Goal: Information Seeking & Learning: Compare options

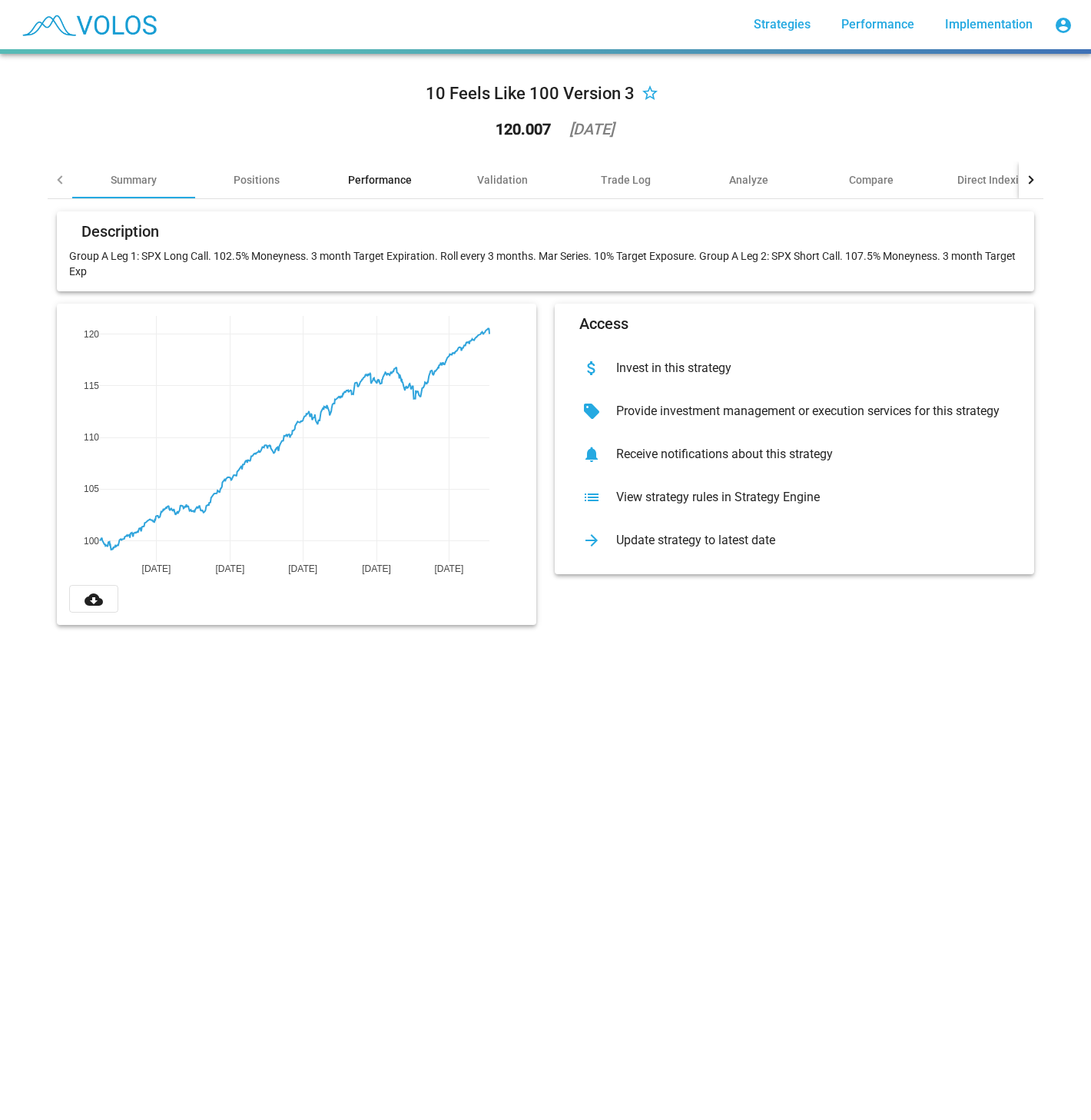
click at [334, 173] on div "Performance" at bounding box center [380, 180] width 123 height 37
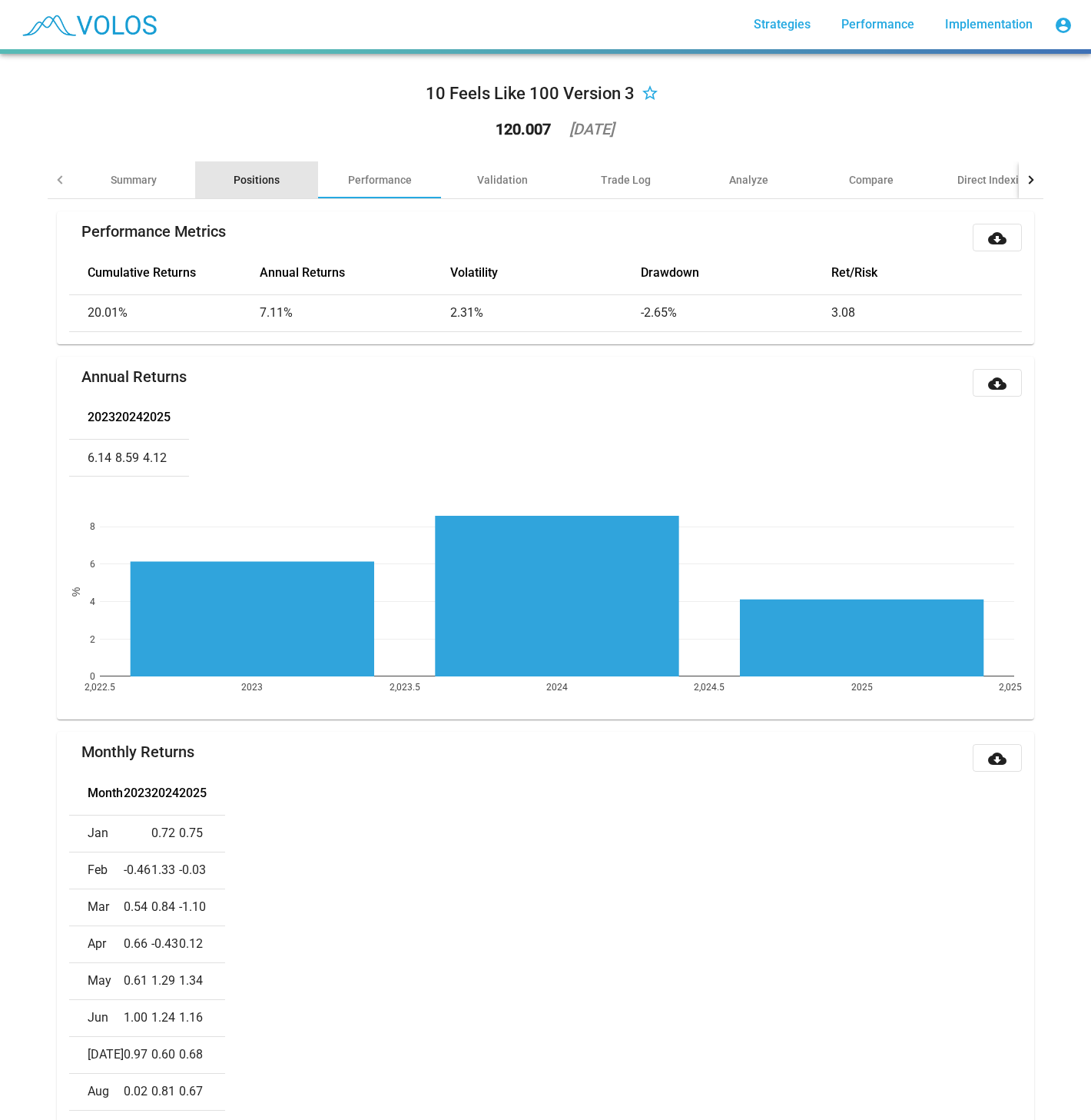
click at [250, 177] on div "Positions" at bounding box center [256, 180] width 46 height 15
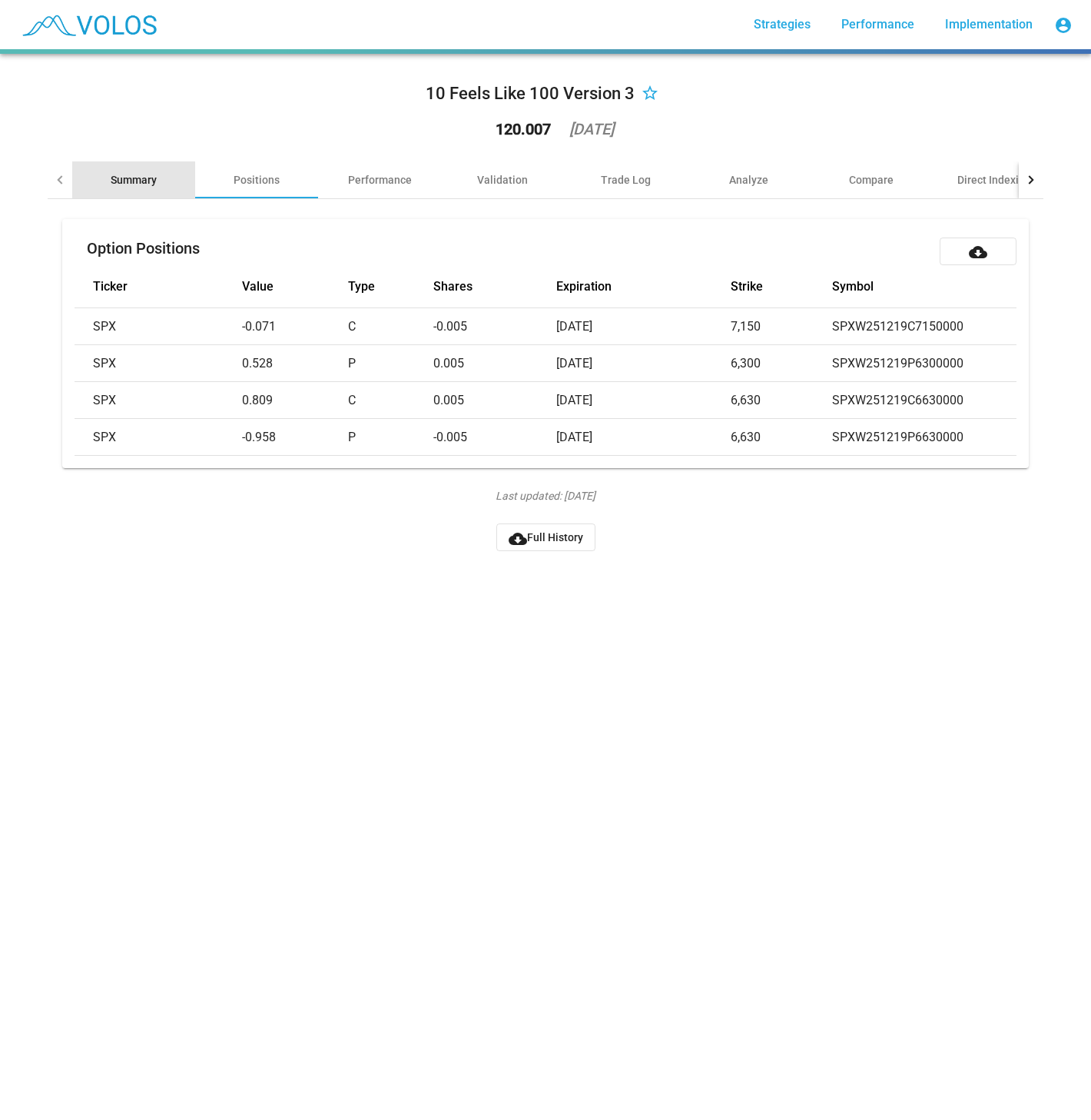
click at [125, 173] on div "Summary" at bounding box center [134, 180] width 46 height 15
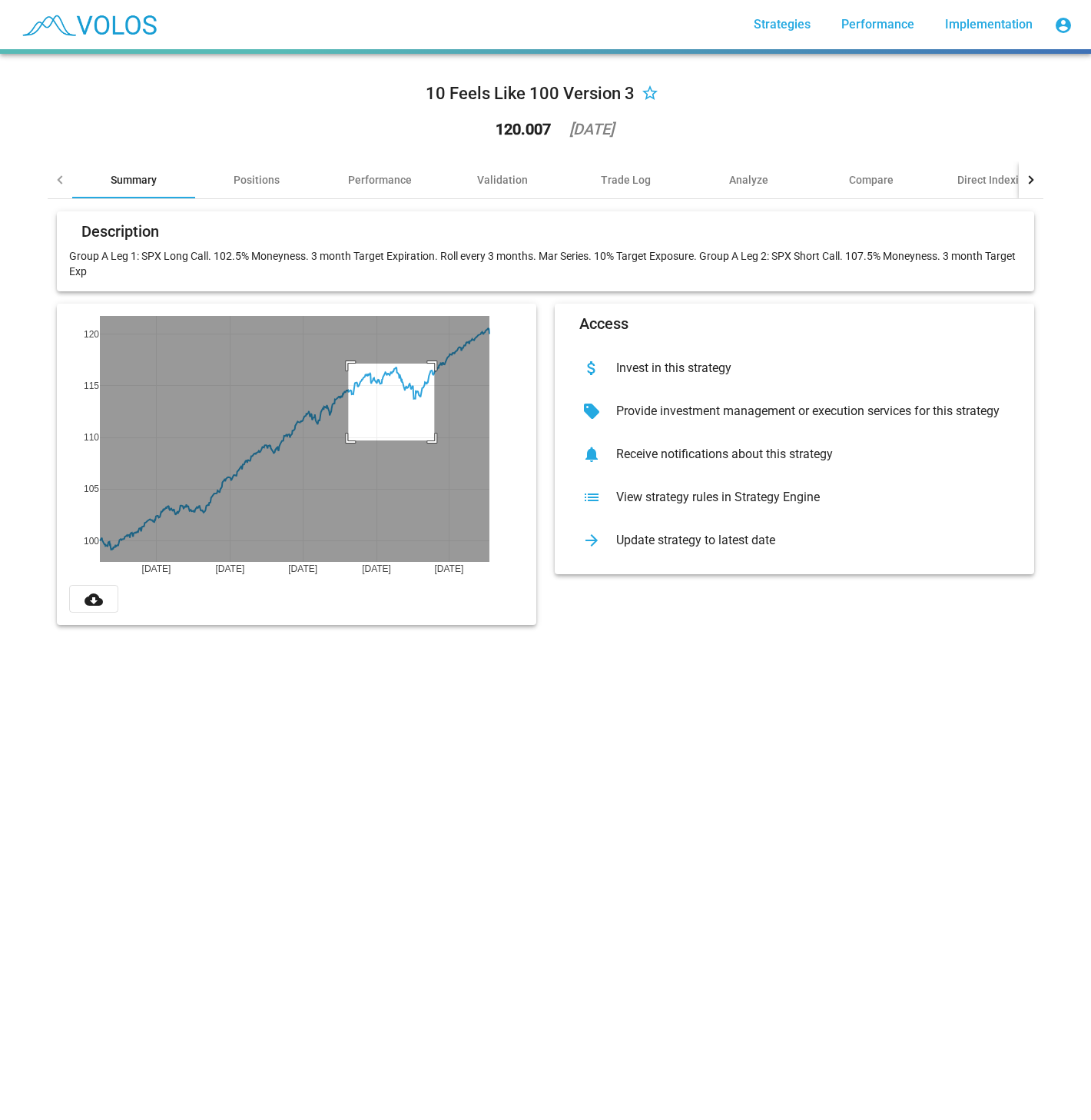
drag, startPoint x: 342, startPoint y: 364, endPoint x: 427, endPoint y: 440, distance: 114.0
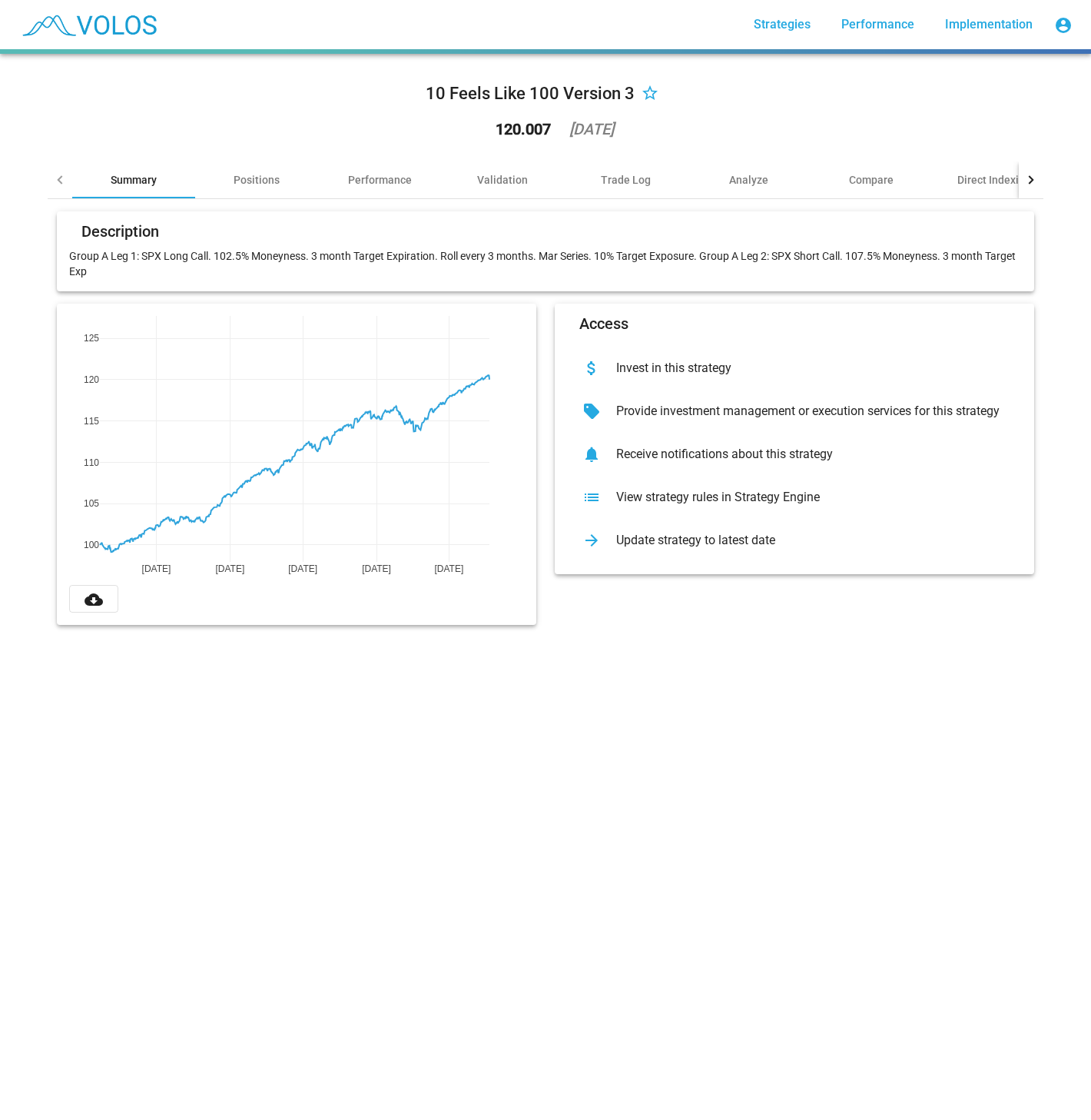
drag, startPoint x: 92, startPoint y: 332, endPoint x: 92, endPoint y: 388, distance: 56.0
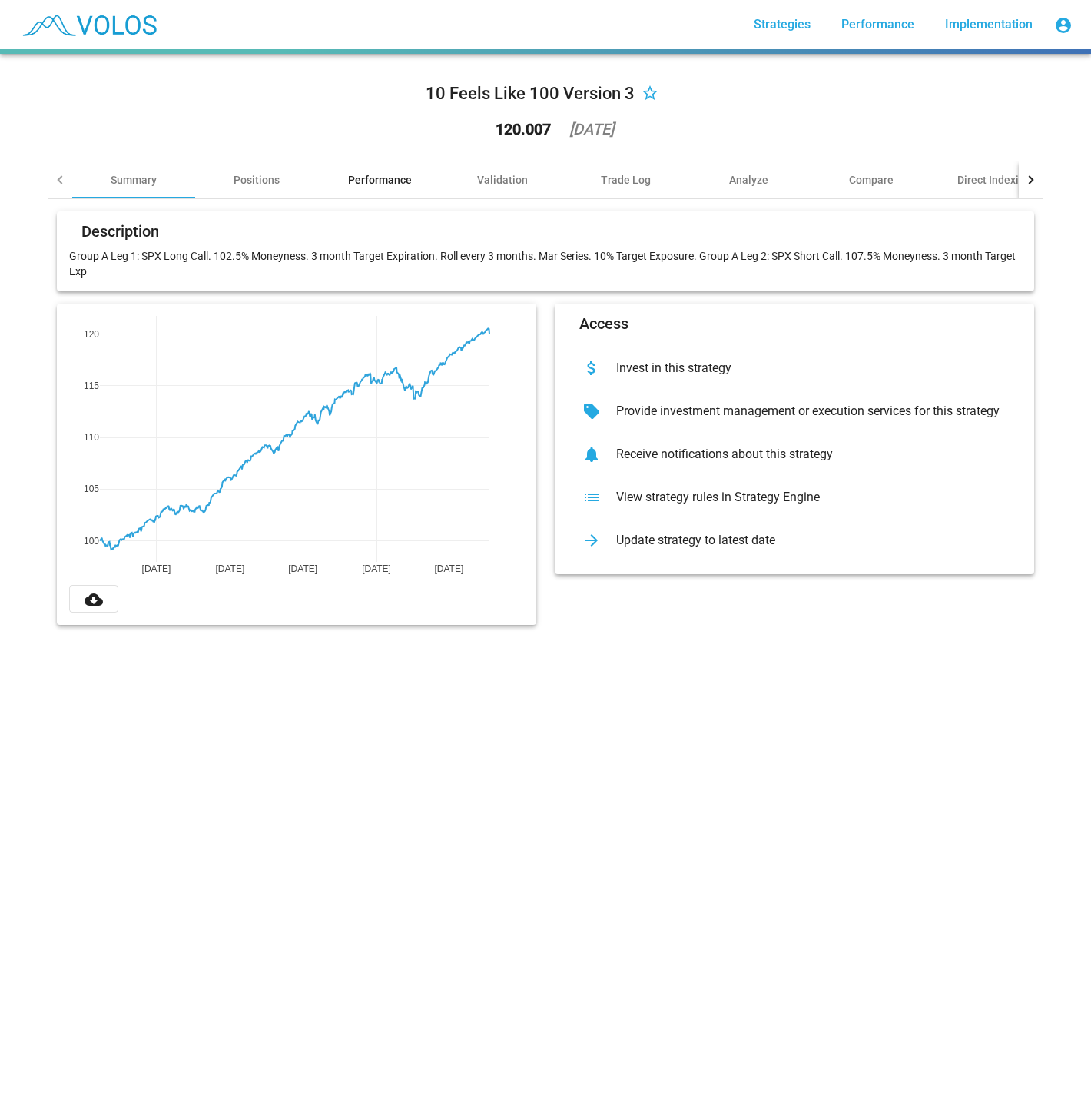
click at [433, 183] on div "Performance" at bounding box center [380, 180] width 123 height 37
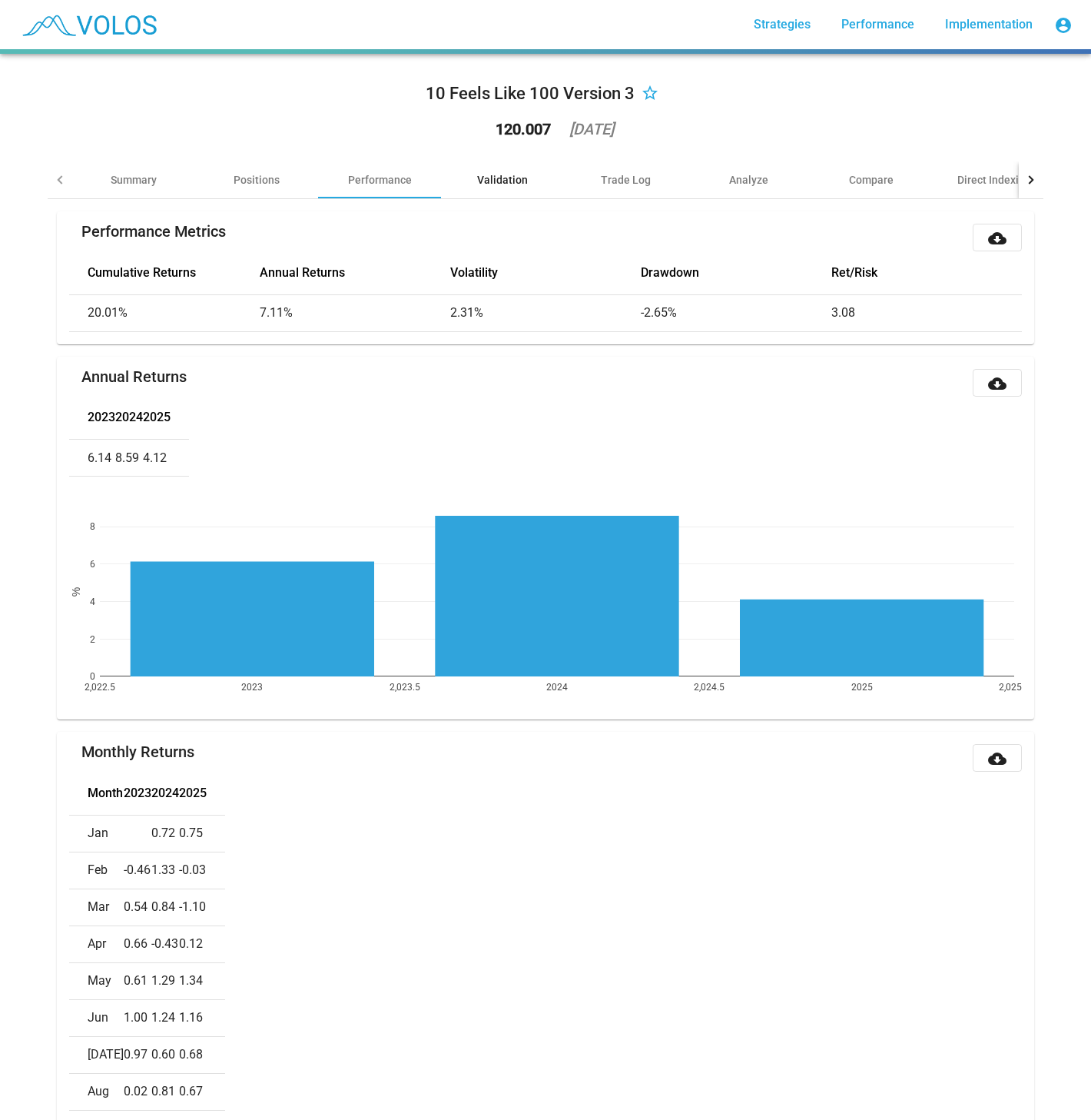
click at [527, 183] on div "Validation" at bounding box center [502, 180] width 123 height 37
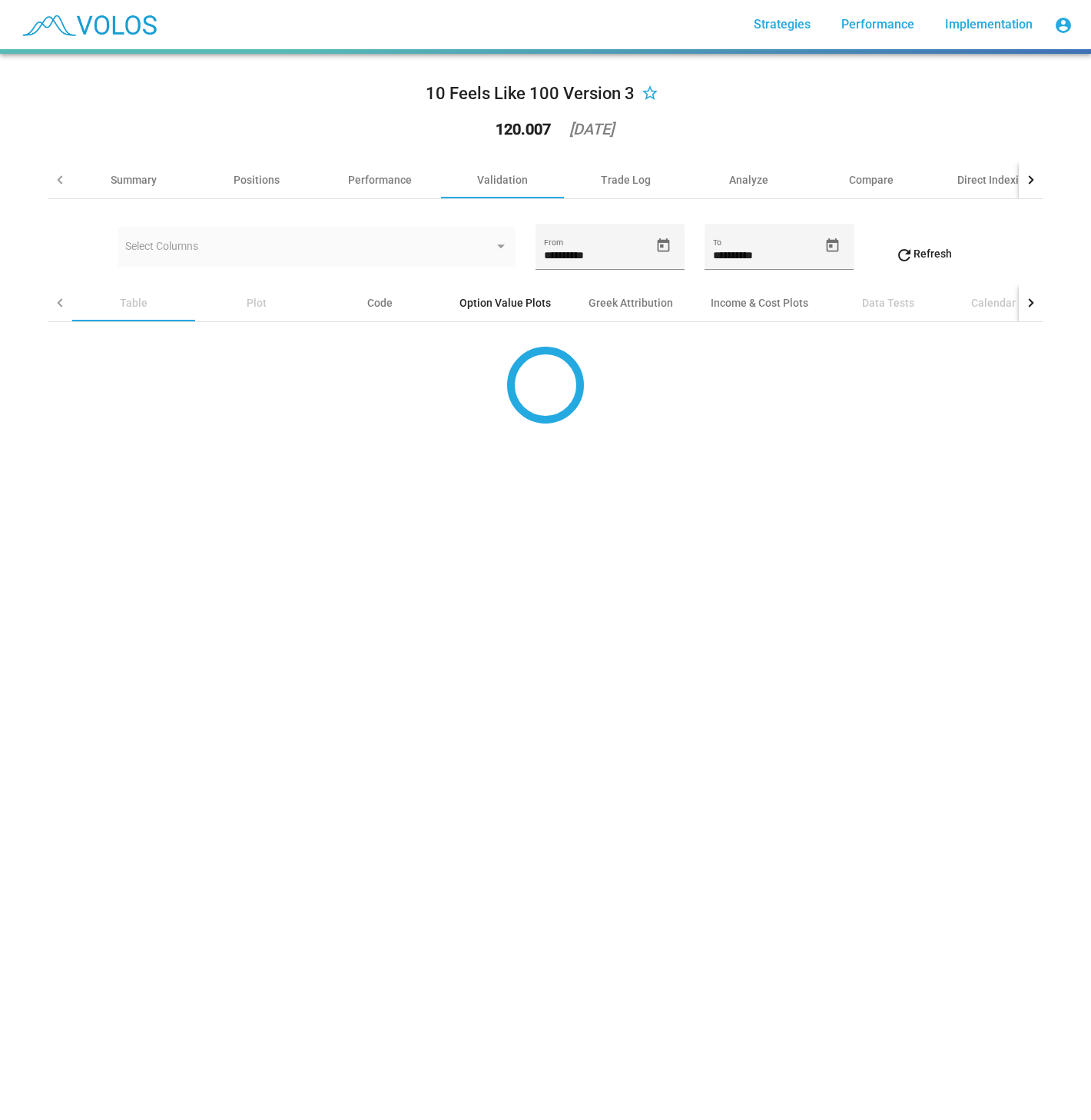
click at [515, 289] on div "Option Value Plots" at bounding box center [505, 302] width 129 height 37
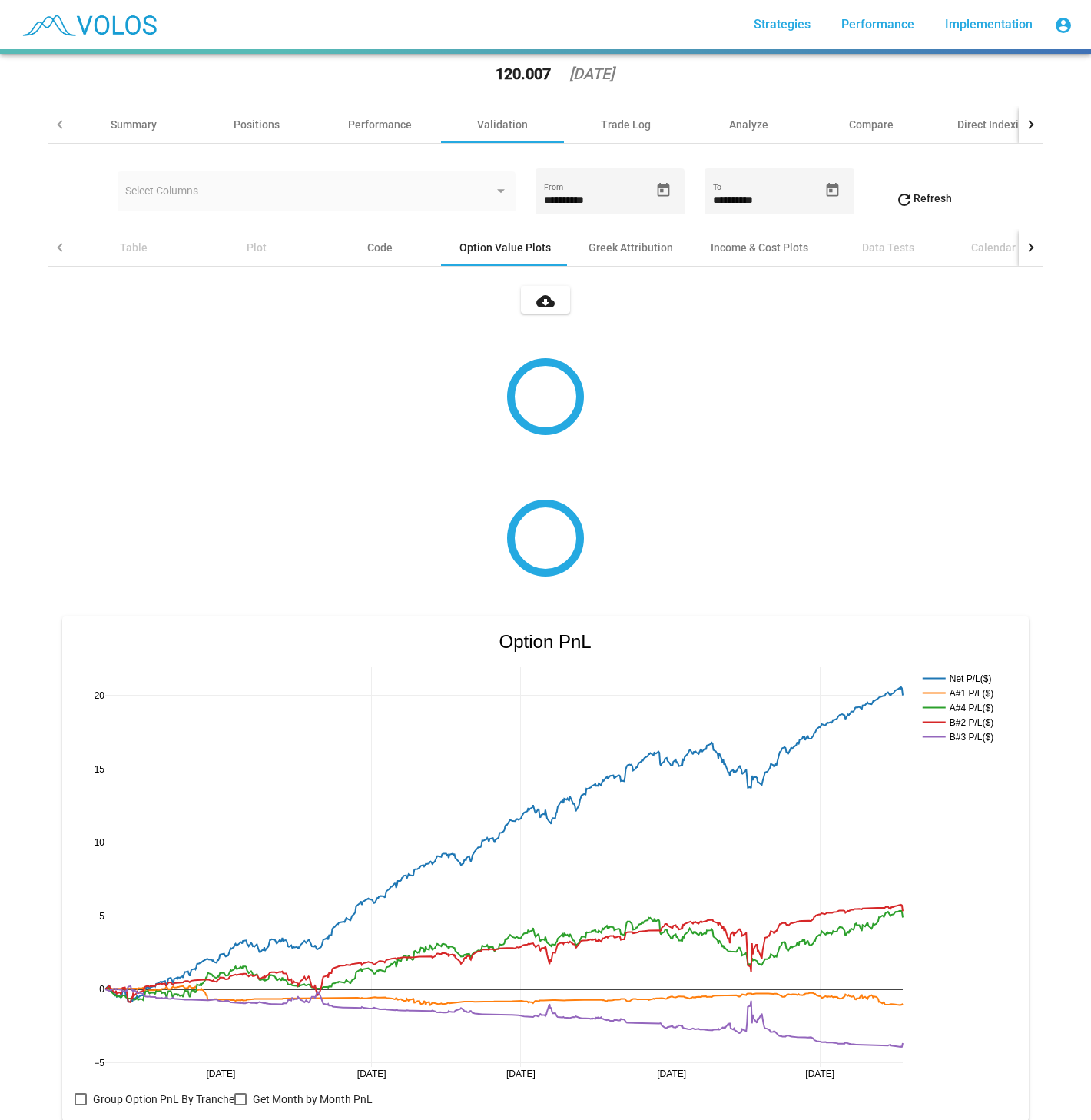
scroll to position [124, 0]
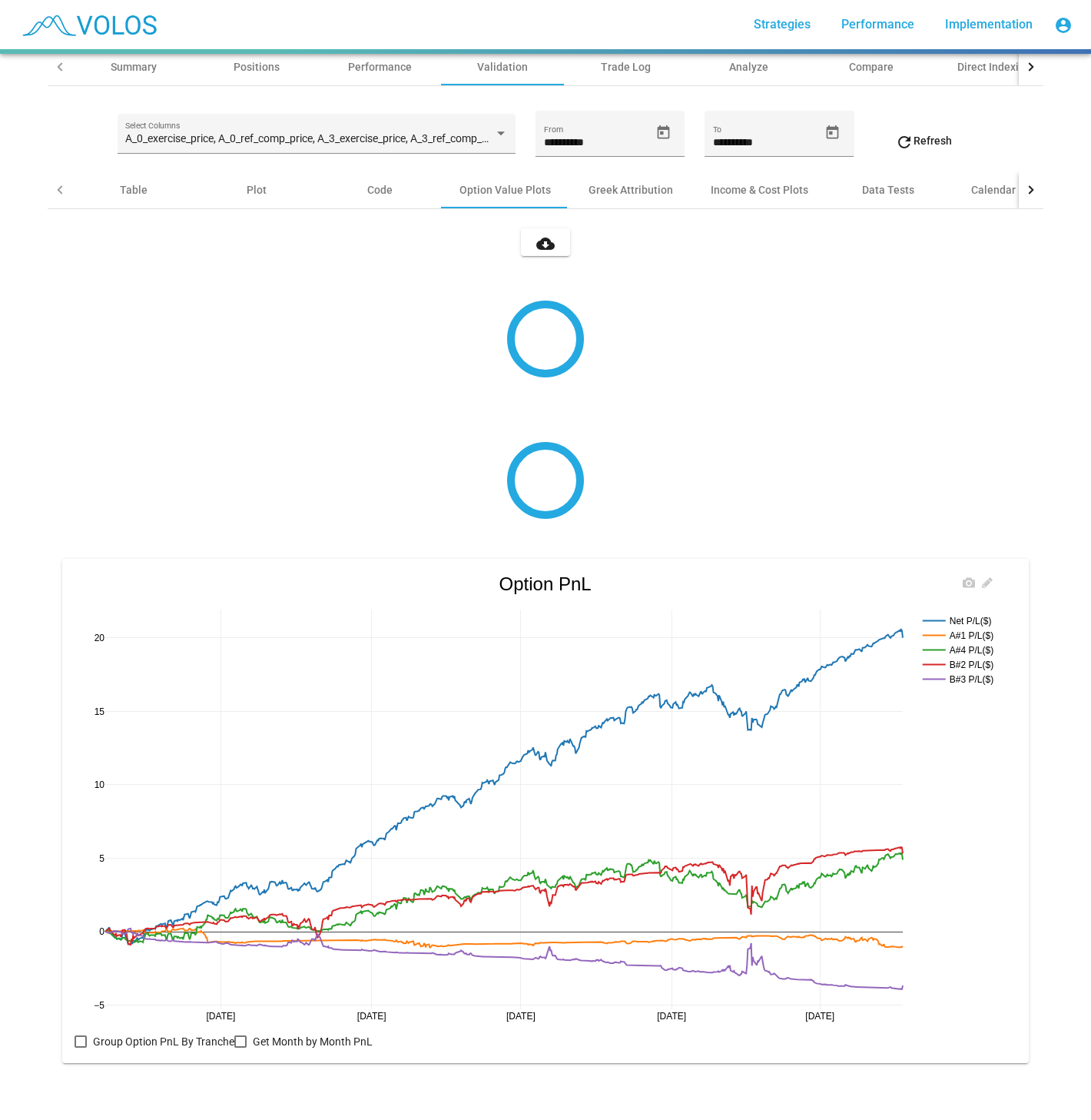
click at [948, 613] on rect at bounding box center [961, 620] width 84 height 14
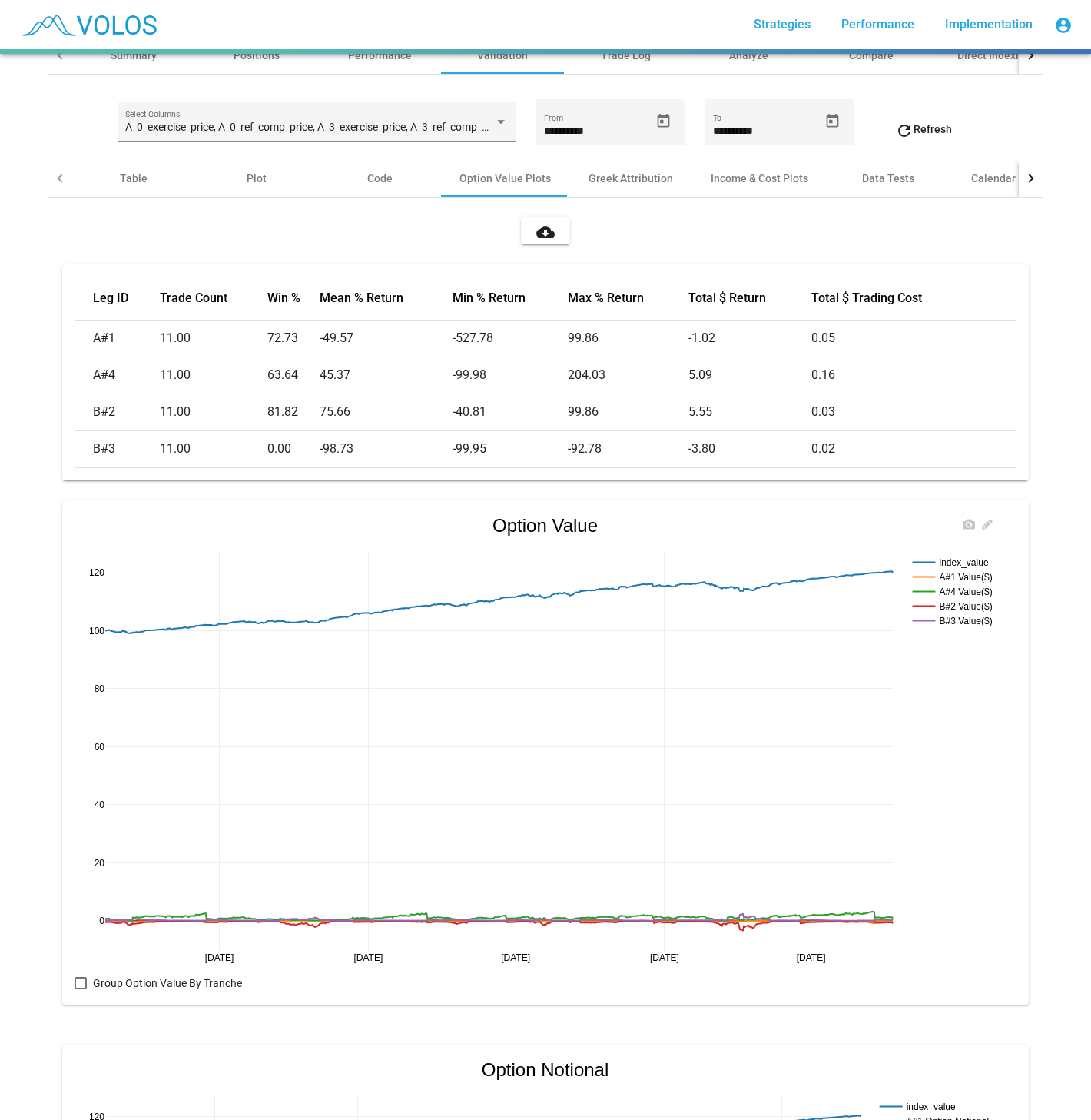
click at [966, 562] on rect at bounding box center [956, 561] width 94 height 14
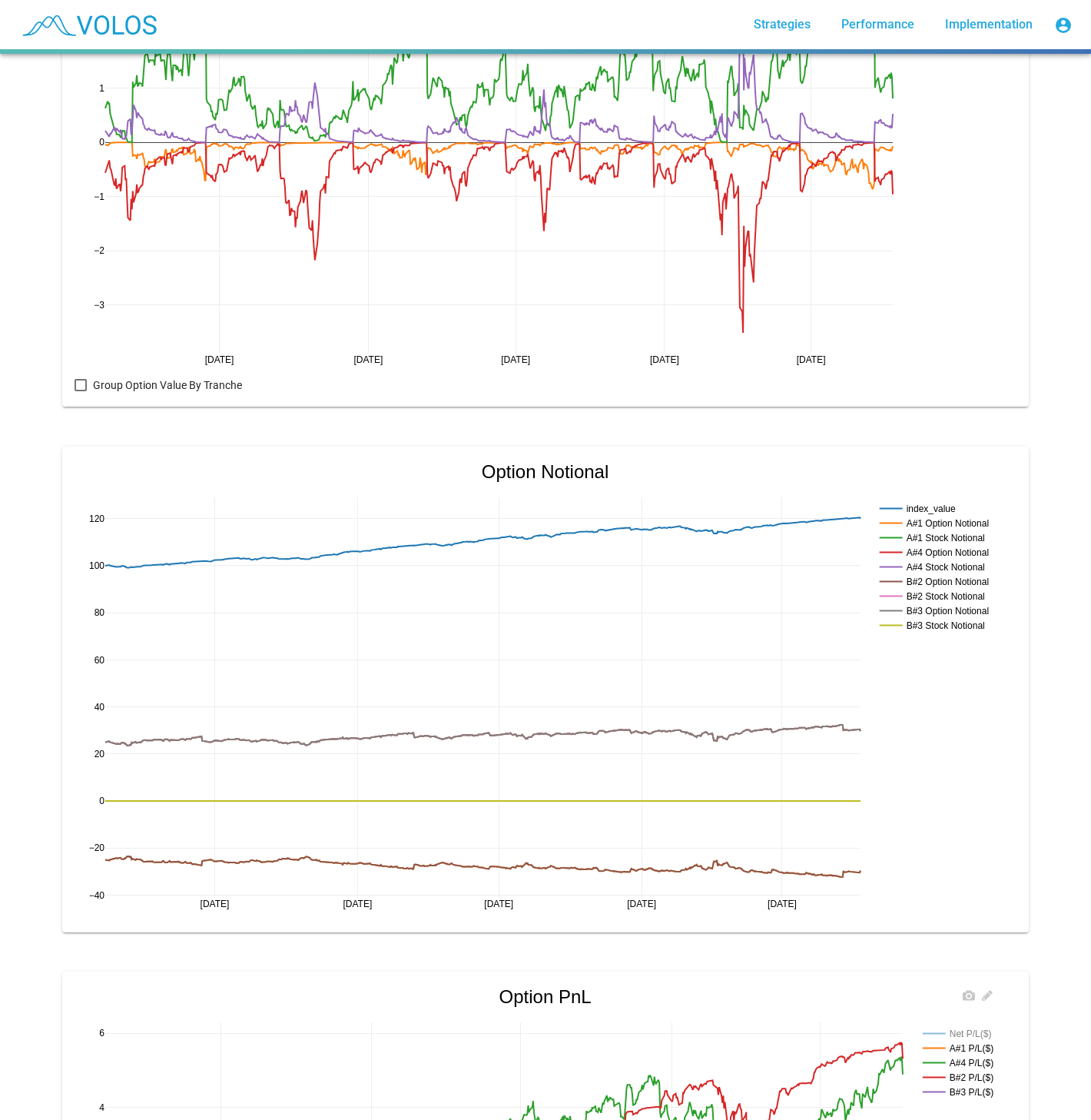
scroll to position [1148, 0]
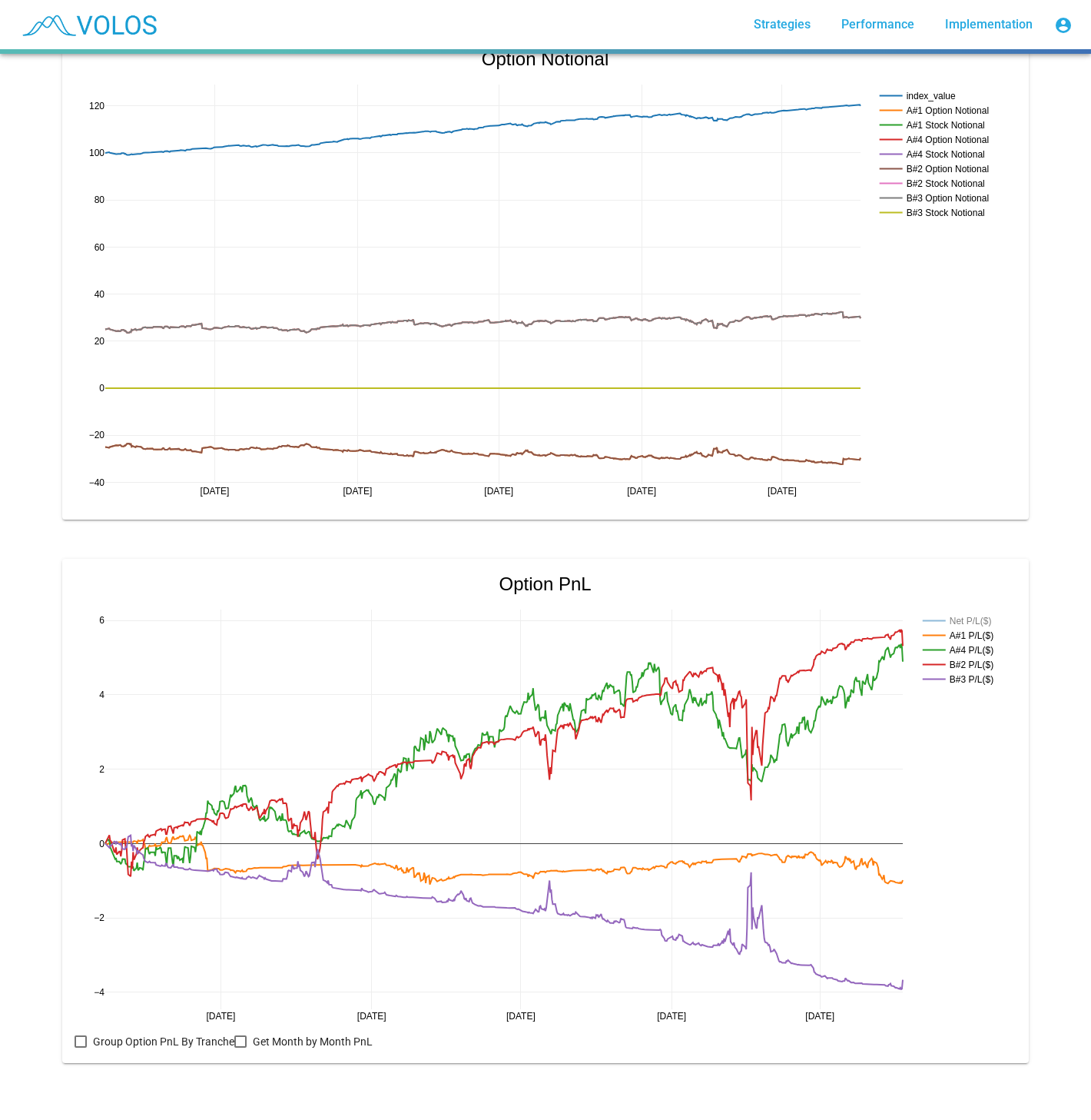
drag, startPoint x: 1040, startPoint y: 508, endPoint x: 1062, endPoint y: 259, distance: 250.0
click at [974, 628] on rect at bounding box center [961, 634] width 84 height 14
click at [977, 628] on rect at bounding box center [961, 634] width 84 height 14
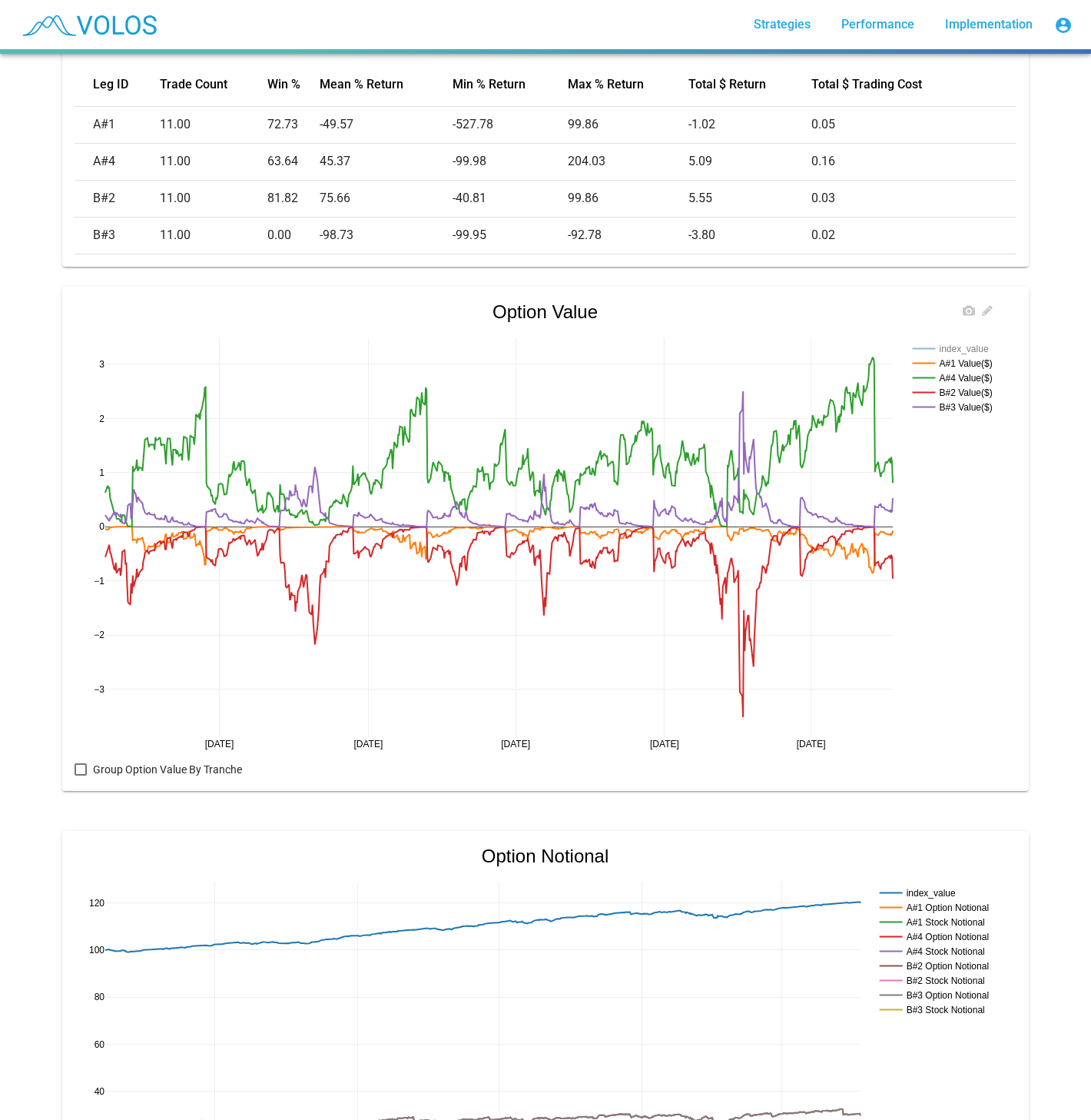
scroll to position [0, 0]
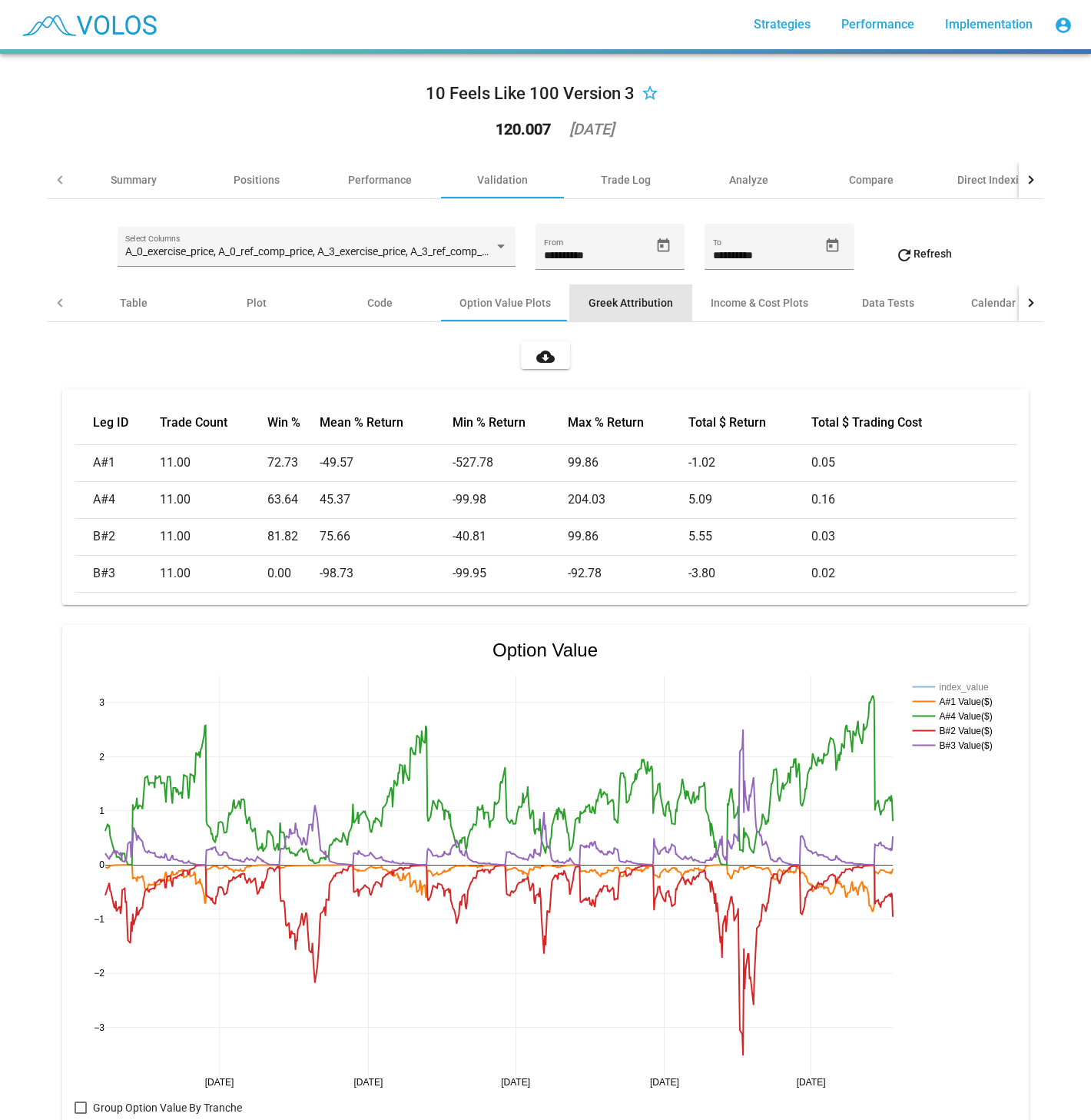
click at [652, 306] on div "Greek Attribution" at bounding box center [631, 302] width 85 height 15
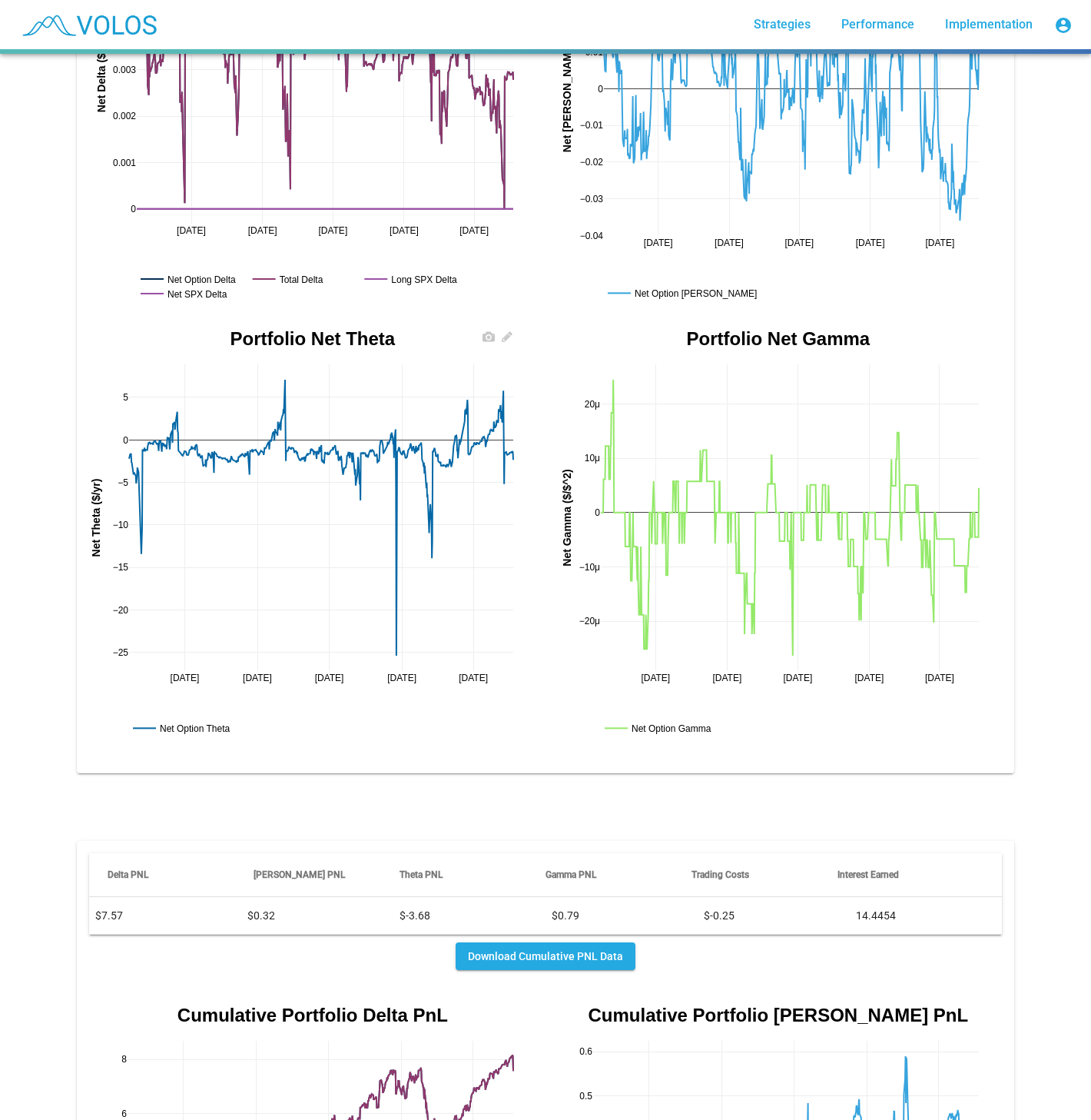
scroll to position [769, 0]
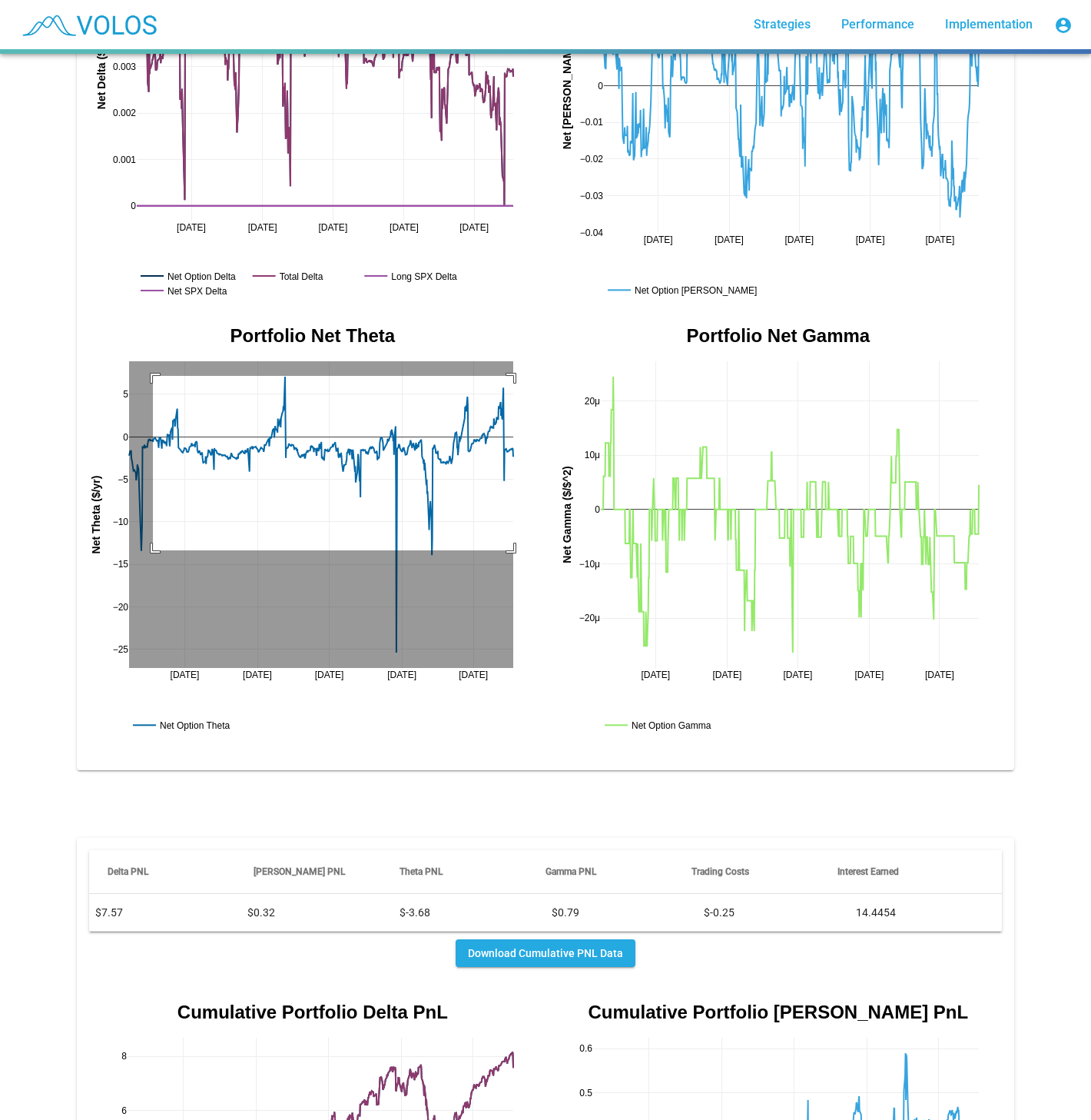
drag, startPoint x: 147, startPoint y: 364, endPoint x: 553, endPoint y: 538, distance: 441.7
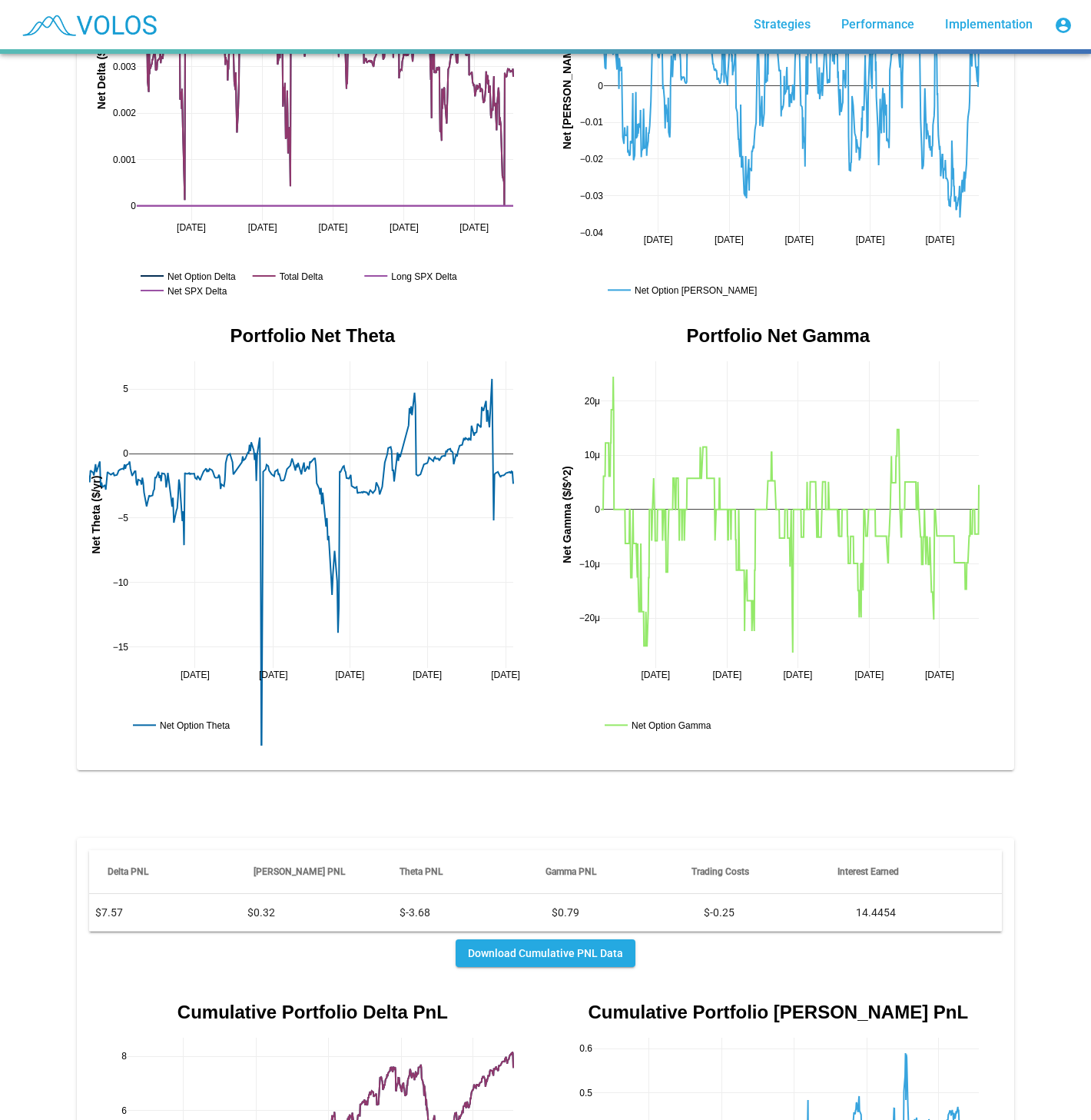
drag, startPoint x: 119, startPoint y: 662, endPoint x: 28, endPoint y: 620, distance: 100.2
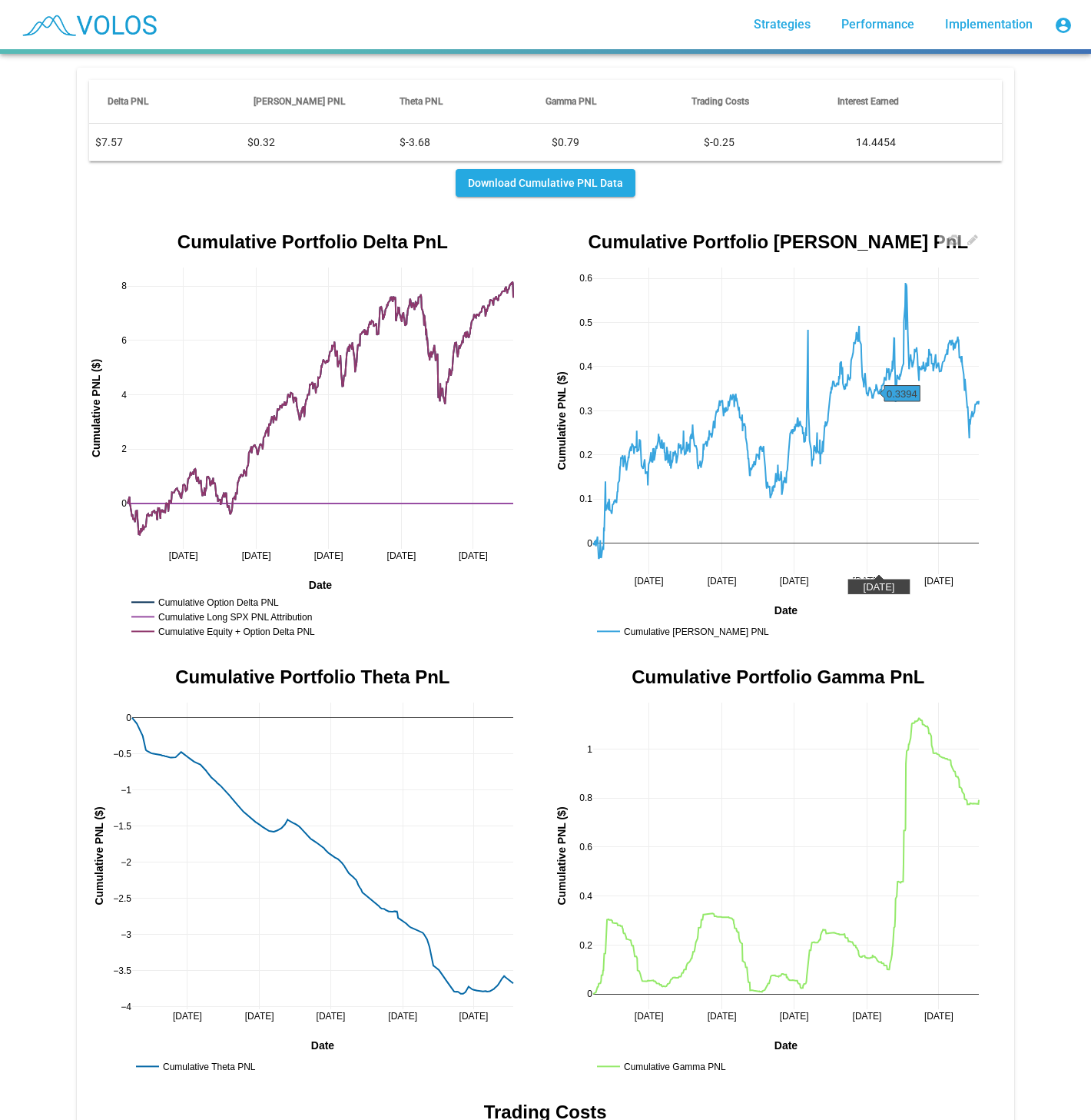
scroll to position [1537, 0]
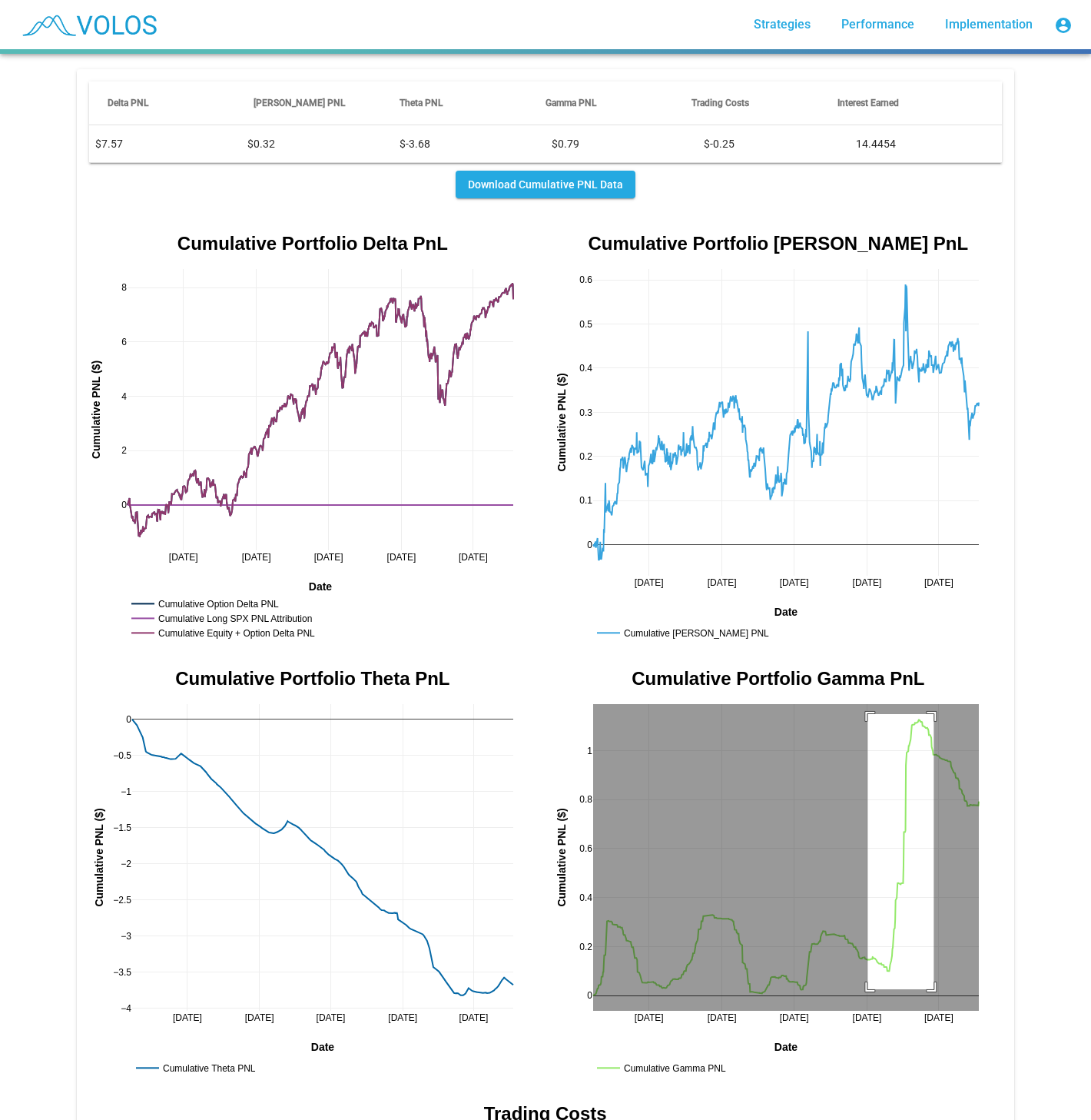
drag, startPoint x: 861, startPoint y: 977, endPoint x: 927, endPoint y: 702, distance: 282.8
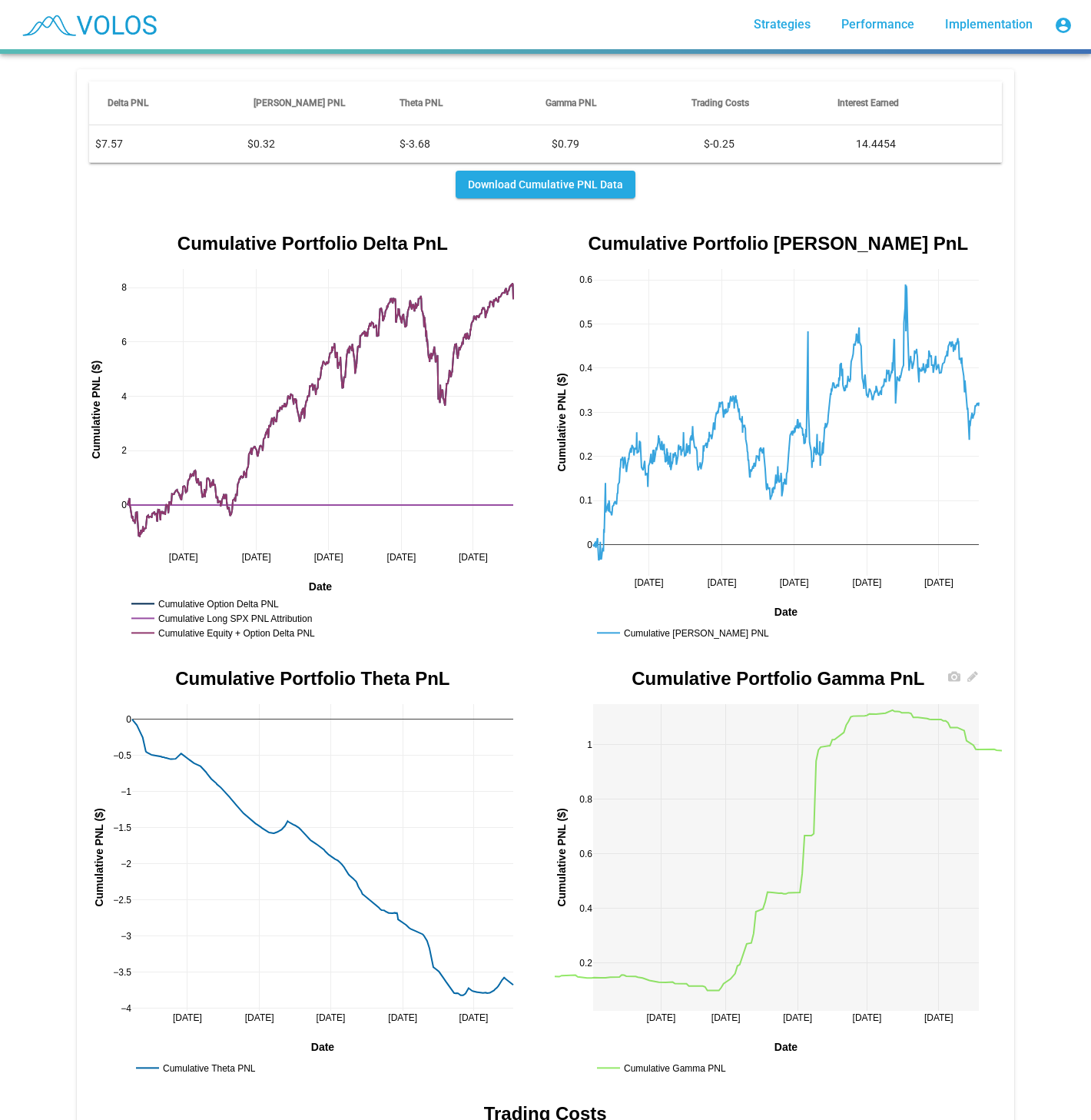
drag, startPoint x: 839, startPoint y: 885, endPoint x: 841, endPoint y: 877, distance: 8.2
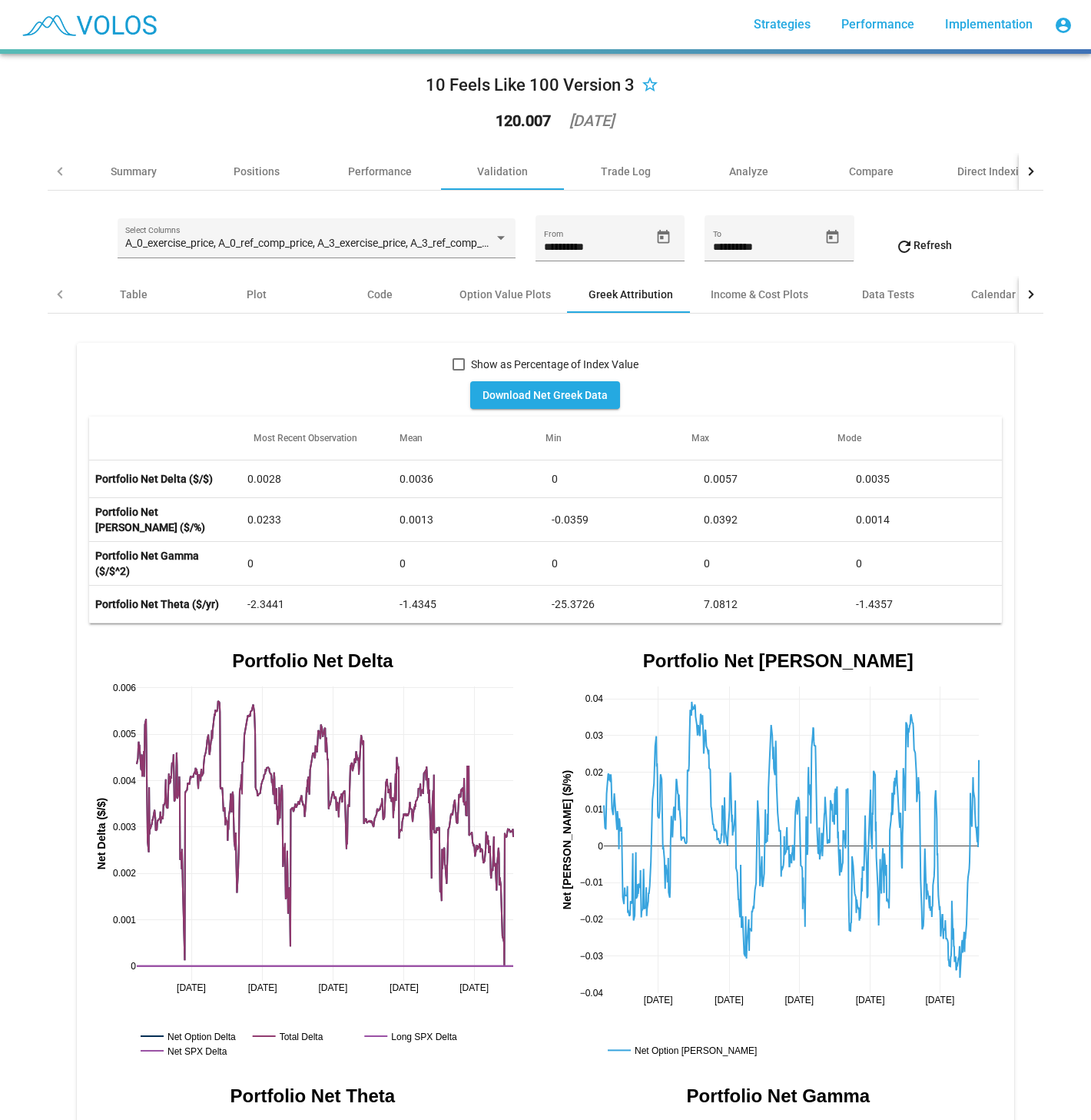
scroll to position [0, 0]
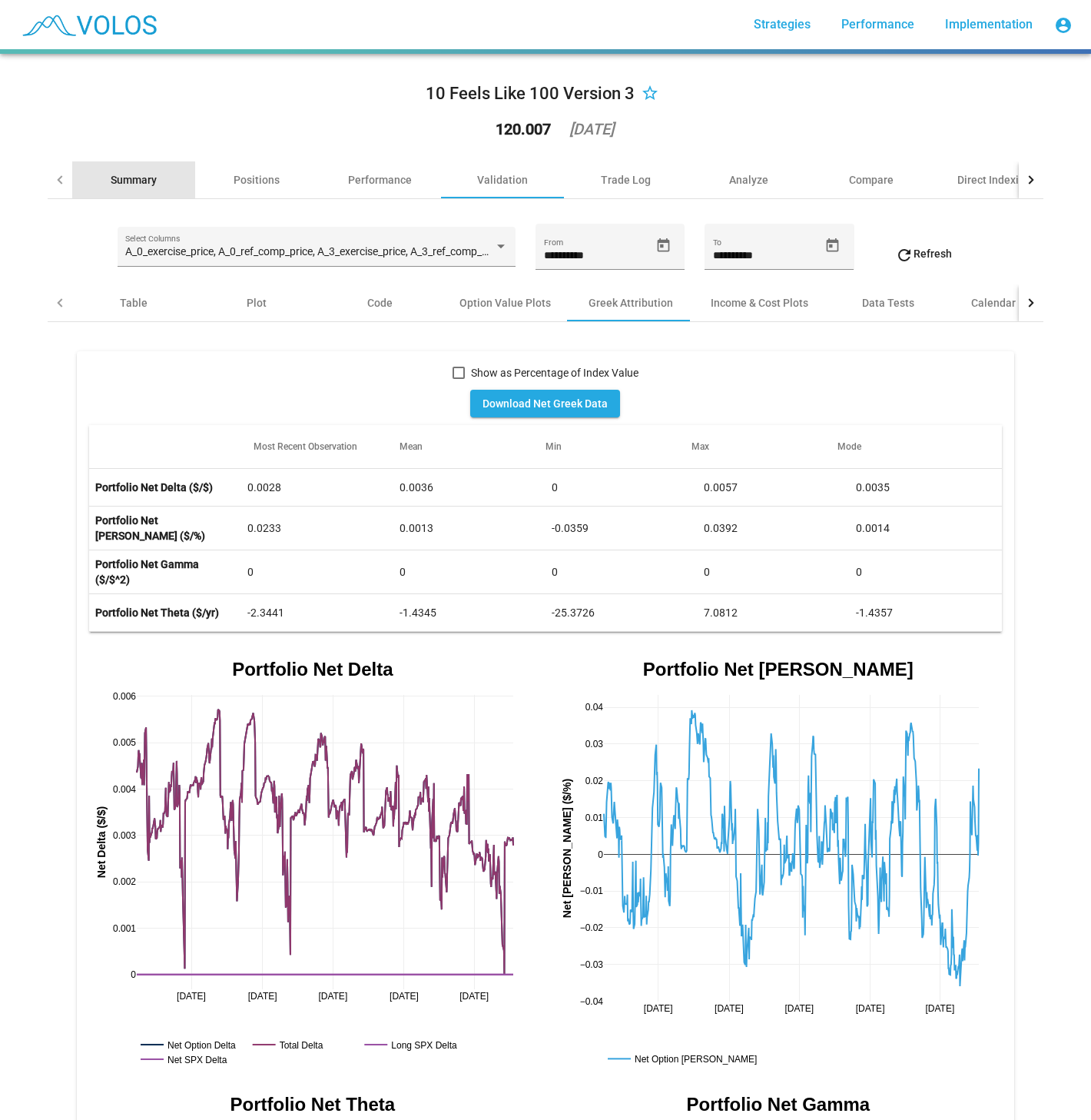
click at [144, 176] on div "Summary" at bounding box center [134, 180] width 46 height 15
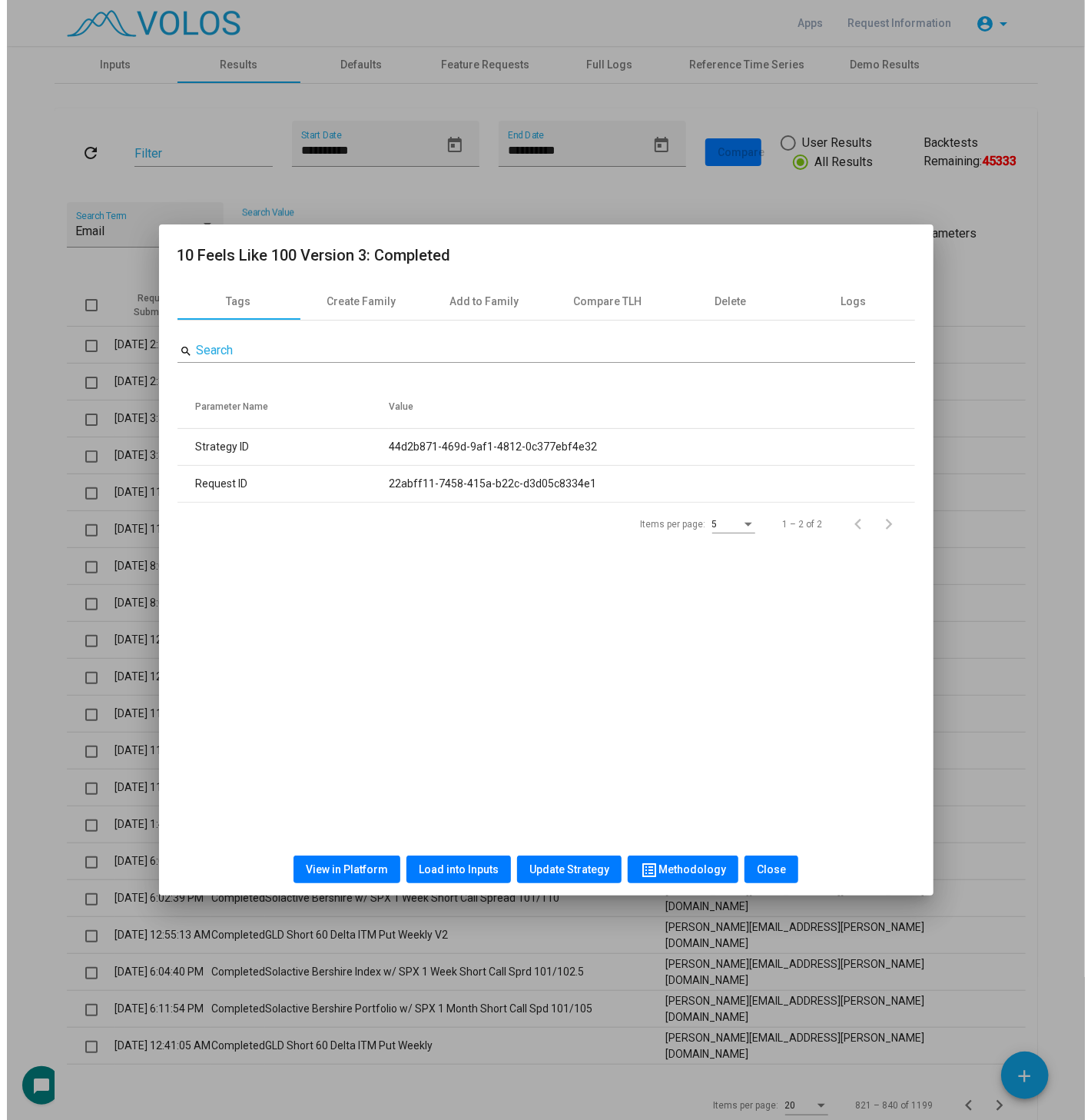
scroll to position [136, 0]
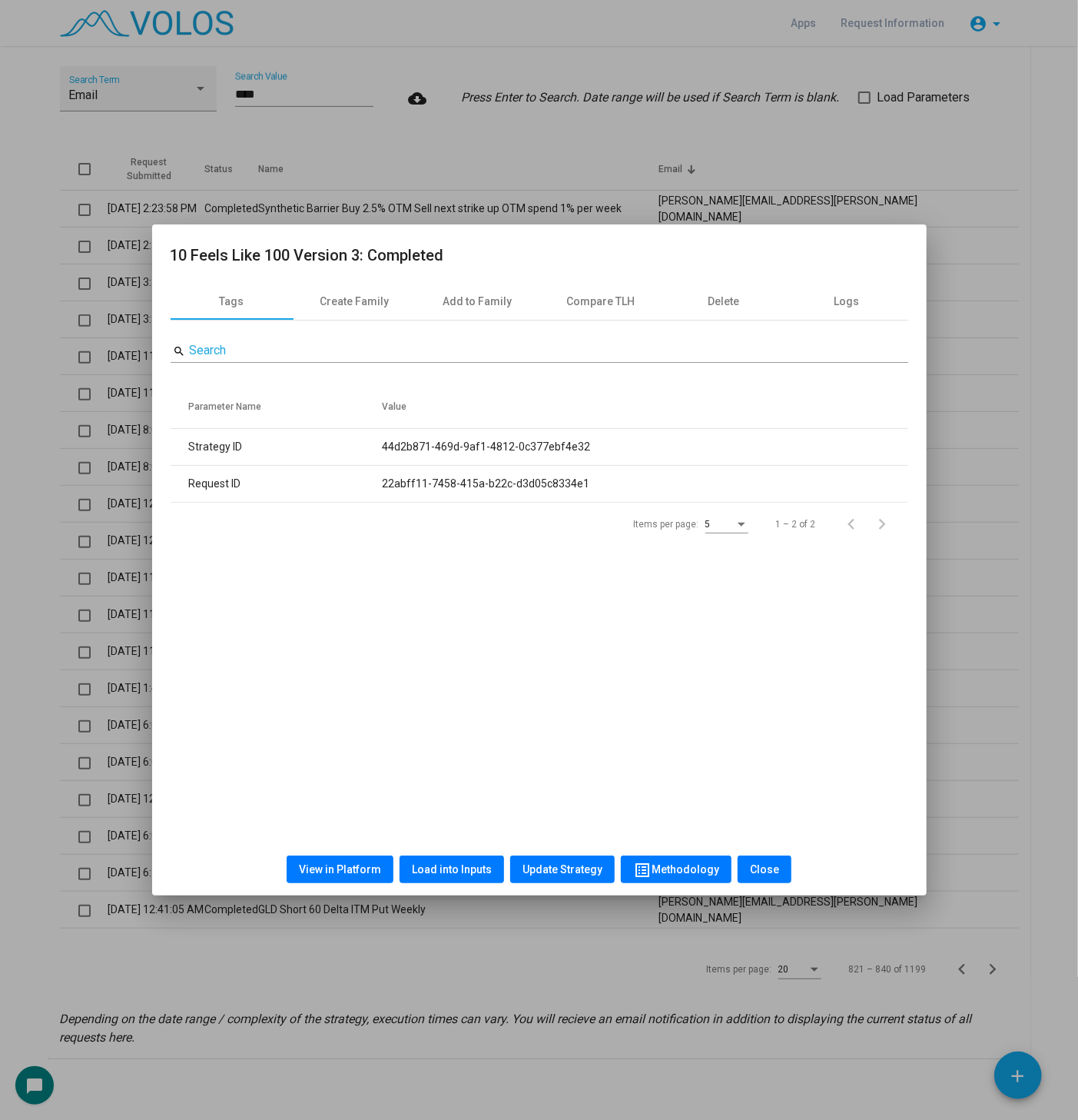
click at [431, 133] on div at bounding box center [539, 560] width 1078 height 1120
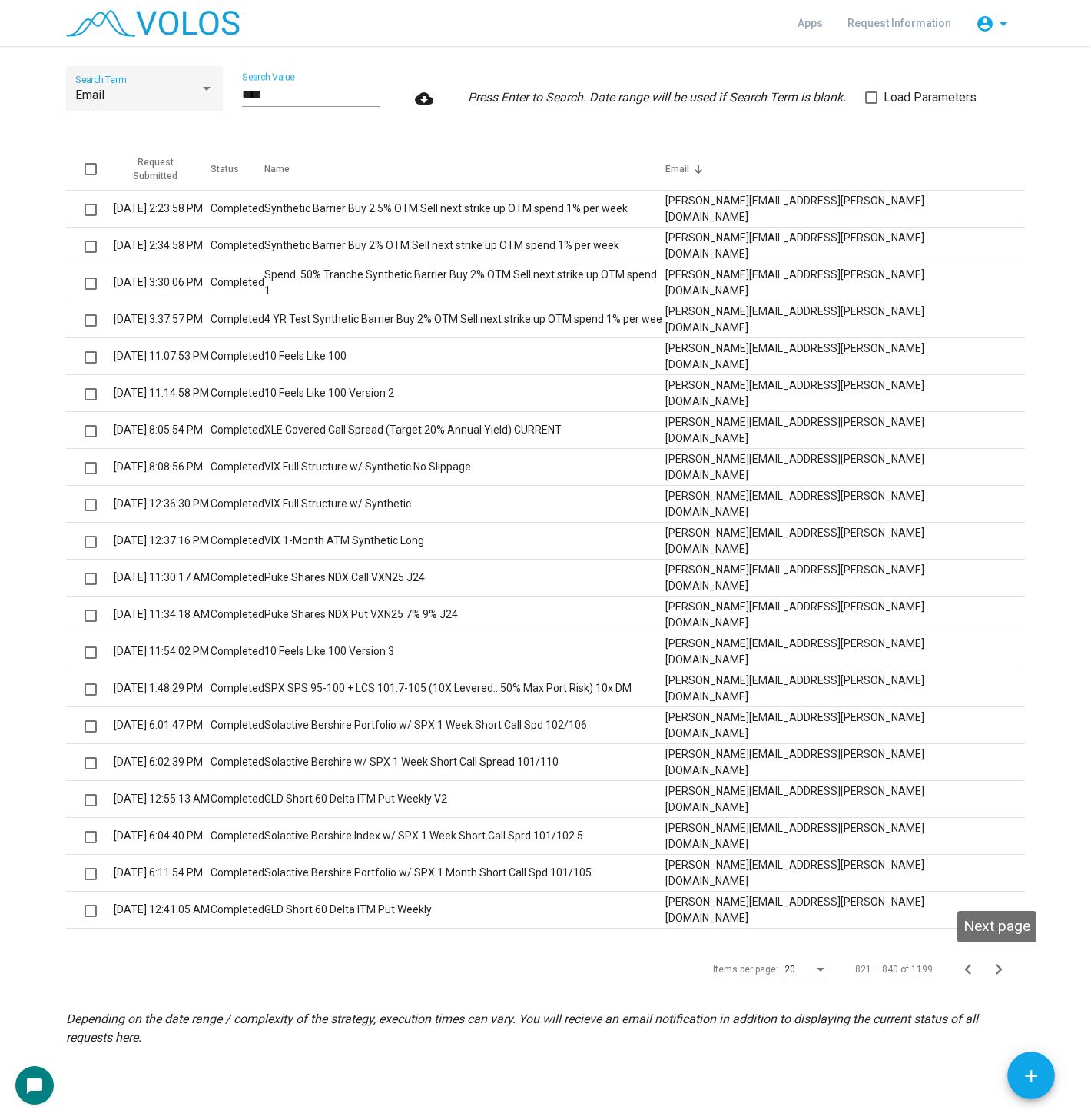
click at [996, 966] on icon "Next page" at bounding box center [999, 970] width 22 height 22
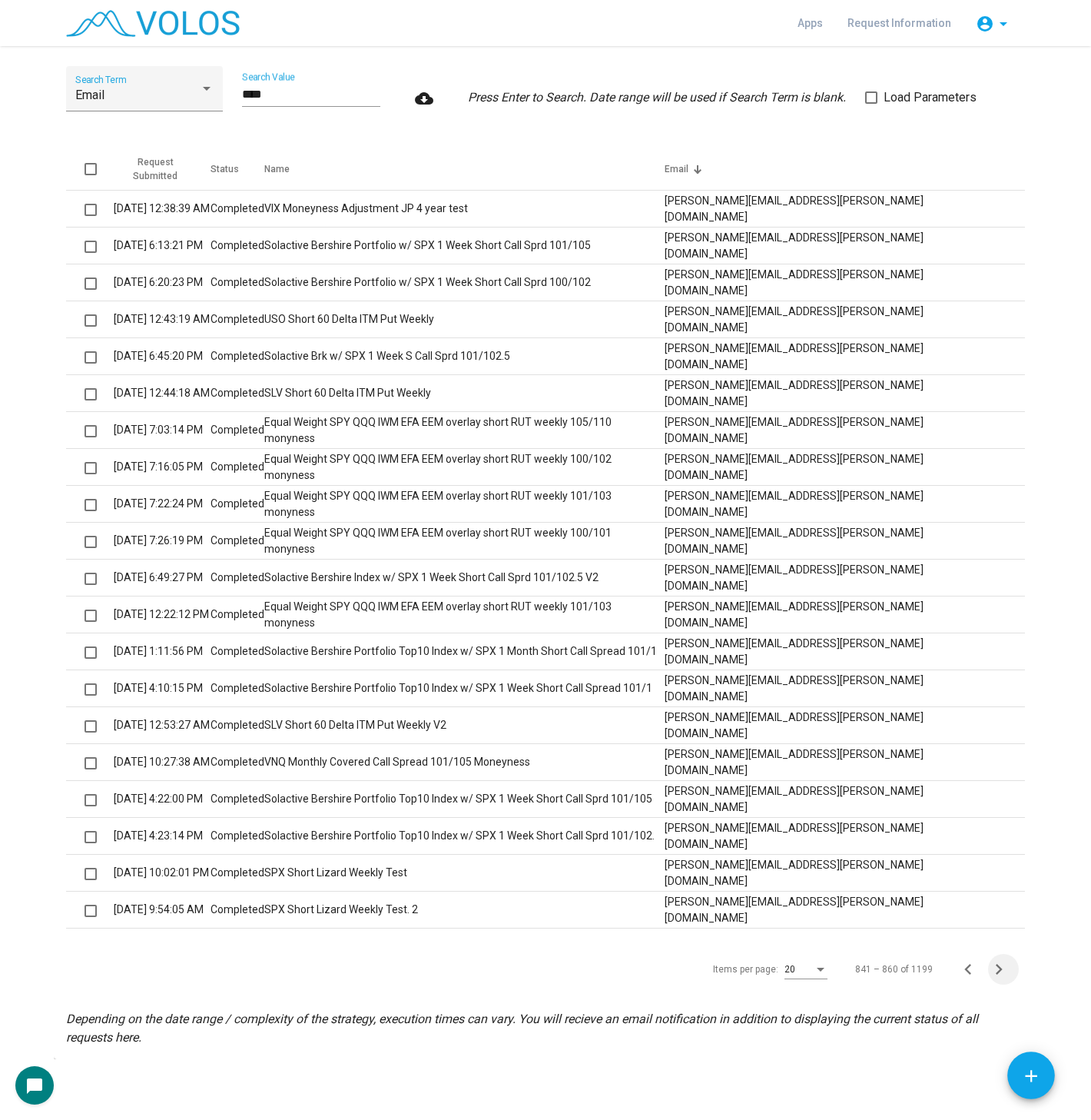
click at [996, 965] on icon "Next page" at bounding box center [999, 970] width 22 height 22
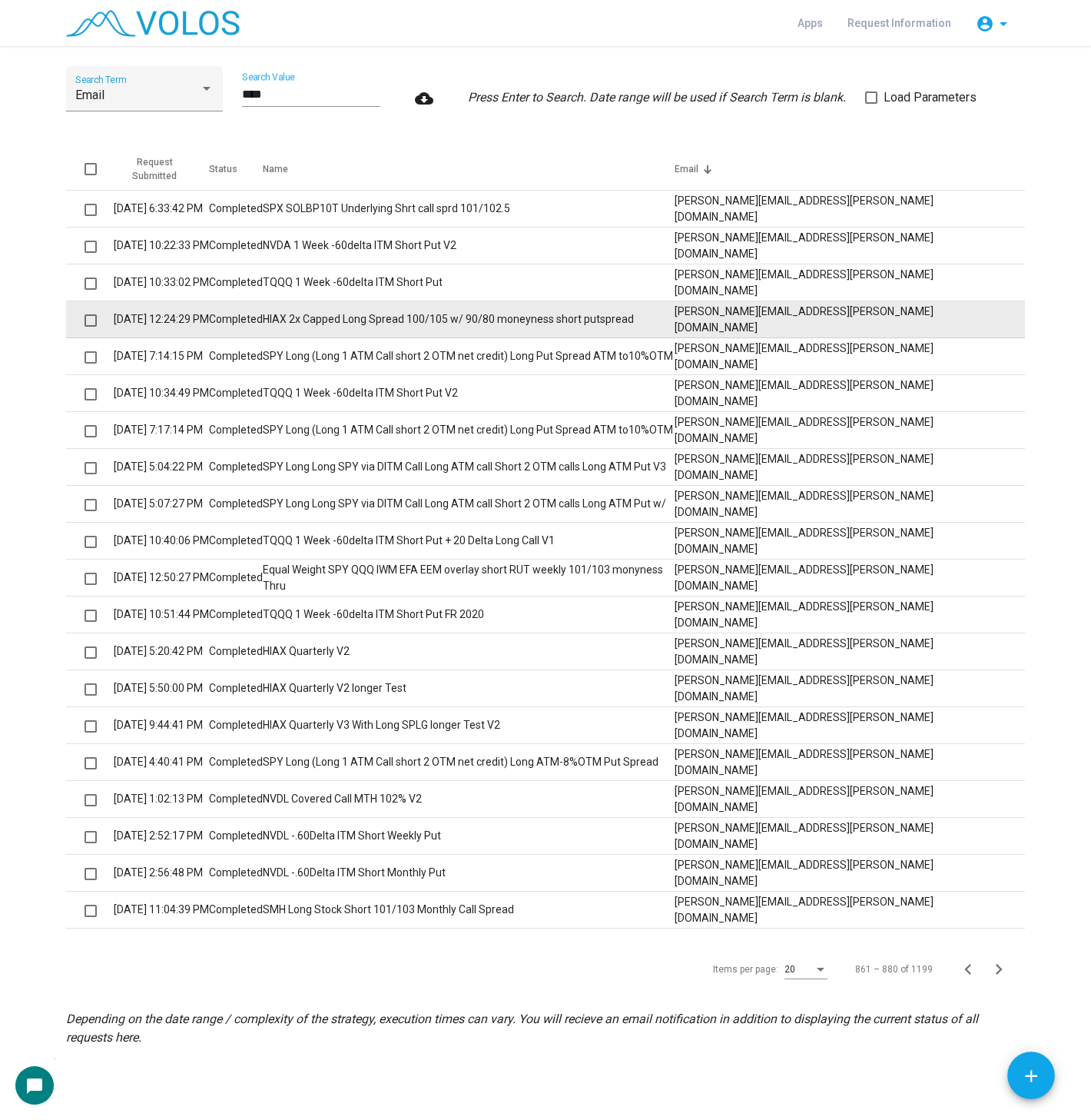
click at [572, 318] on td "HIAX 2x Capped Long Spread 100/105 w/ 90/80 moneyness short putspread" at bounding box center [468, 320] width 411 height 37
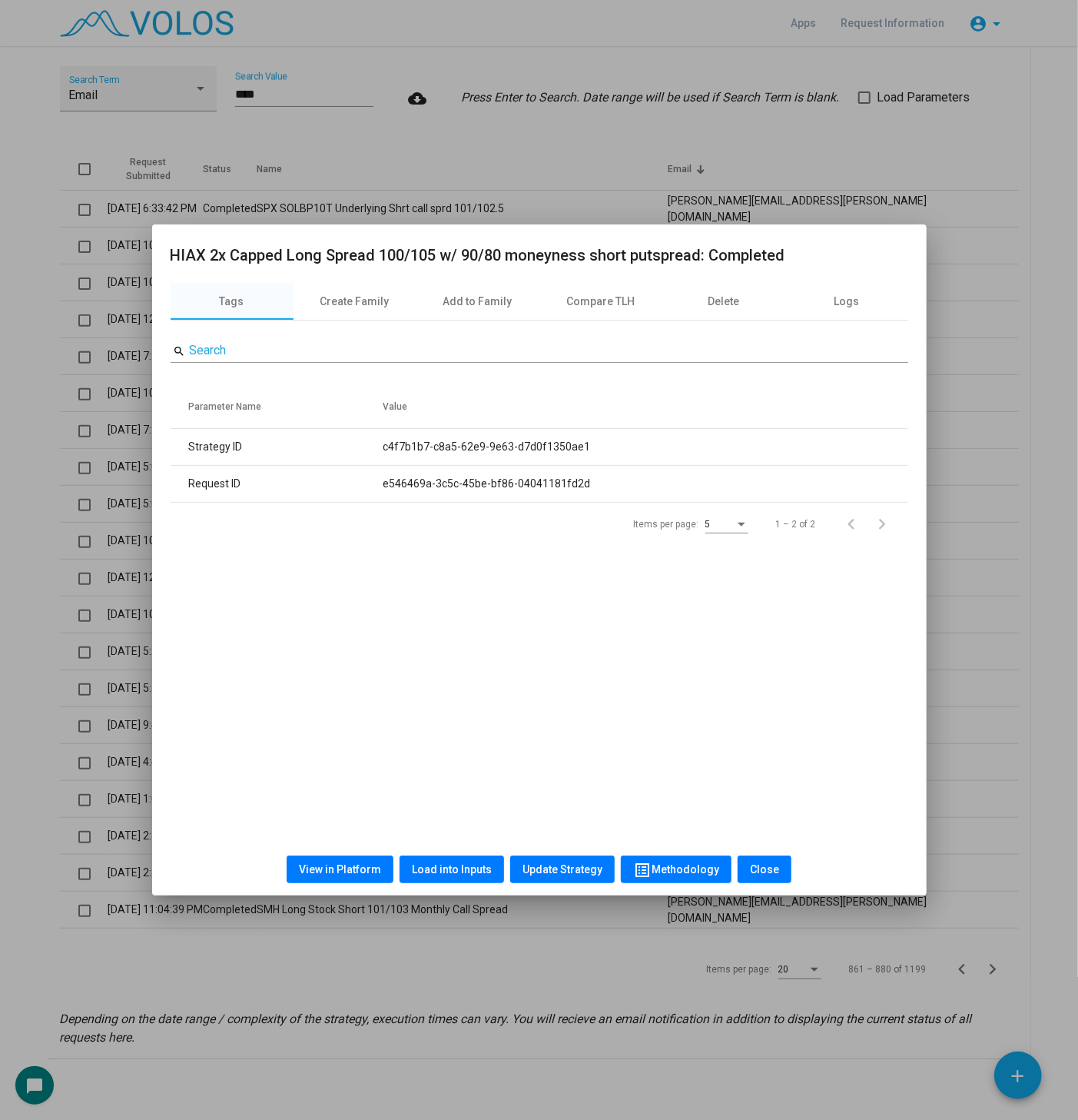
click at [355, 859] on button "View in Platform" at bounding box center [339, 869] width 107 height 28
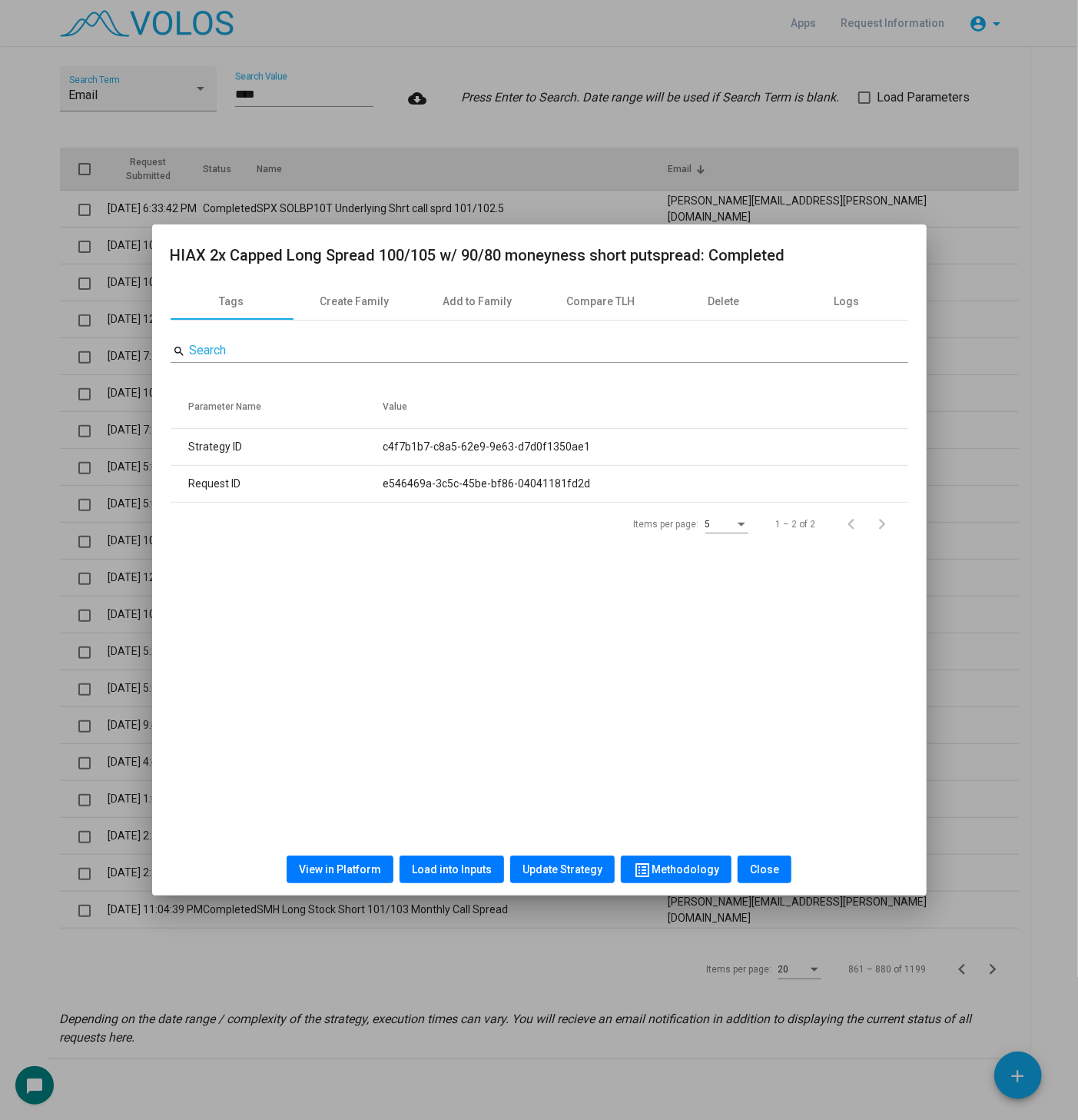
click at [455, 161] on div at bounding box center [539, 560] width 1078 height 1120
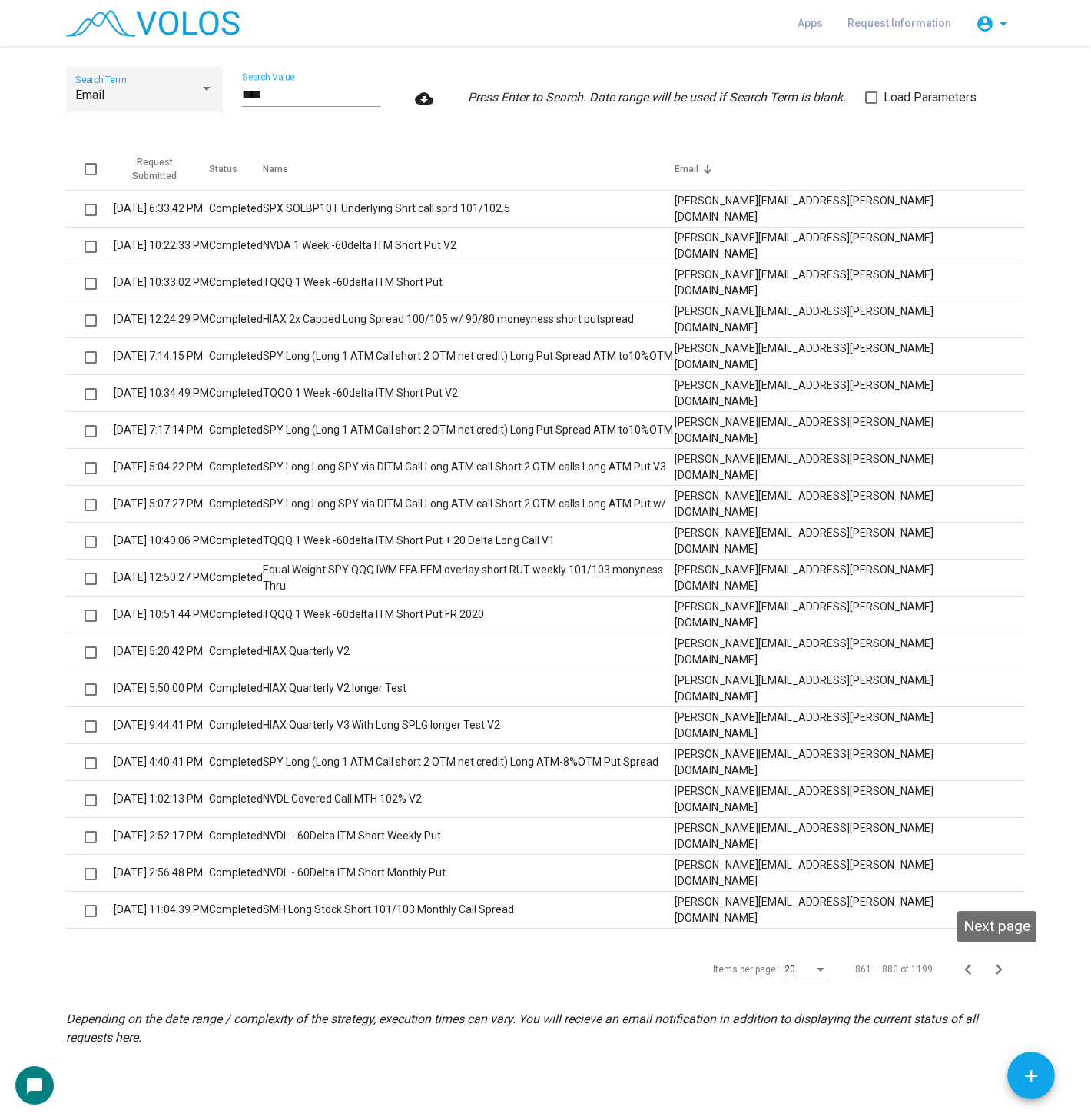
click at [995, 968] on icon "Next page" at bounding box center [999, 970] width 22 height 22
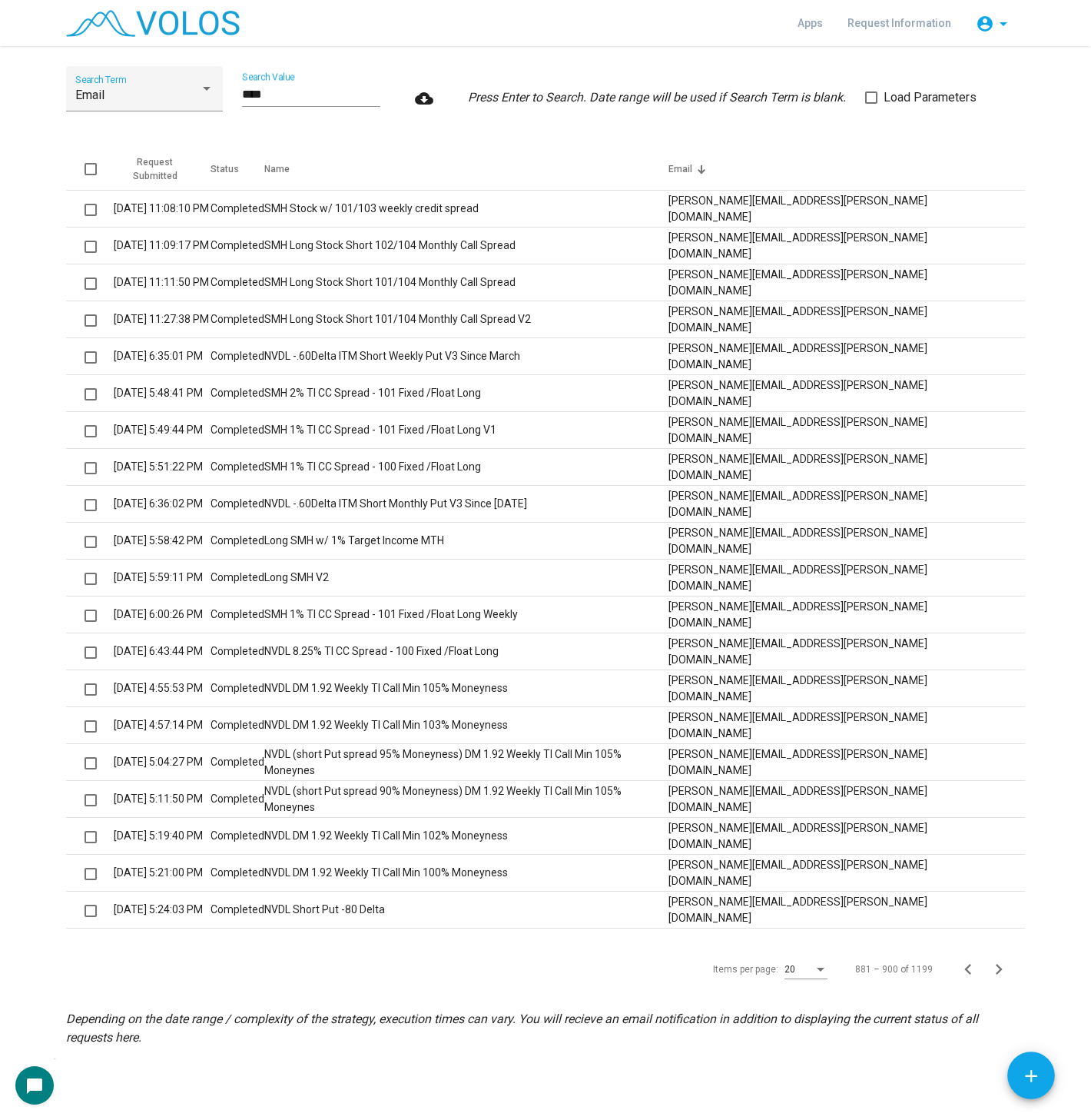
click at [995, 968] on icon "Next page" at bounding box center [999, 970] width 22 height 22
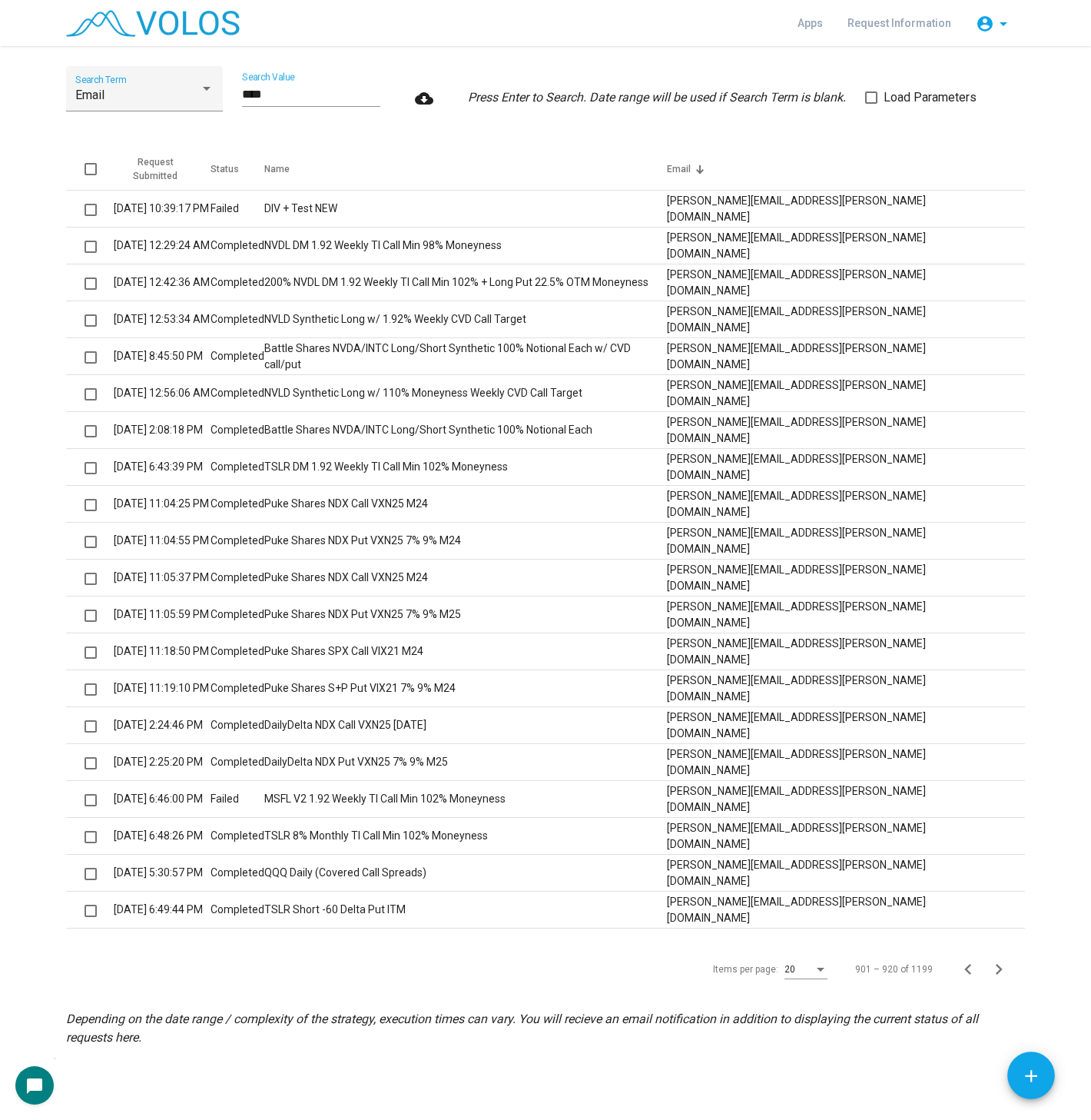
click at [995, 968] on icon "Next page" at bounding box center [999, 970] width 22 height 22
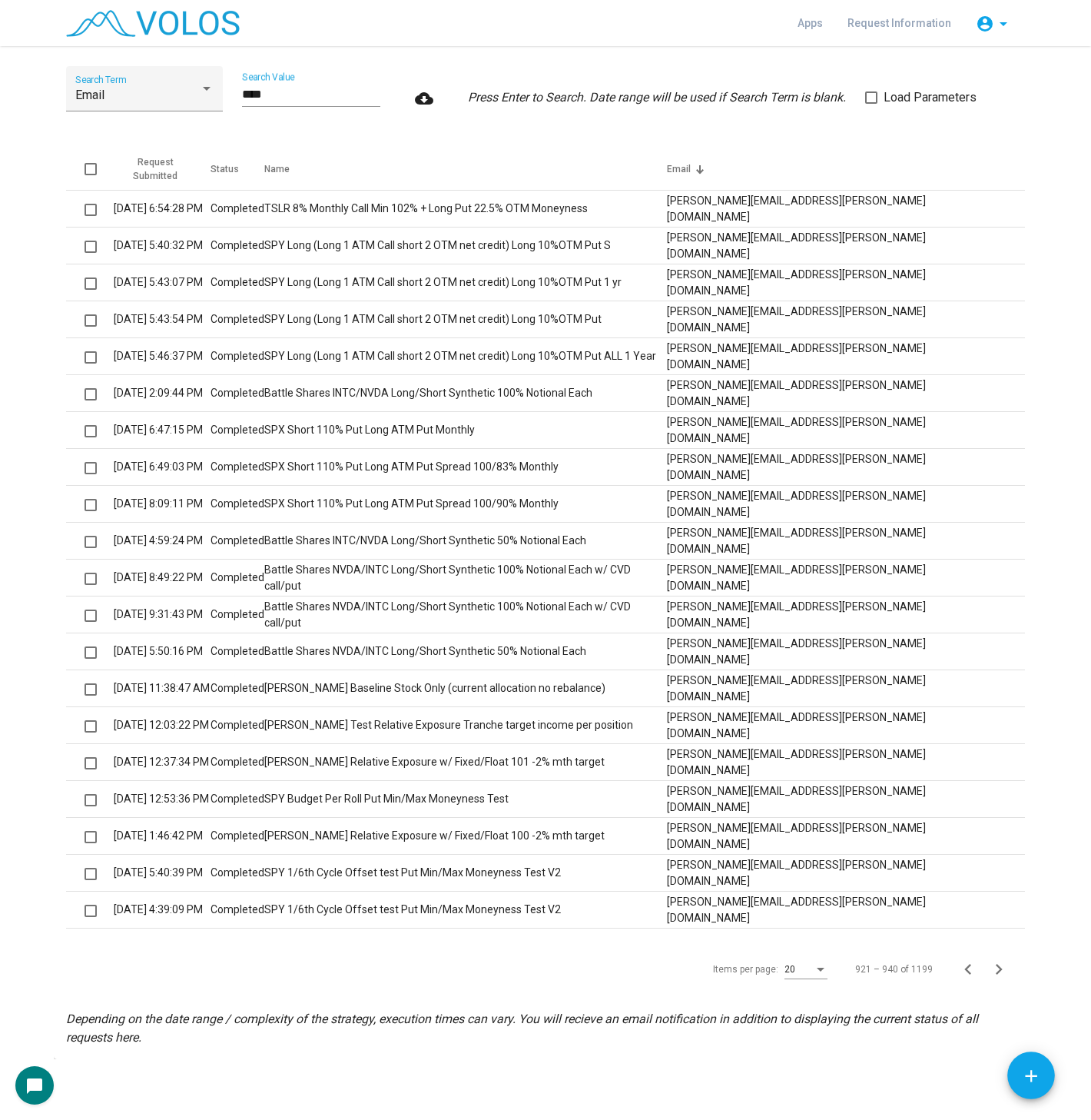
click at [995, 968] on icon "Next page" at bounding box center [999, 970] width 22 height 22
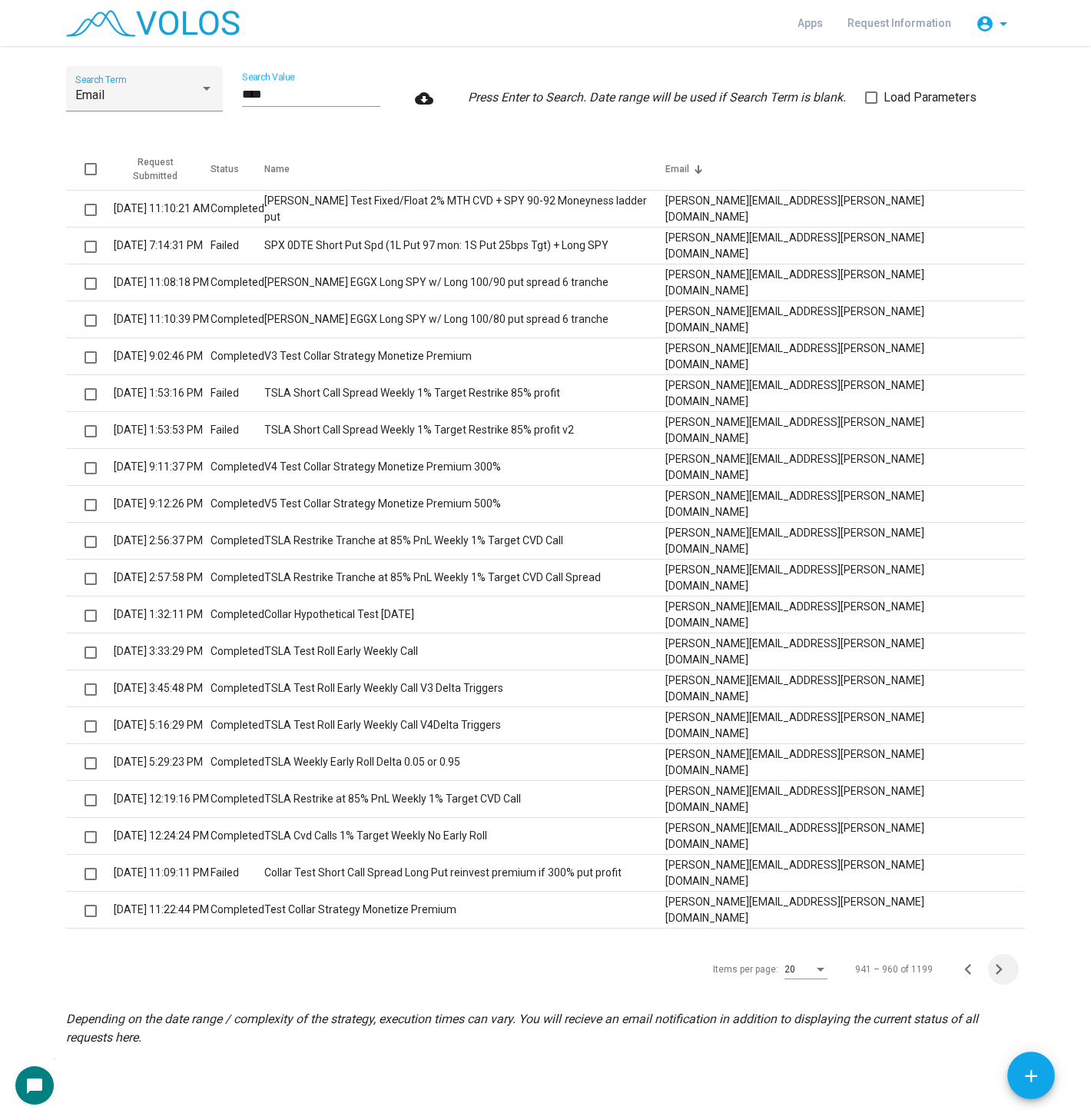
click at [995, 968] on icon "Next page" at bounding box center [999, 970] width 22 height 22
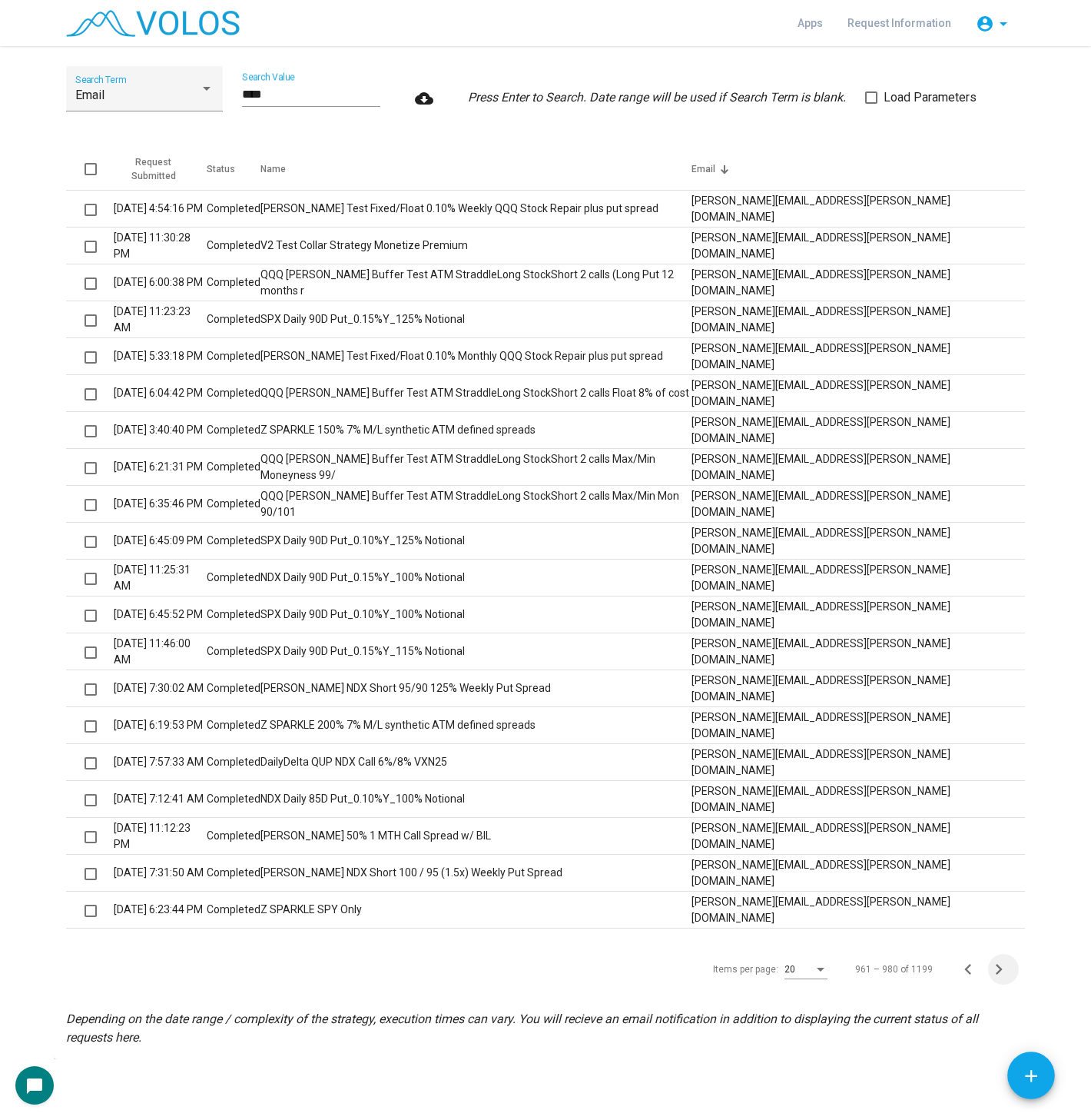
click at [995, 968] on icon "Next page" at bounding box center [999, 970] width 22 height 22
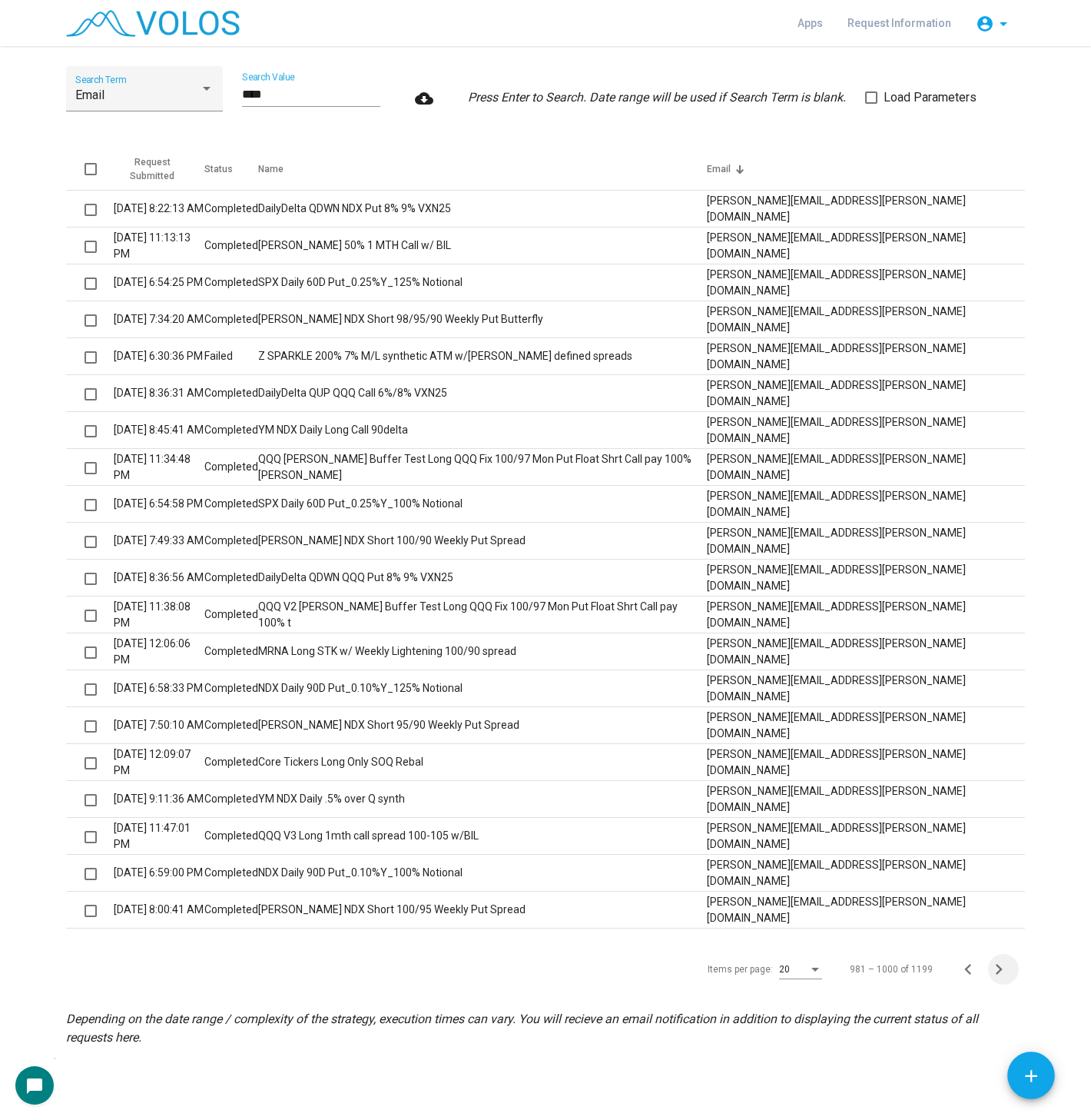
click at [995, 968] on icon "Next page" at bounding box center [999, 970] width 22 height 22
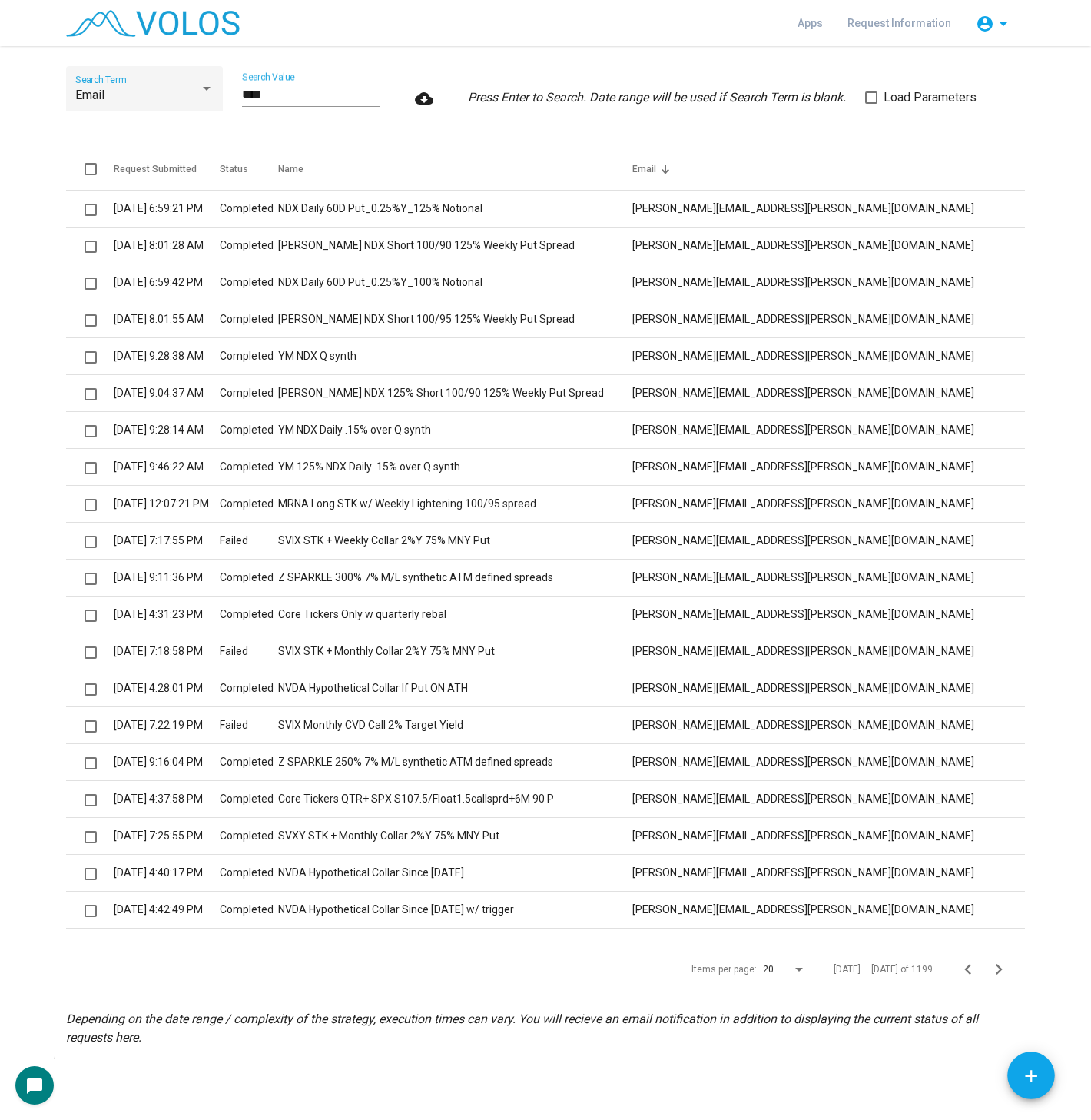
click at [995, 968] on icon "Next page" at bounding box center [999, 970] width 22 height 22
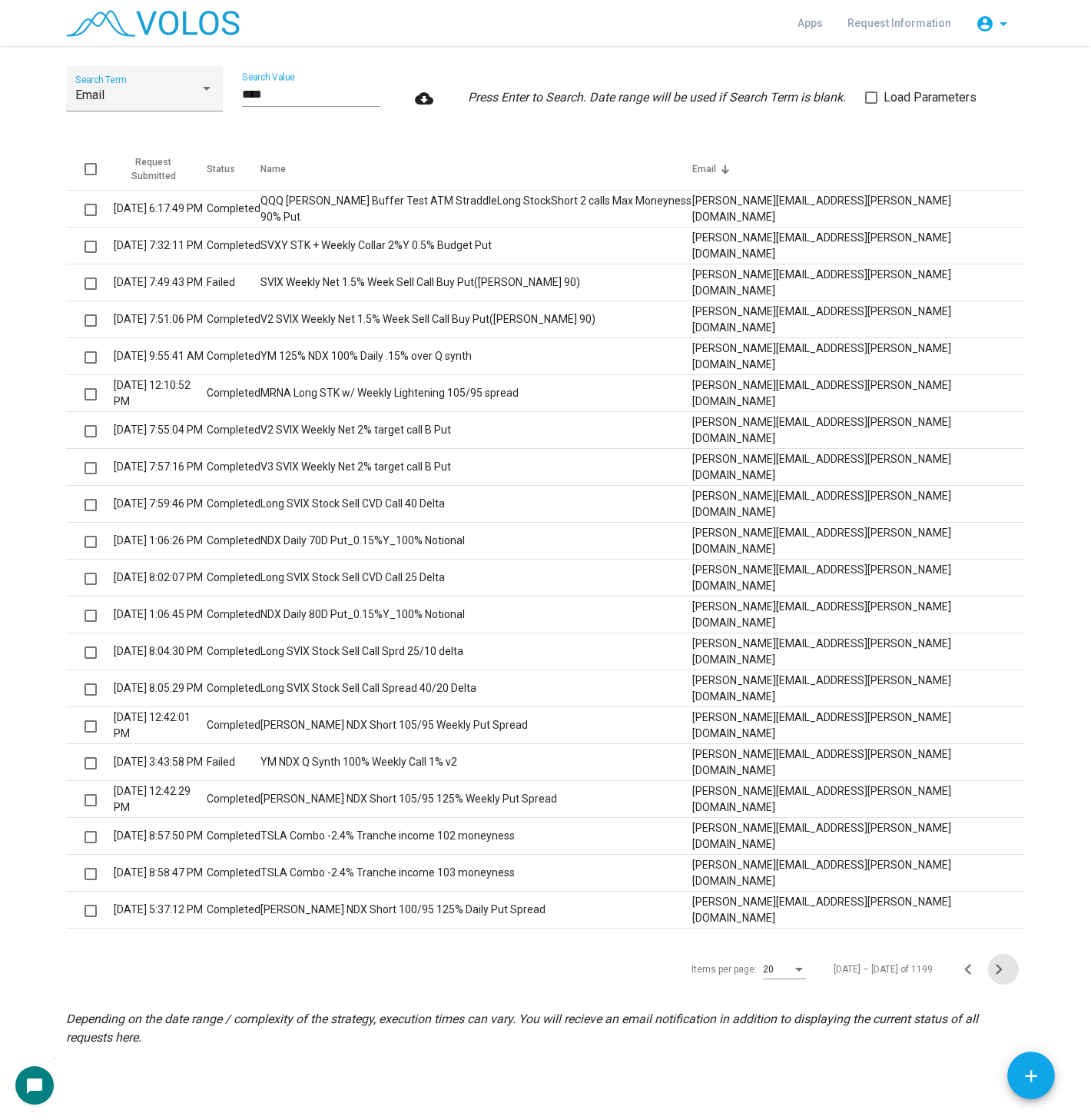
click at [995, 968] on icon "Next page" at bounding box center [999, 970] width 22 height 22
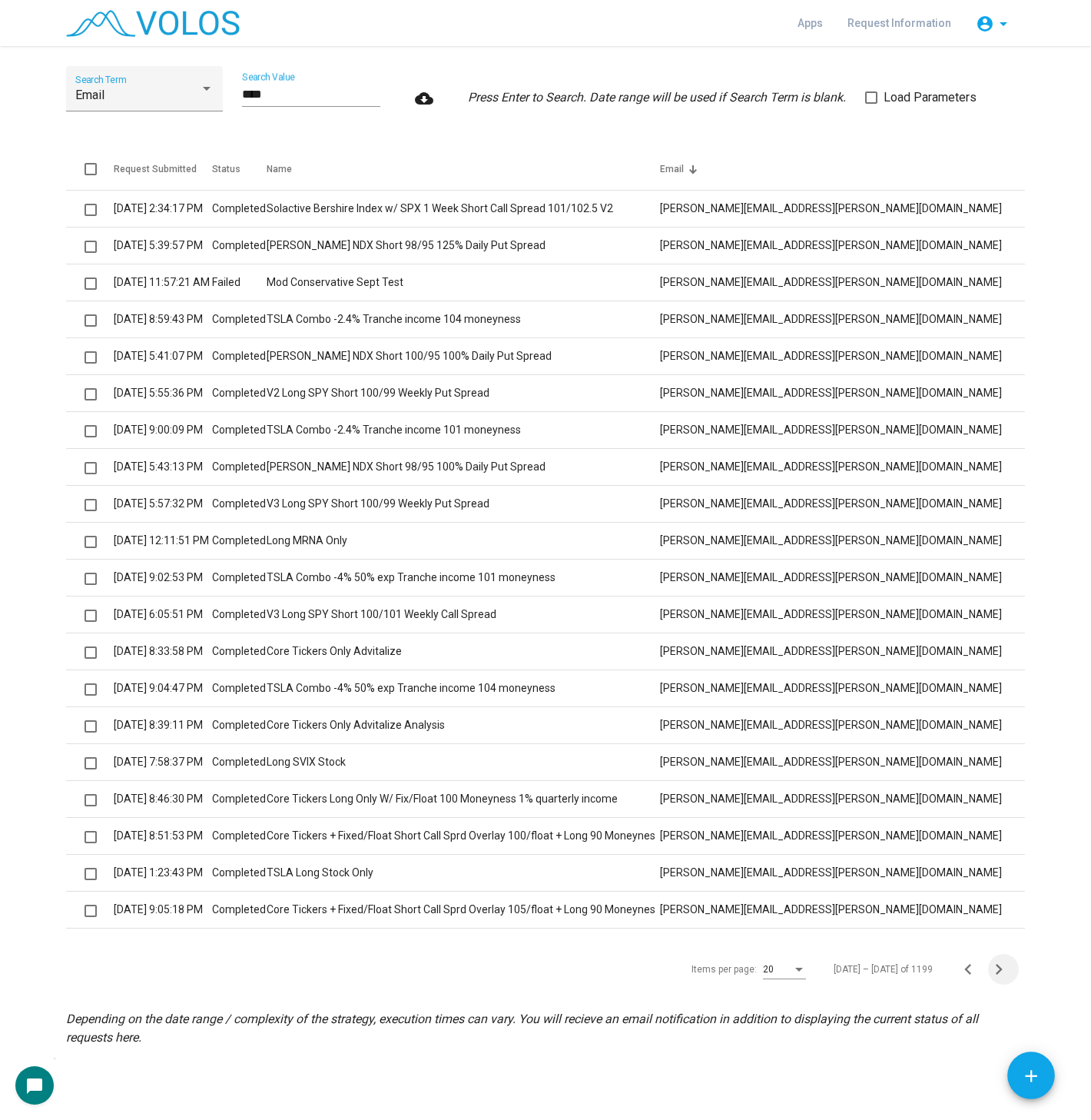
click at [995, 968] on icon "Next page" at bounding box center [999, 970] width 22 height 22
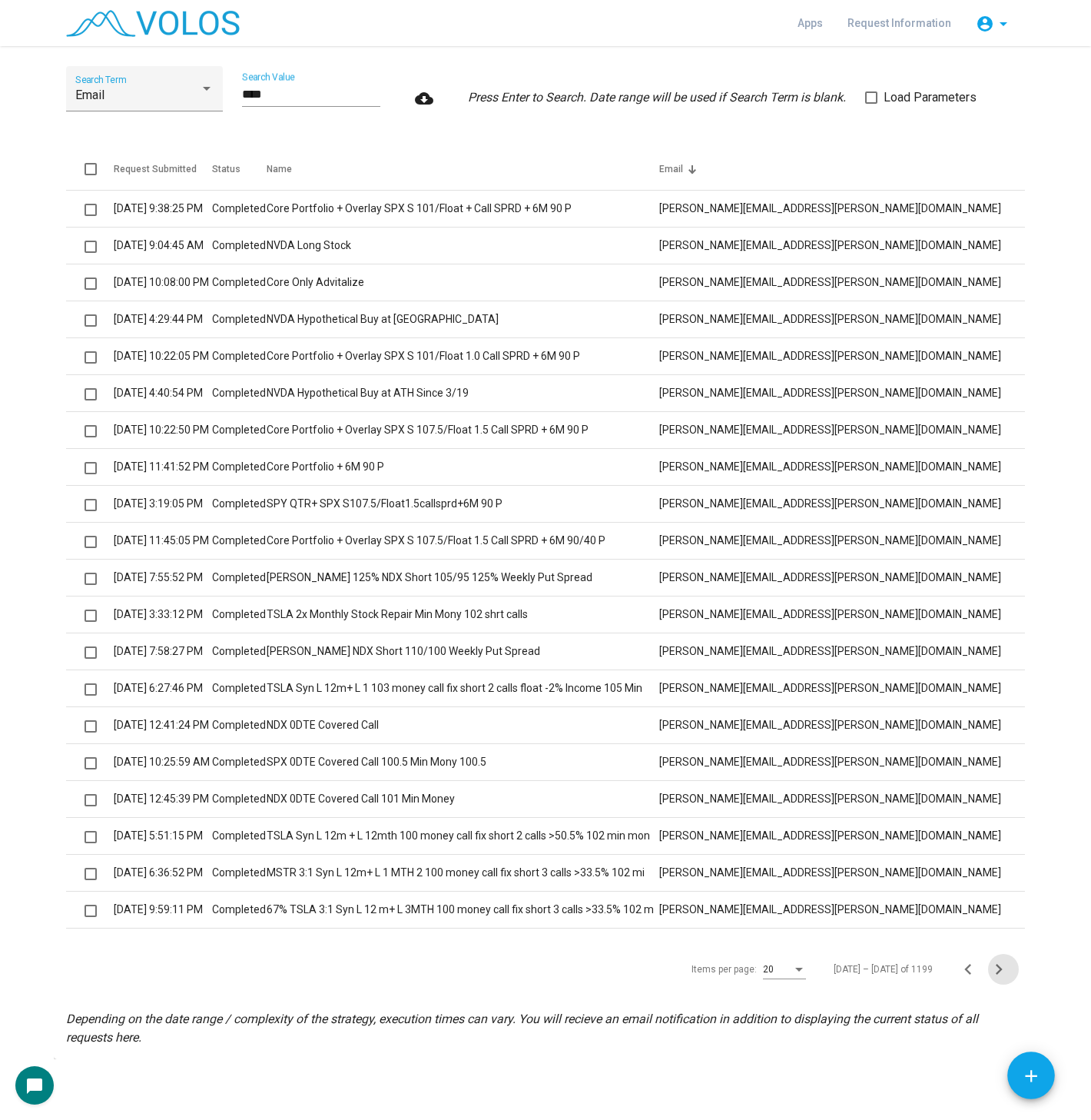
click at [995, 968] on icon "Next page" at bounding box center [999, 970] width 22 height 22
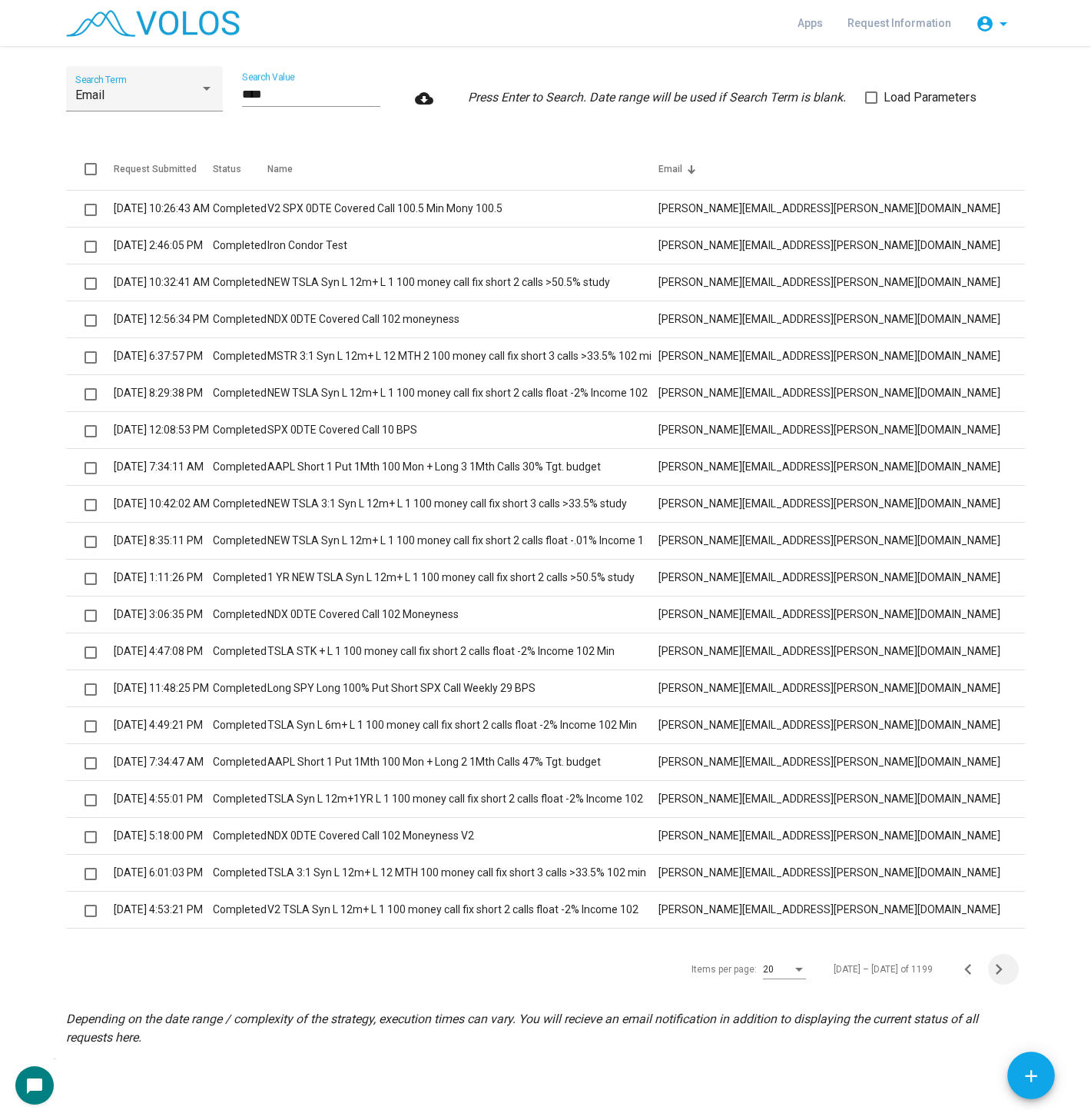
click at [995, 968] on icon "Next page" at bounding box center [999, 970] width 22 height 22
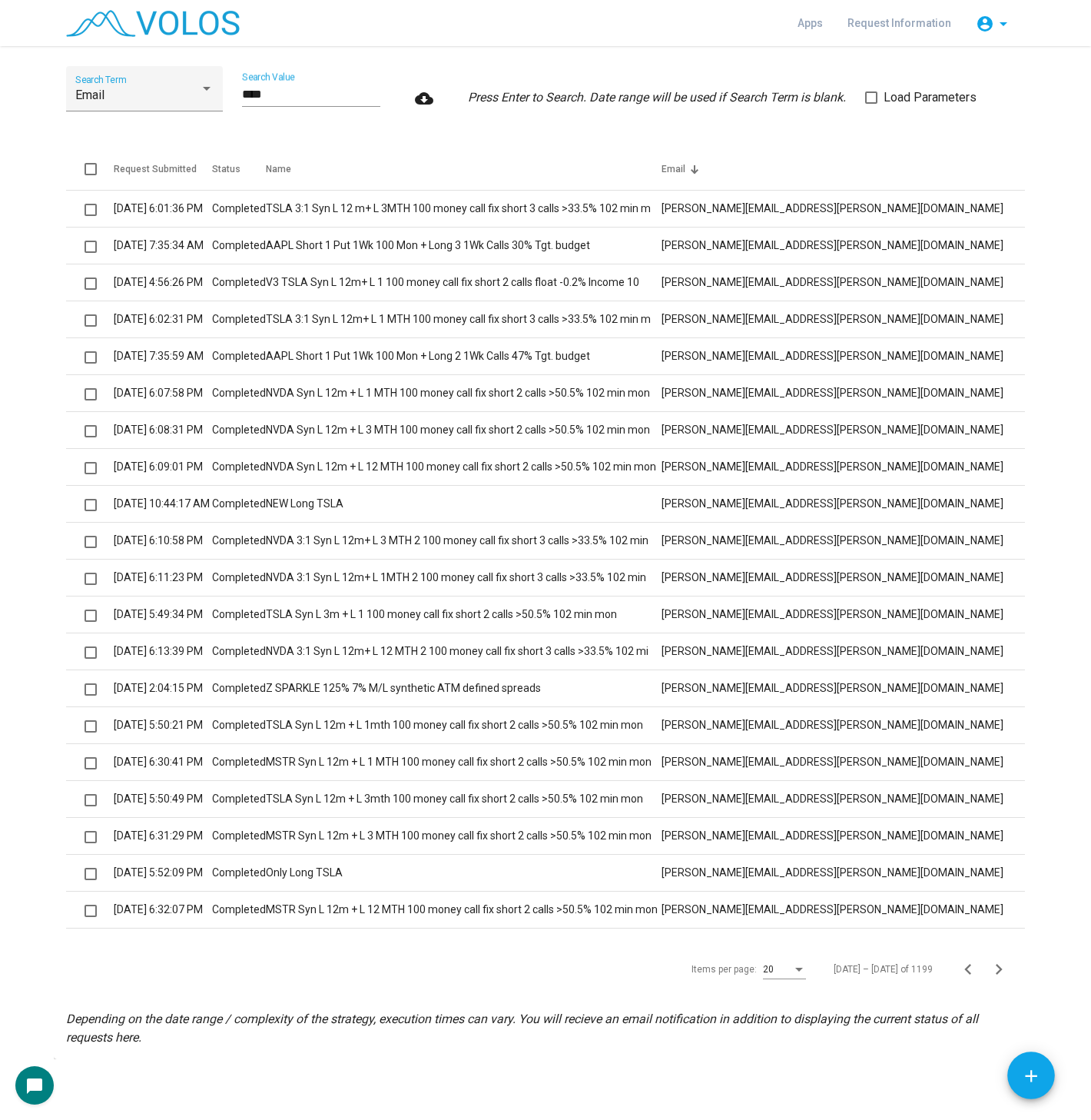
click at [995, 968] on icon "Next page" at bounding box center [999, 970] width 22 height 22
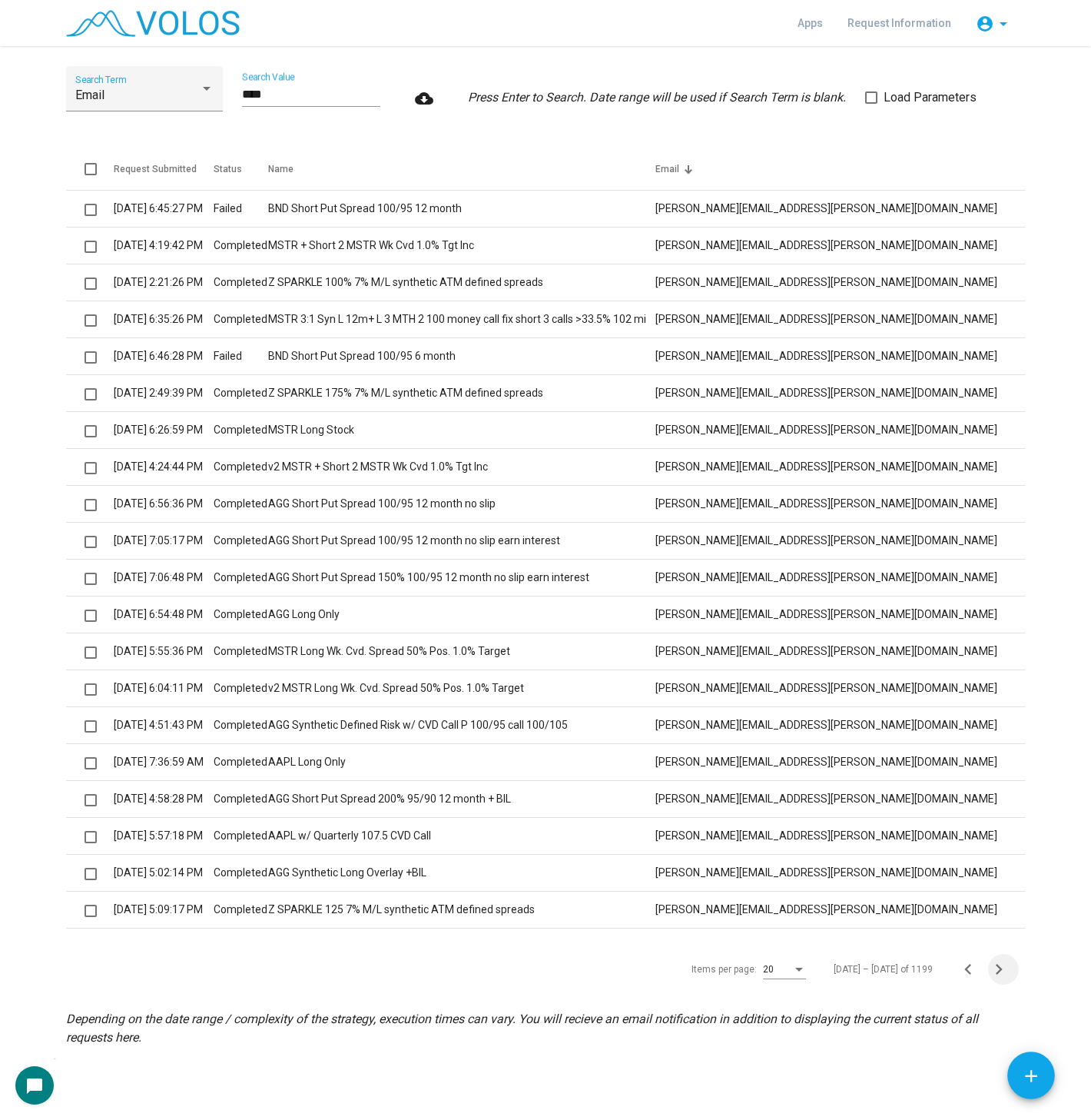
click at [995, 968] on icon "Next page" at bounding box center [999, 970] width 22 height 22
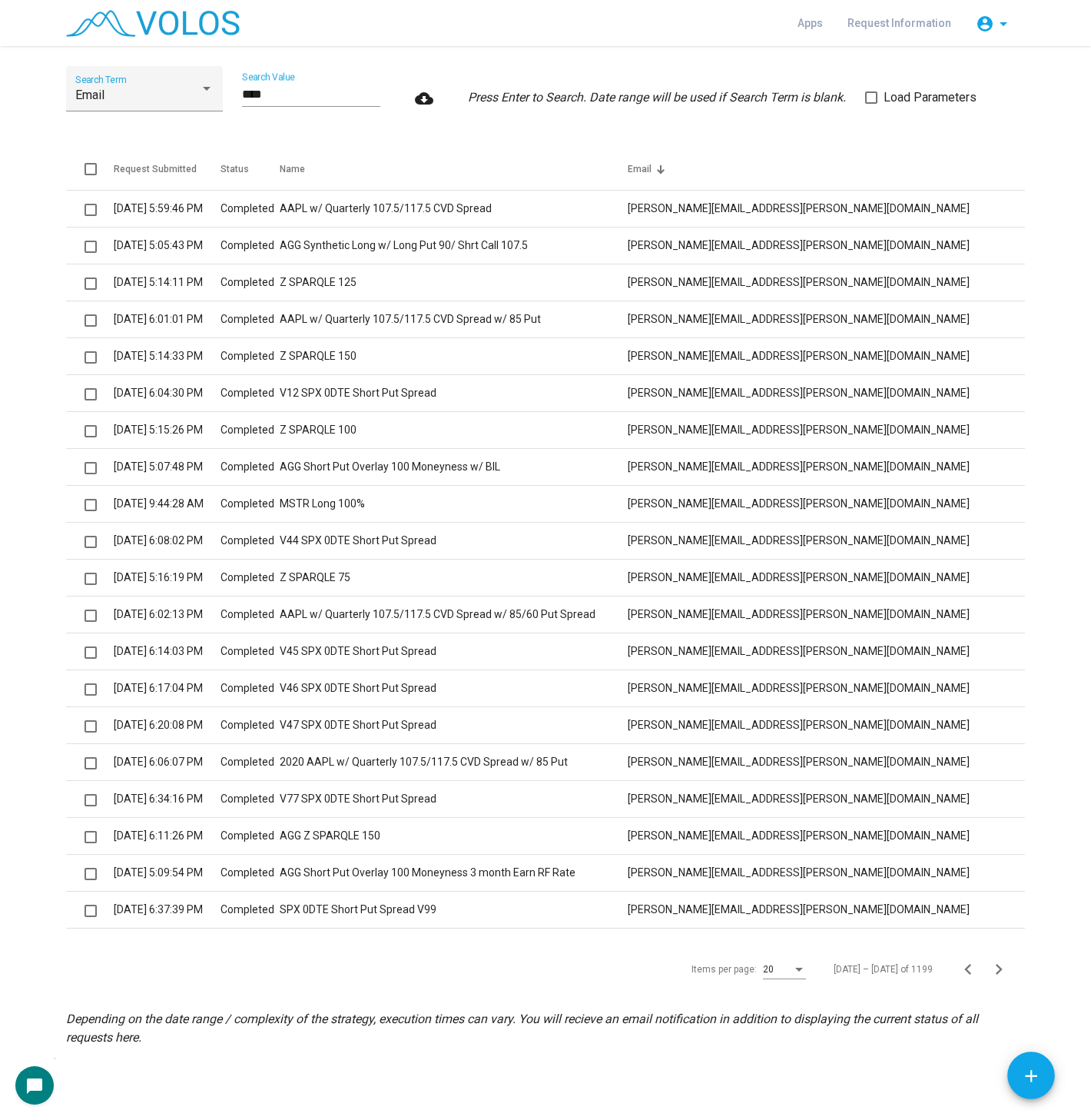
click at [995, 968] on icon "Next page" at bounding box center [999, 970] width 22 height 22
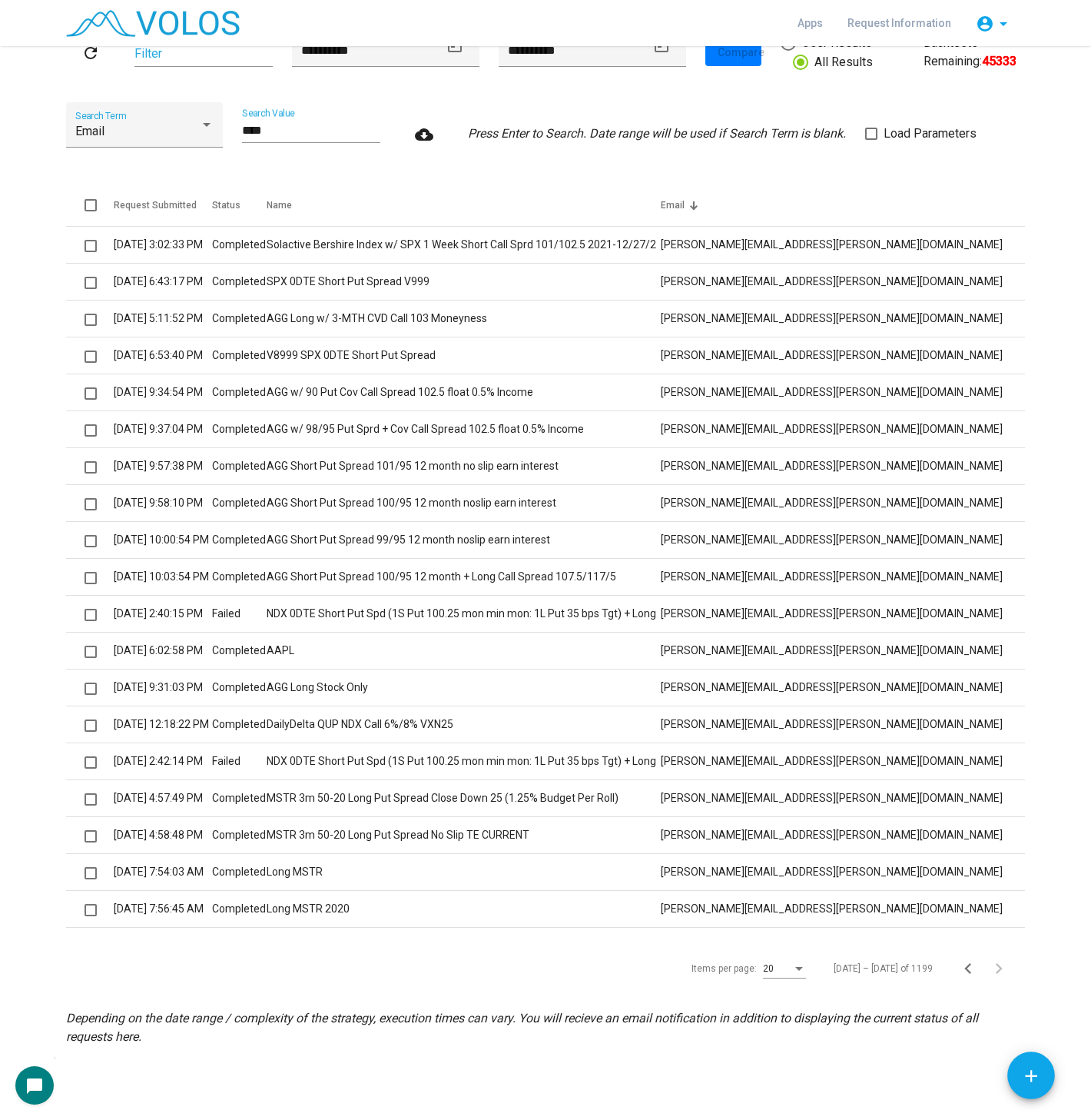
scroll to position [98, 0]
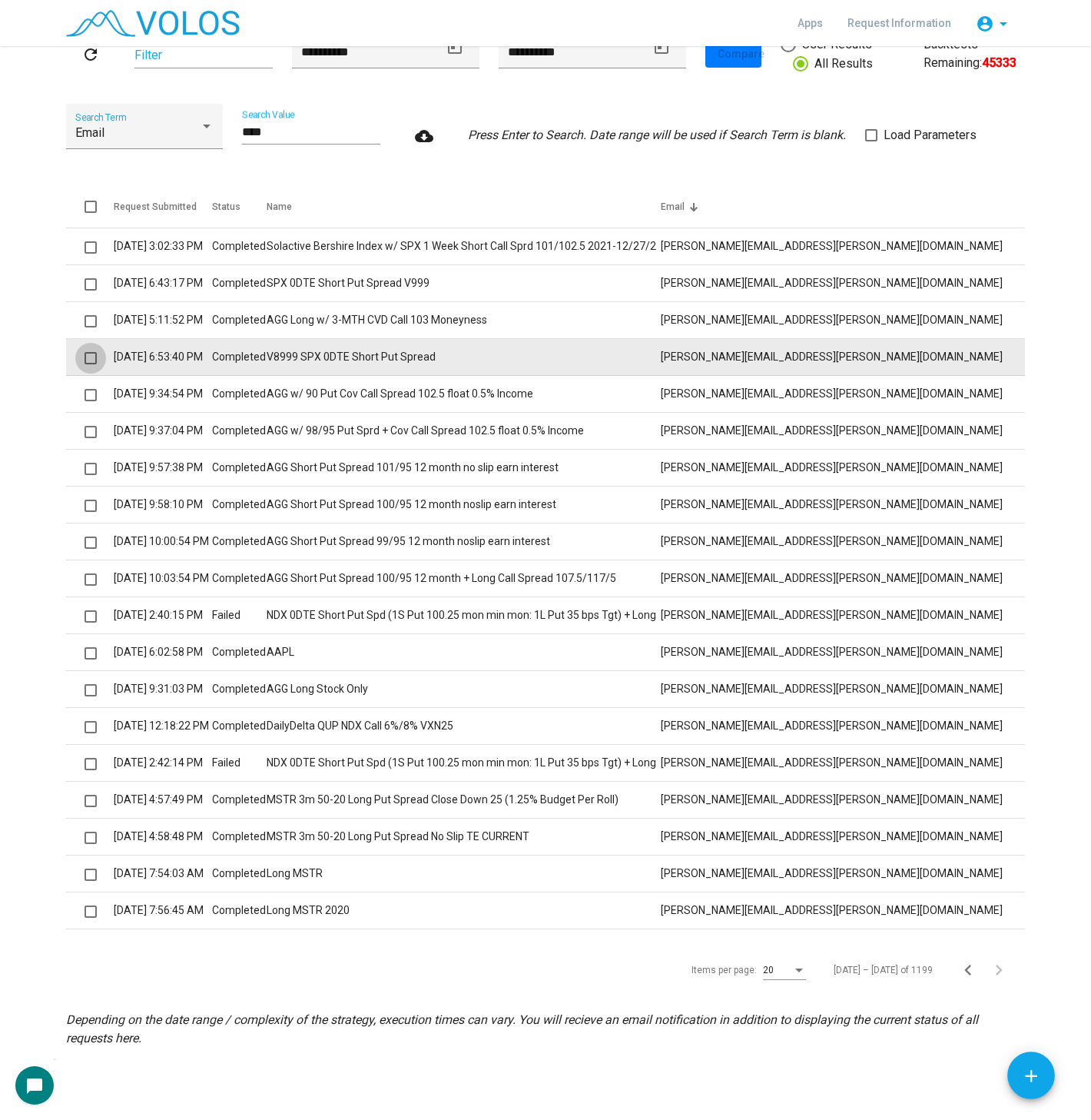
click at [85, 359] on span at bounding box center [91, 358] width 13 height 13
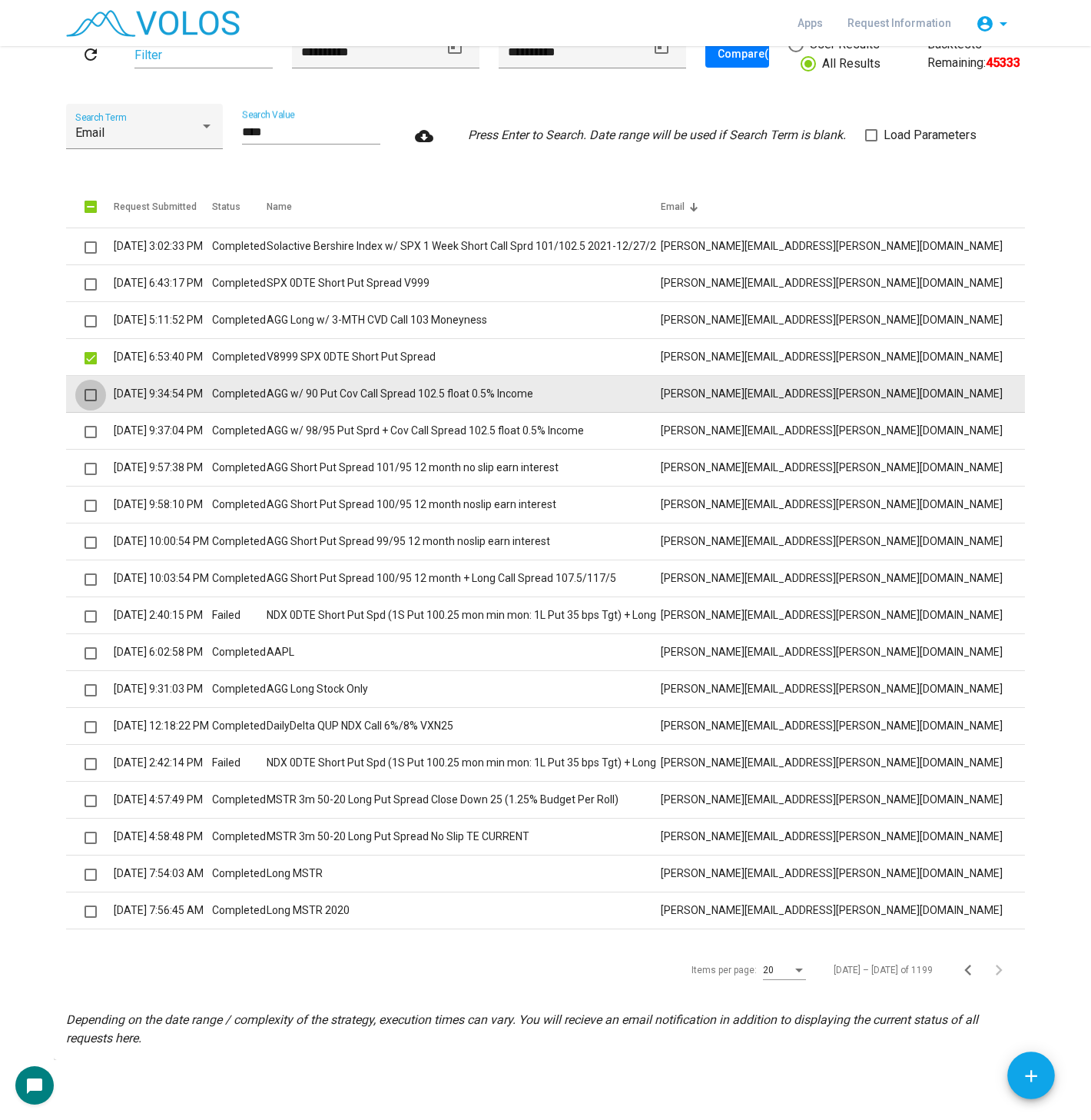
click at [85, 396] on span at bounding box center [91, 395] width 13 height 13
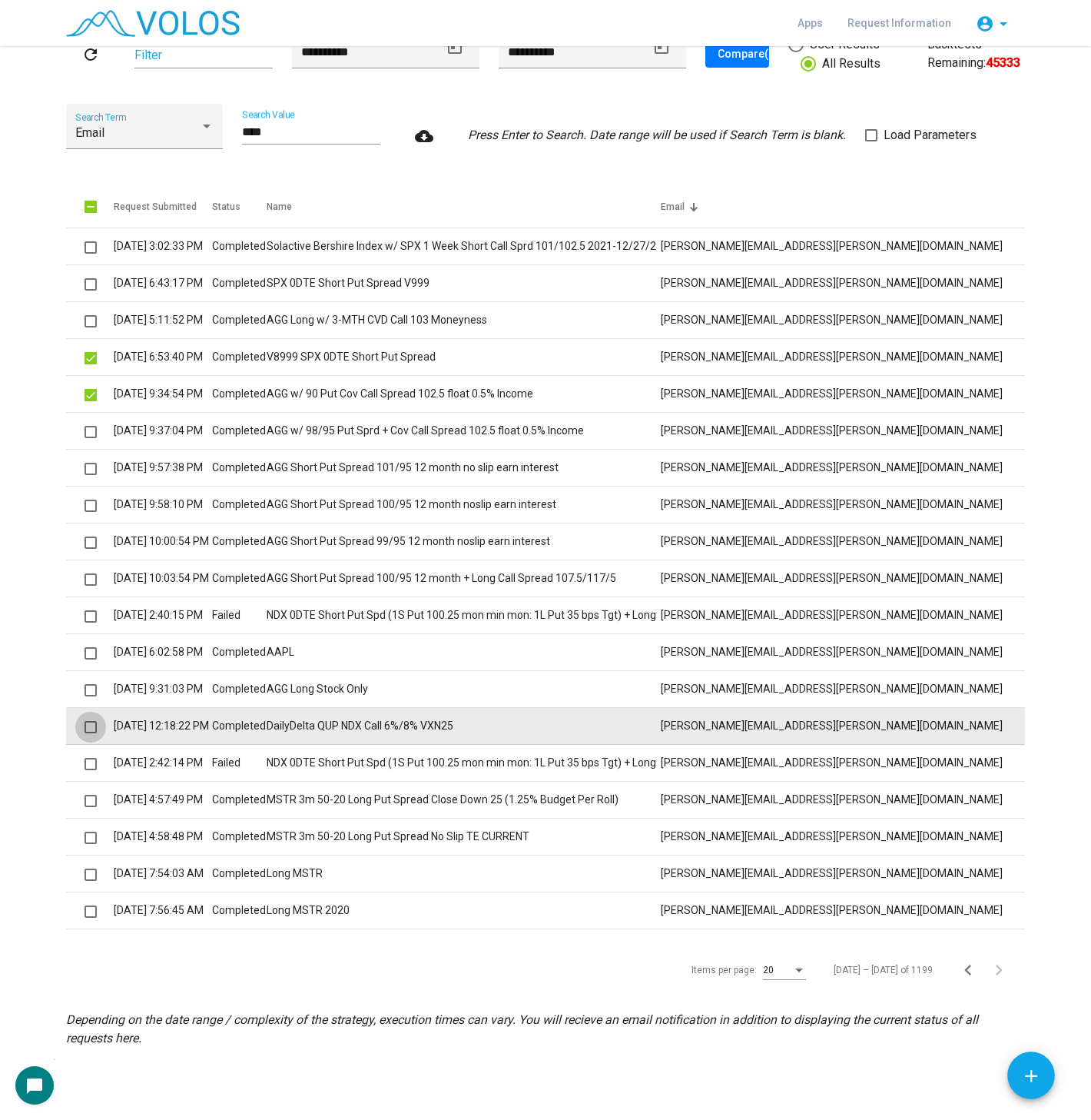
click at [85, 725] on span at bounding box center [91, 727] width 13 height 13
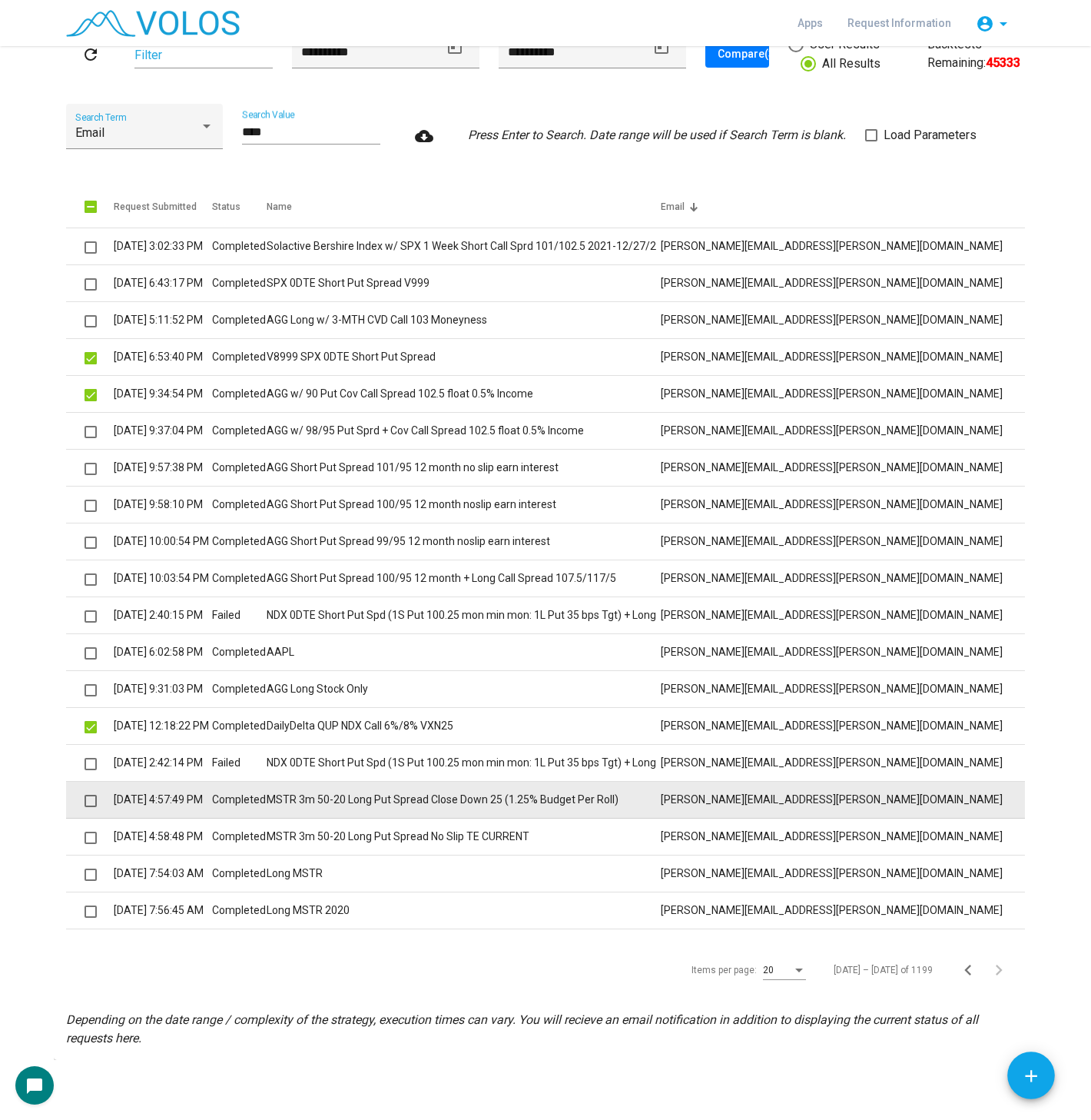
click at [86, 795] on span at bounding box center [91, 801] width 13 height 13
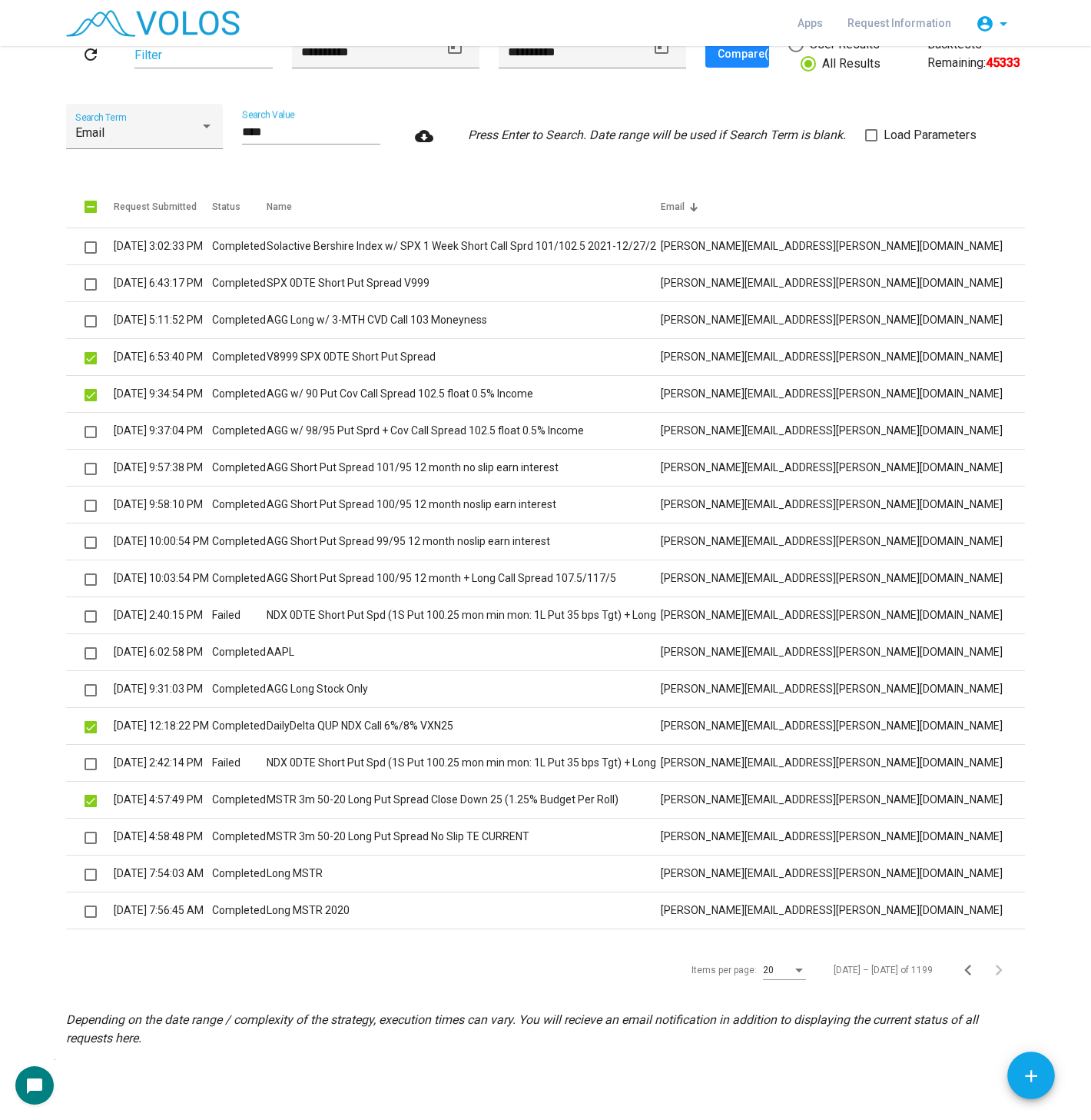
click at [718, 65] on button "Compare (4)" at bounding box center [737, 54] width 64 height 28
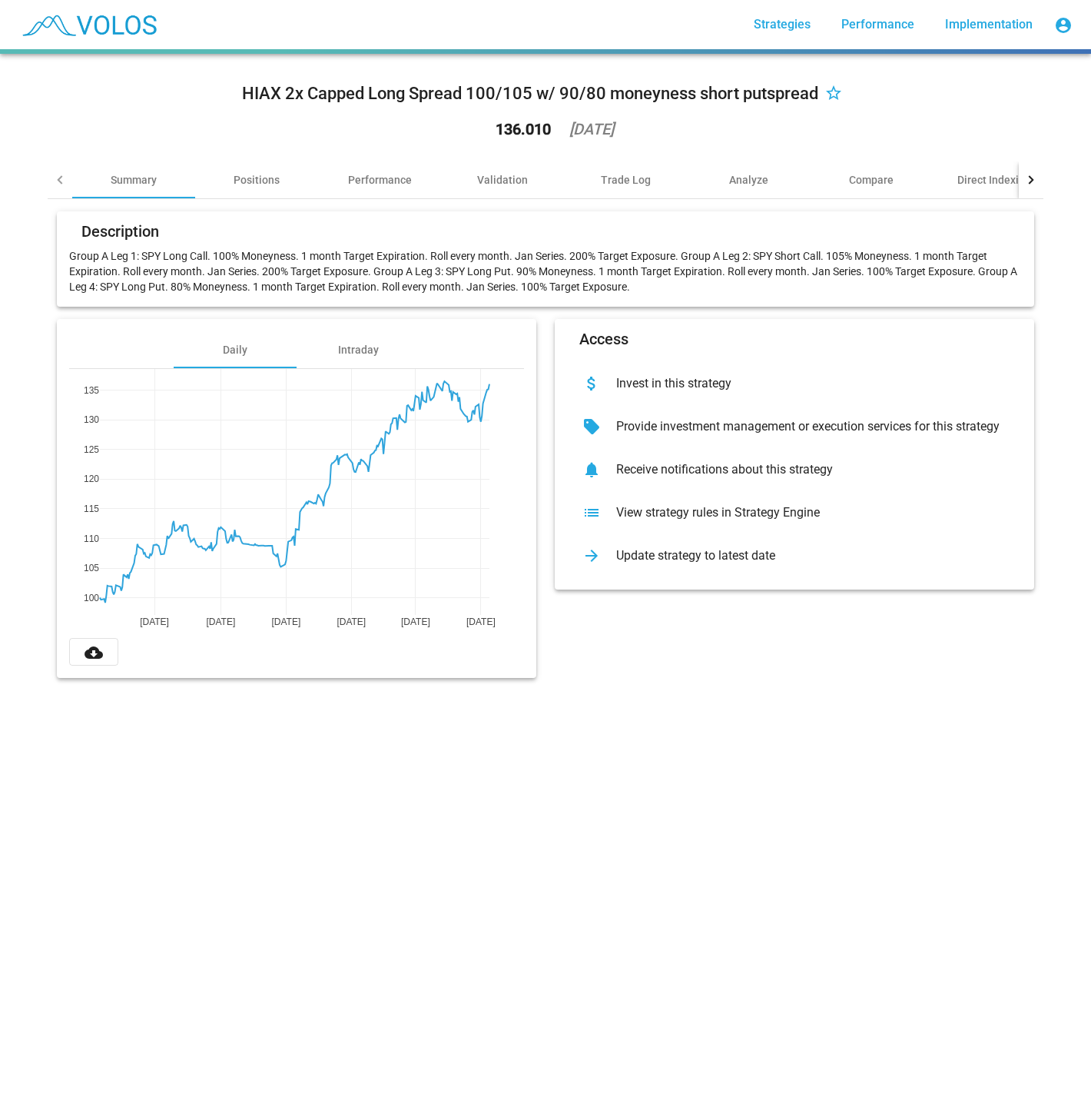
click at [664, 569] on div "arrow_forward Update strategy to latest date" at bounding box center [794, 555] width 454 height 43
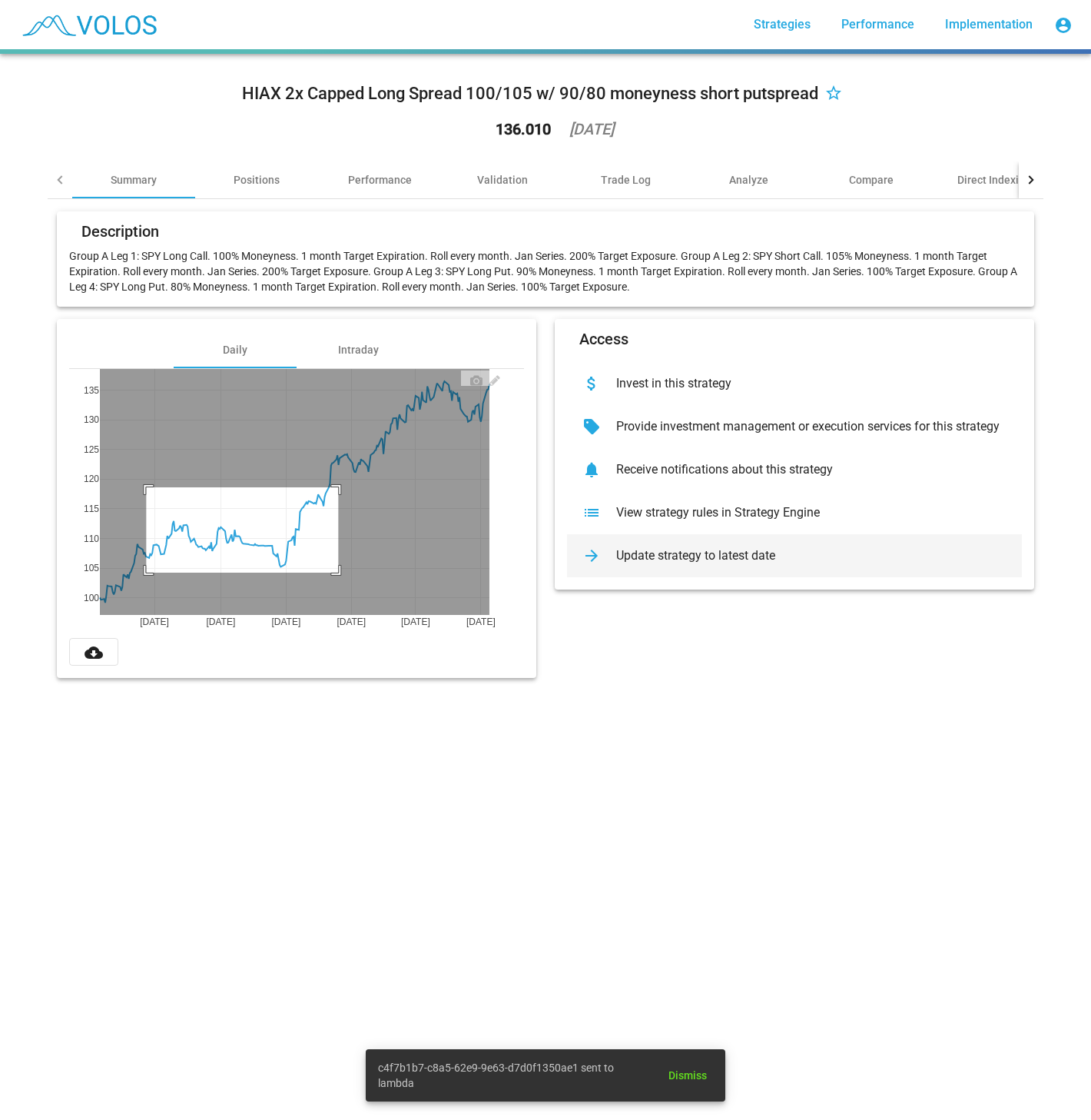
drag, startPoint x: 139, startPoint y: 487, endPoint x: 336, endPoint y: 576, distance: 216.2
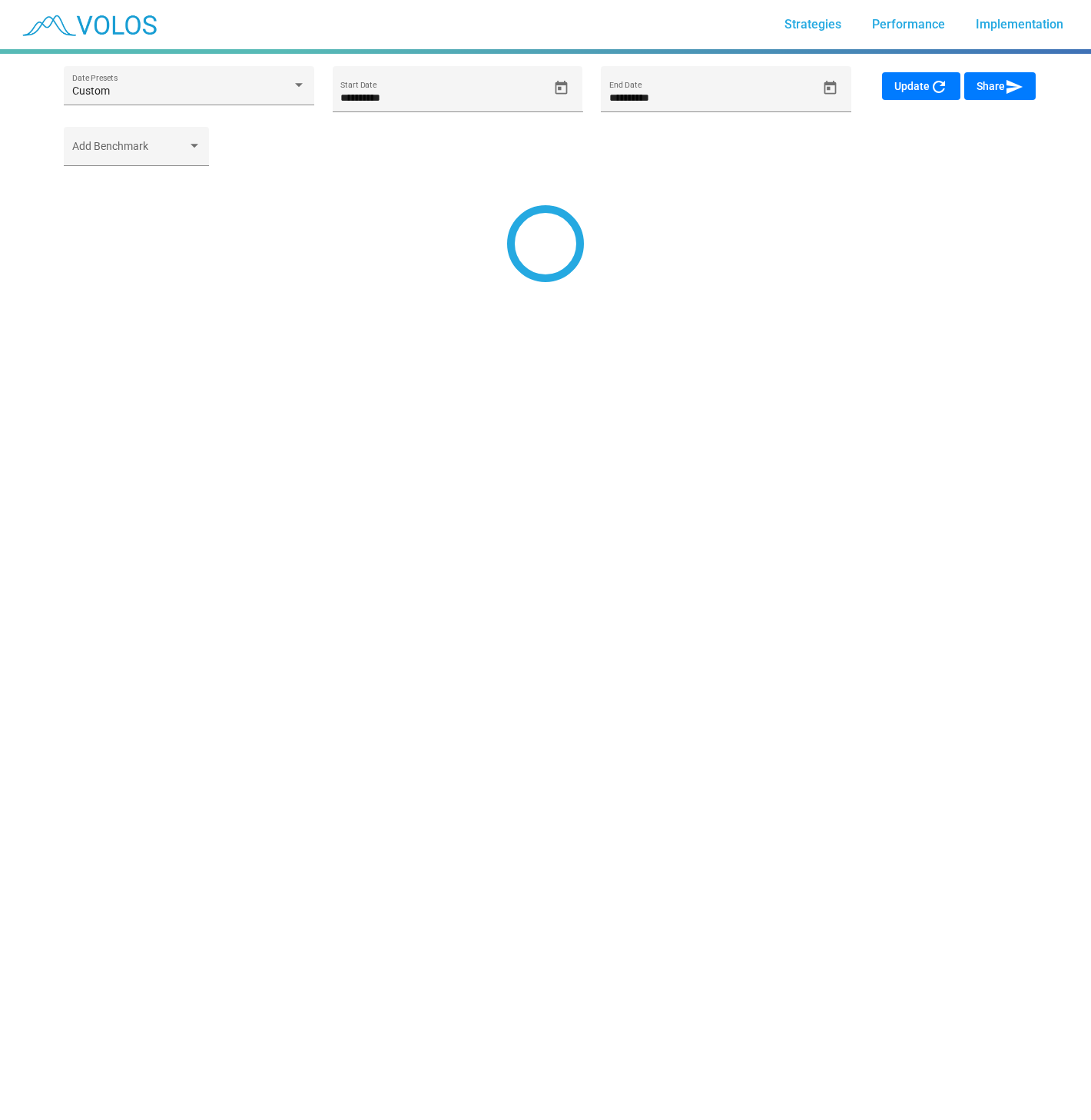
type input "**********"
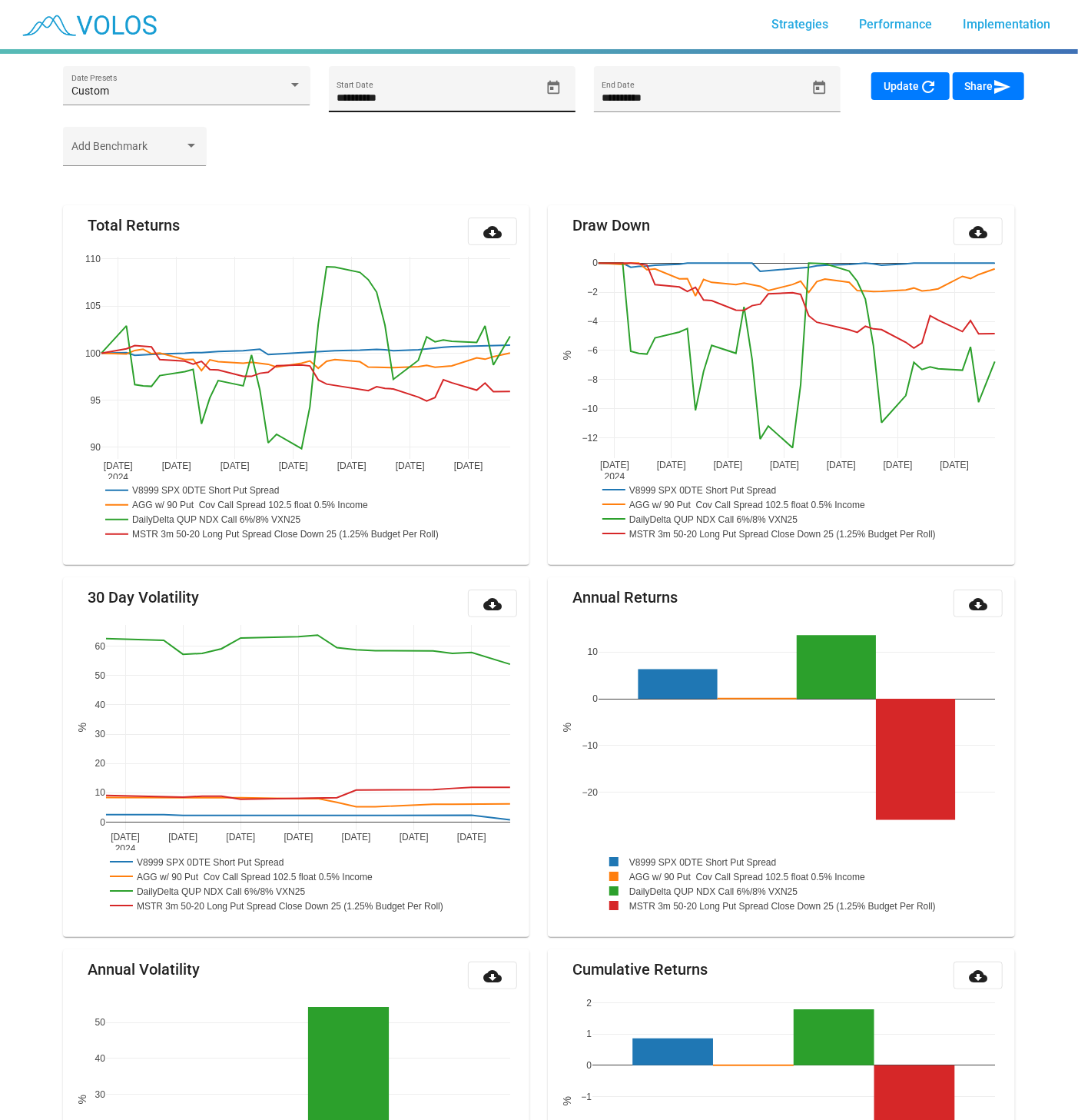
click at [554, 87] on icon "Open calendar" at bounding box center [554, 87] width 13 height 13
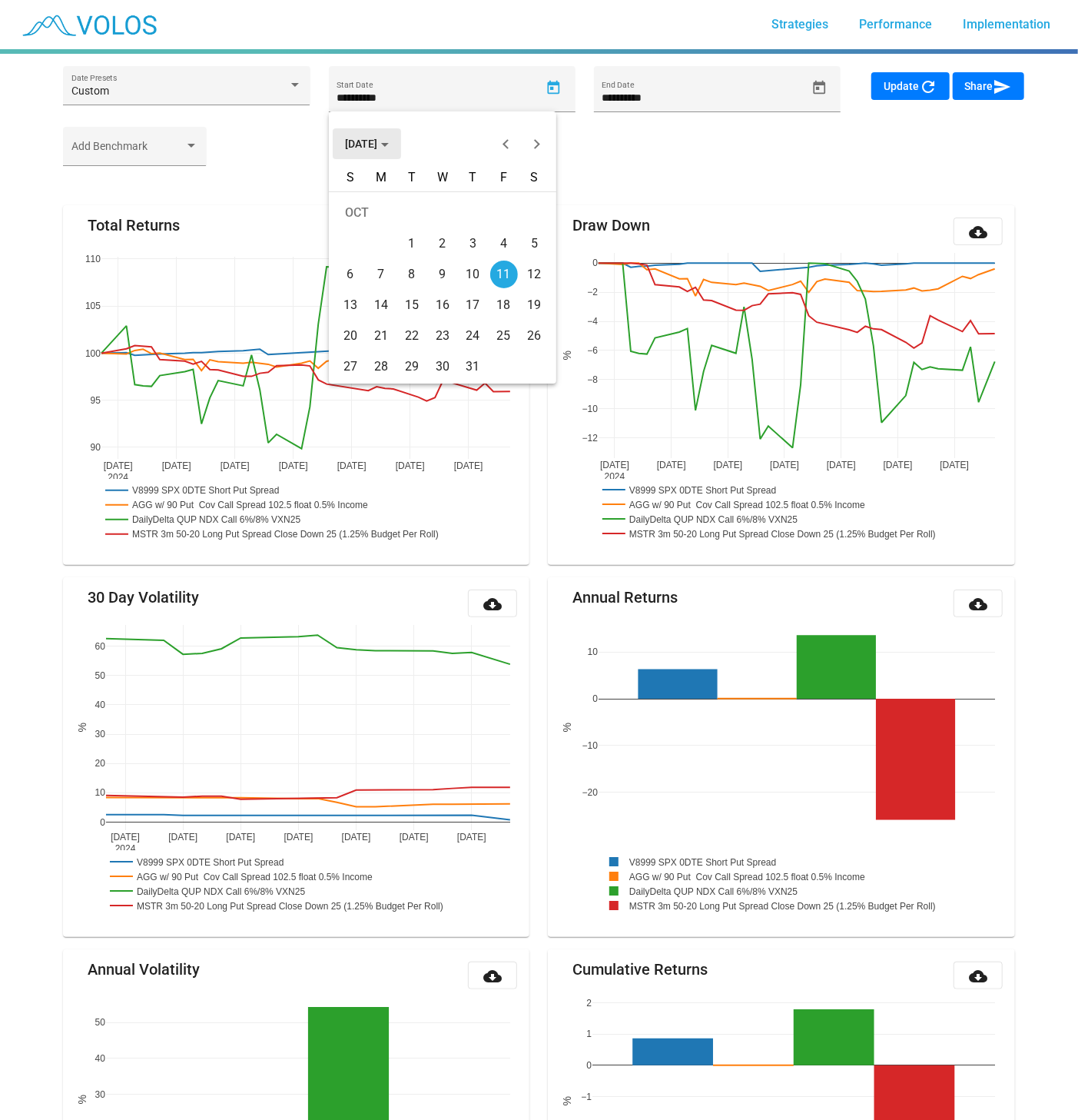
click at [372, 147] on span "OCT 2024" at bounding box center [367, 144] width 44 height 13
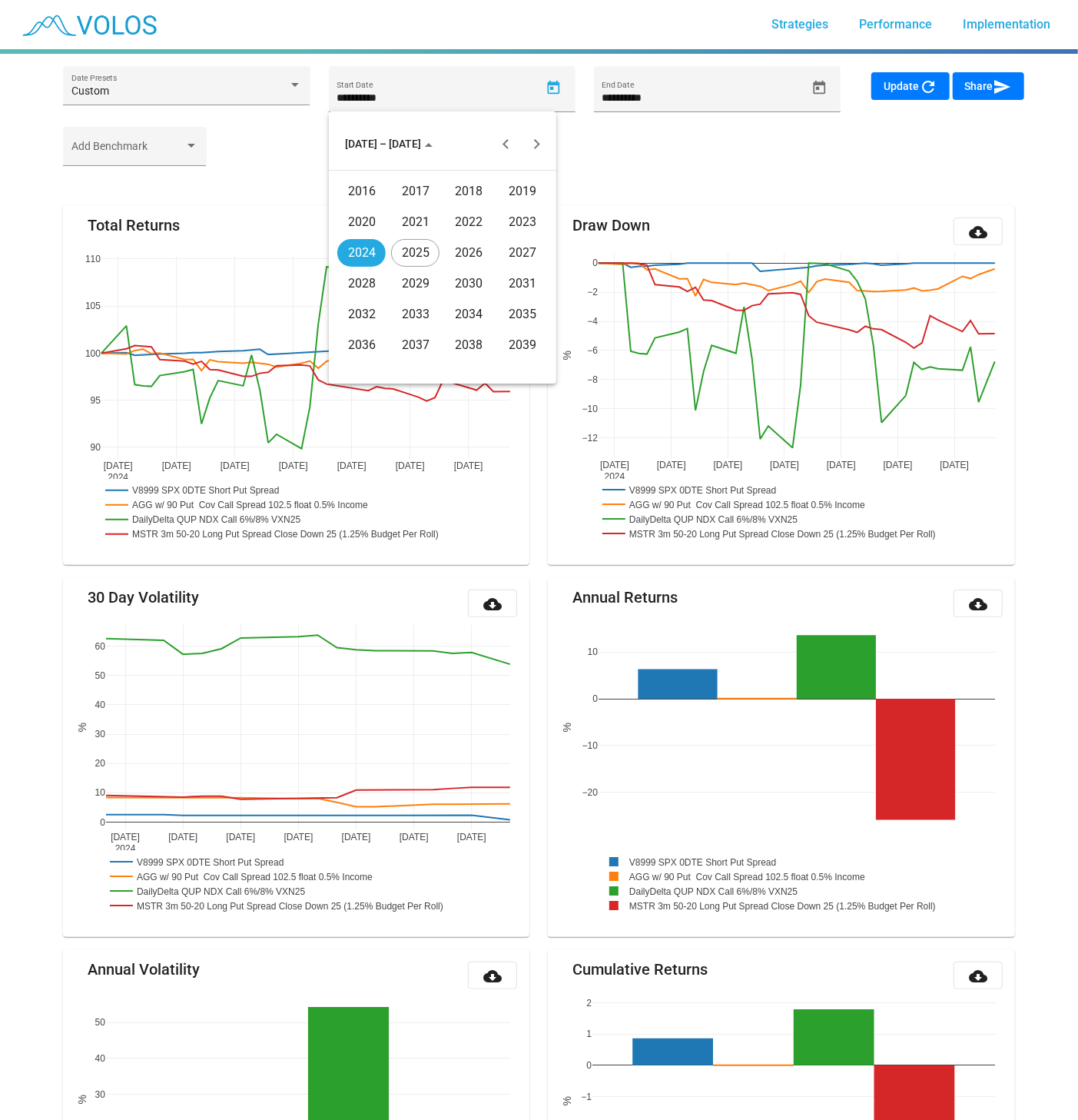
click at [377, 192] on div "2016" at bounding box center [362, 191] width 49 height 28
click at [382, 218] on div "JAN" at bounding box center [362, 222] width 49 height 28
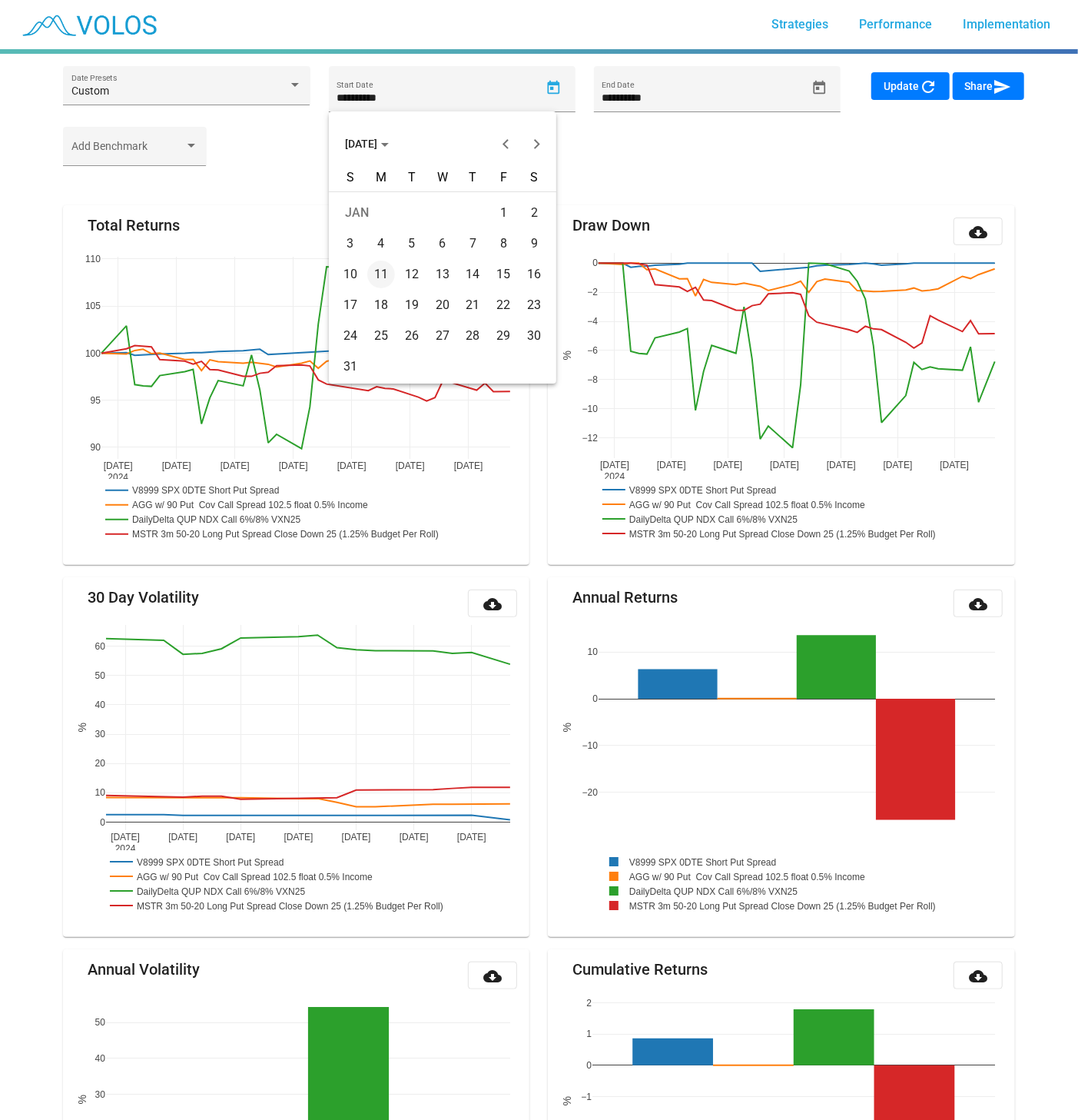
click at [389, 248] on div "4" at bounding box center [381, 243] width 28 height 28
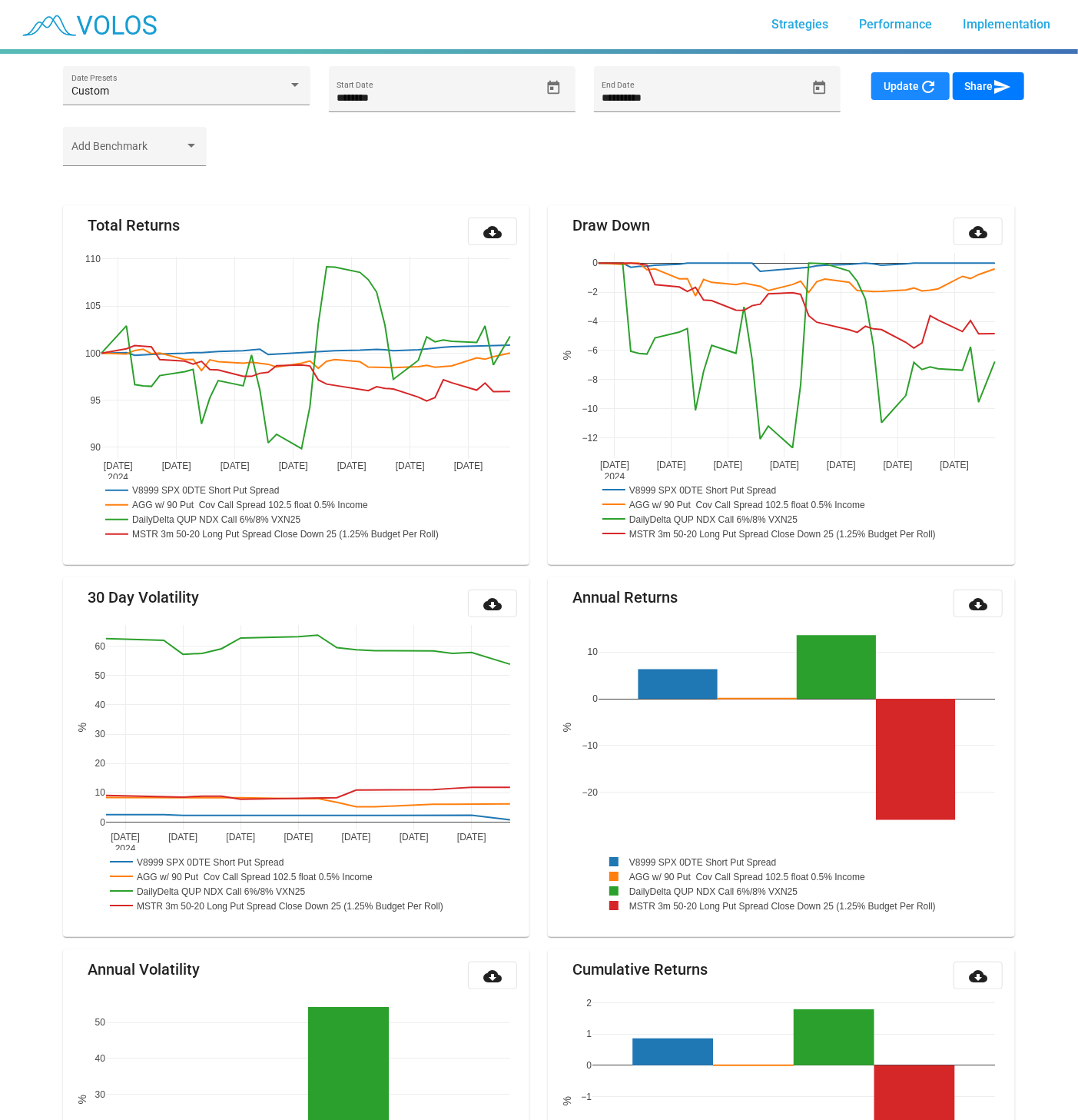
click at [916, 90] on span "Update refresh" at bounding box center [911, 86] width 54 height 13
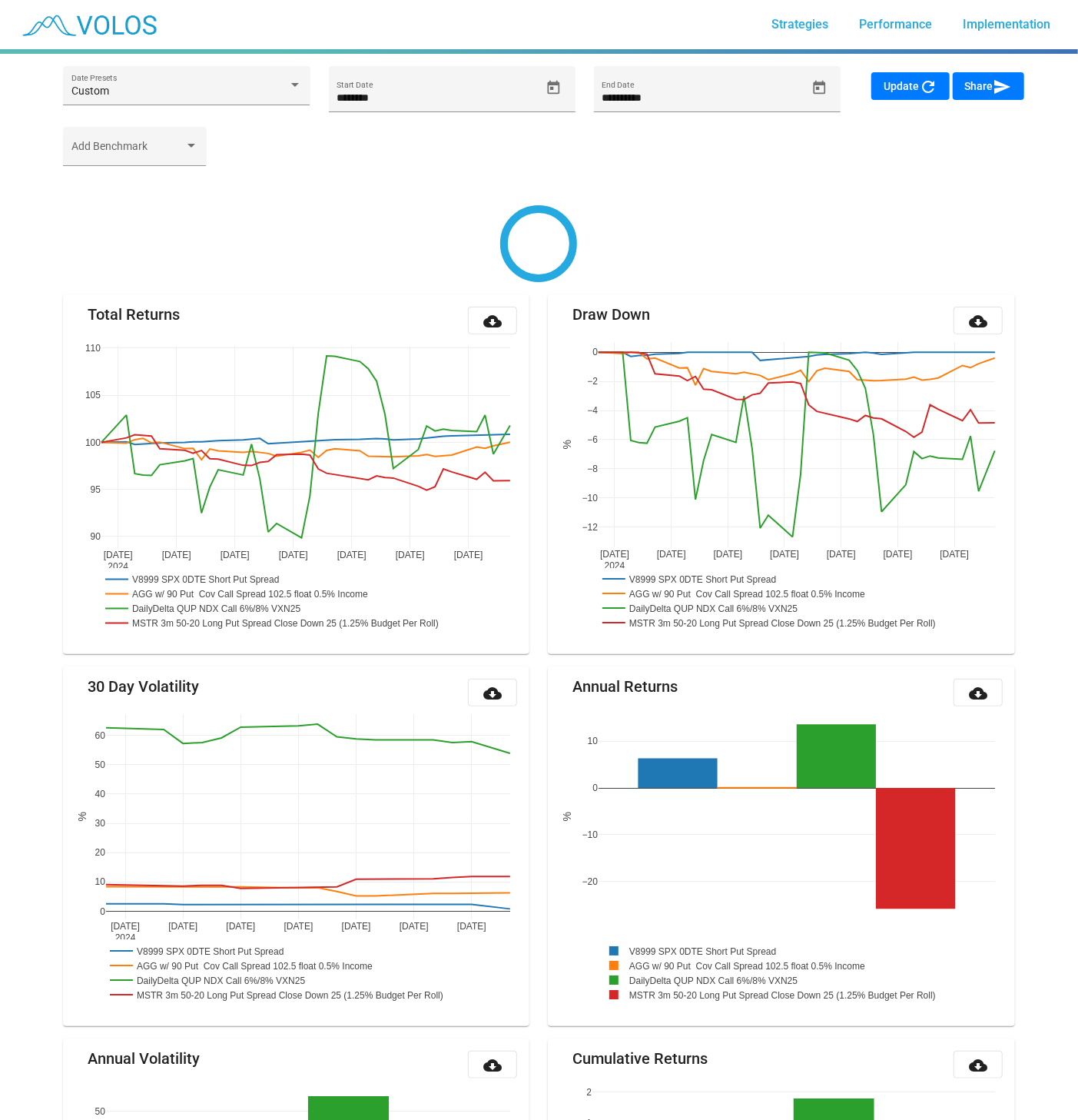
type input "********"
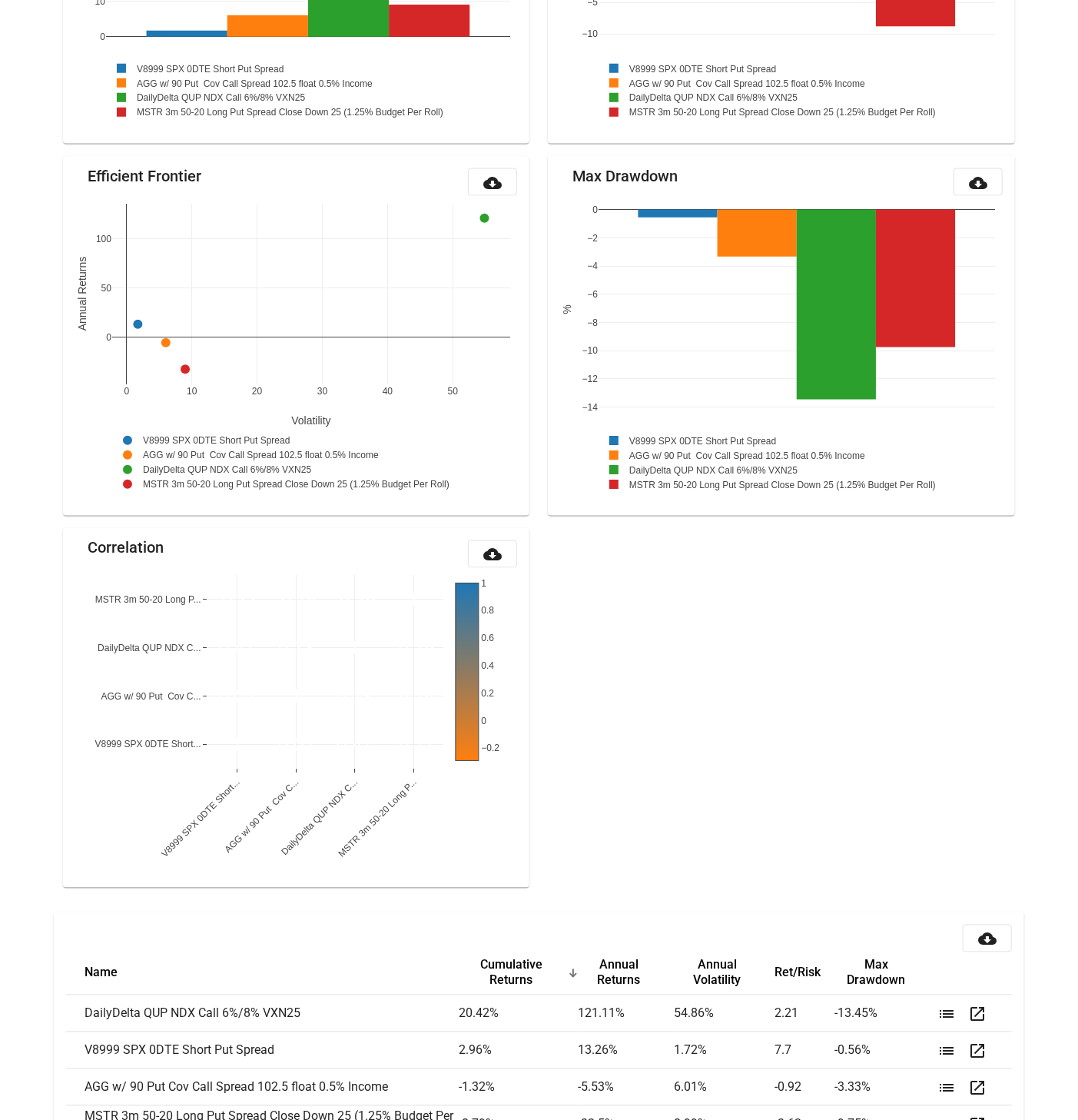
scroll to position [1212, 0]
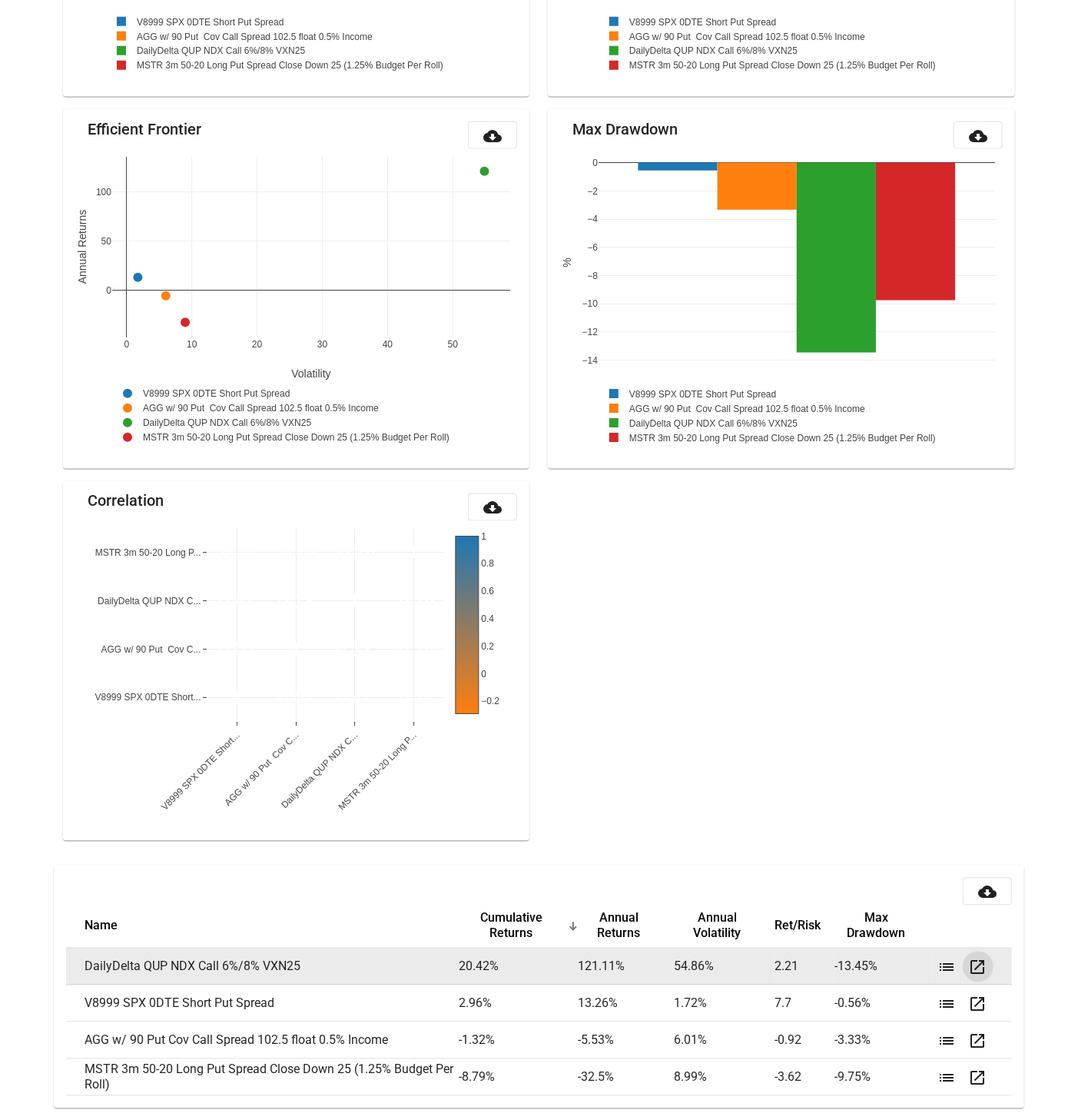
click at [986, 970] on mat-icon "open_in_new" at bounding box center [978, 968] width 18 height 18
